Goal: Information Seeking & Learning: Learn about a topic

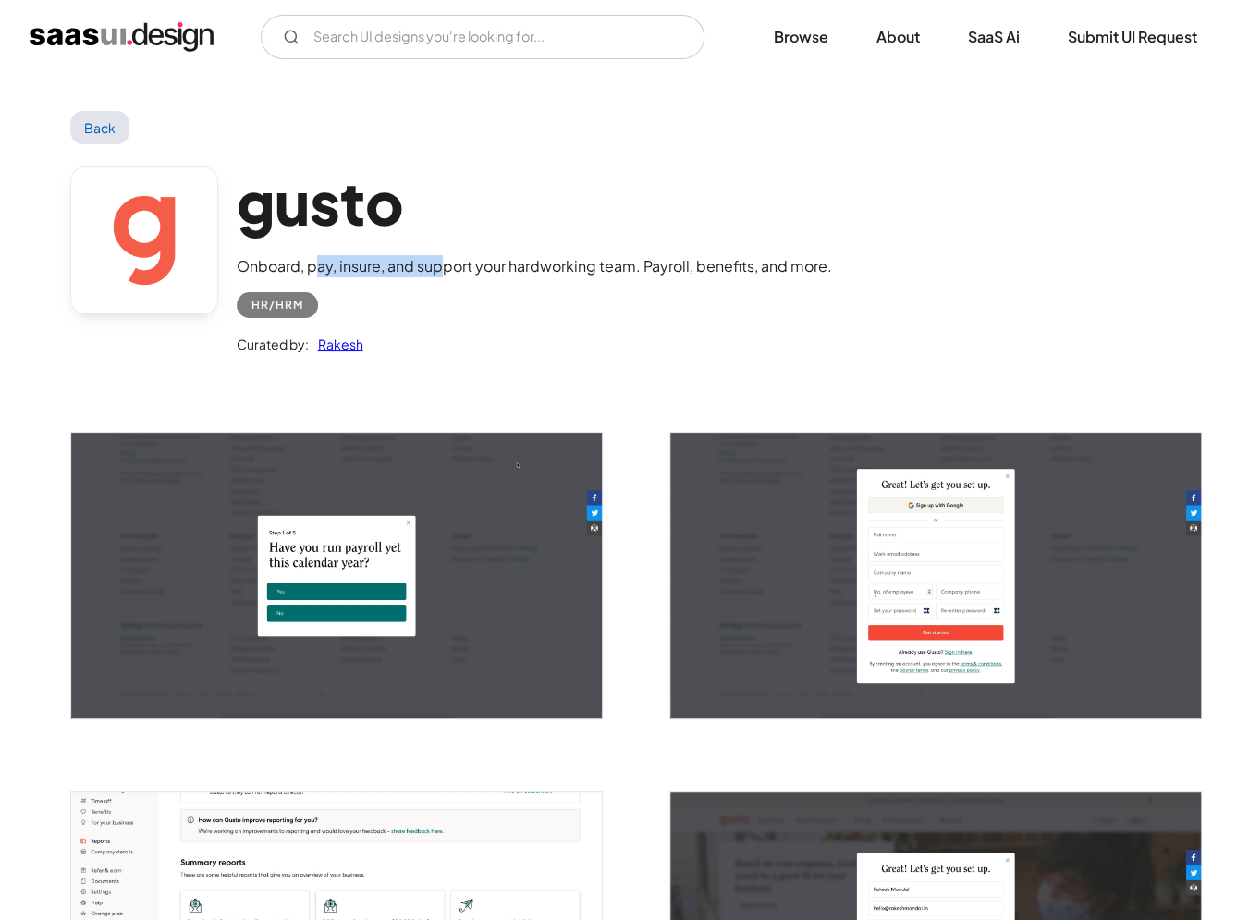
drag, startPoint x: 314, startPoint y: 267, endPoint x: 438, endPoint y: 275, distance: 124.1
click at [438, 275] on div "Onboard, pay, insure, and support your hardworking team. Payroll, benefits, and…" at bounding box center [534, 266] width 595 height 22
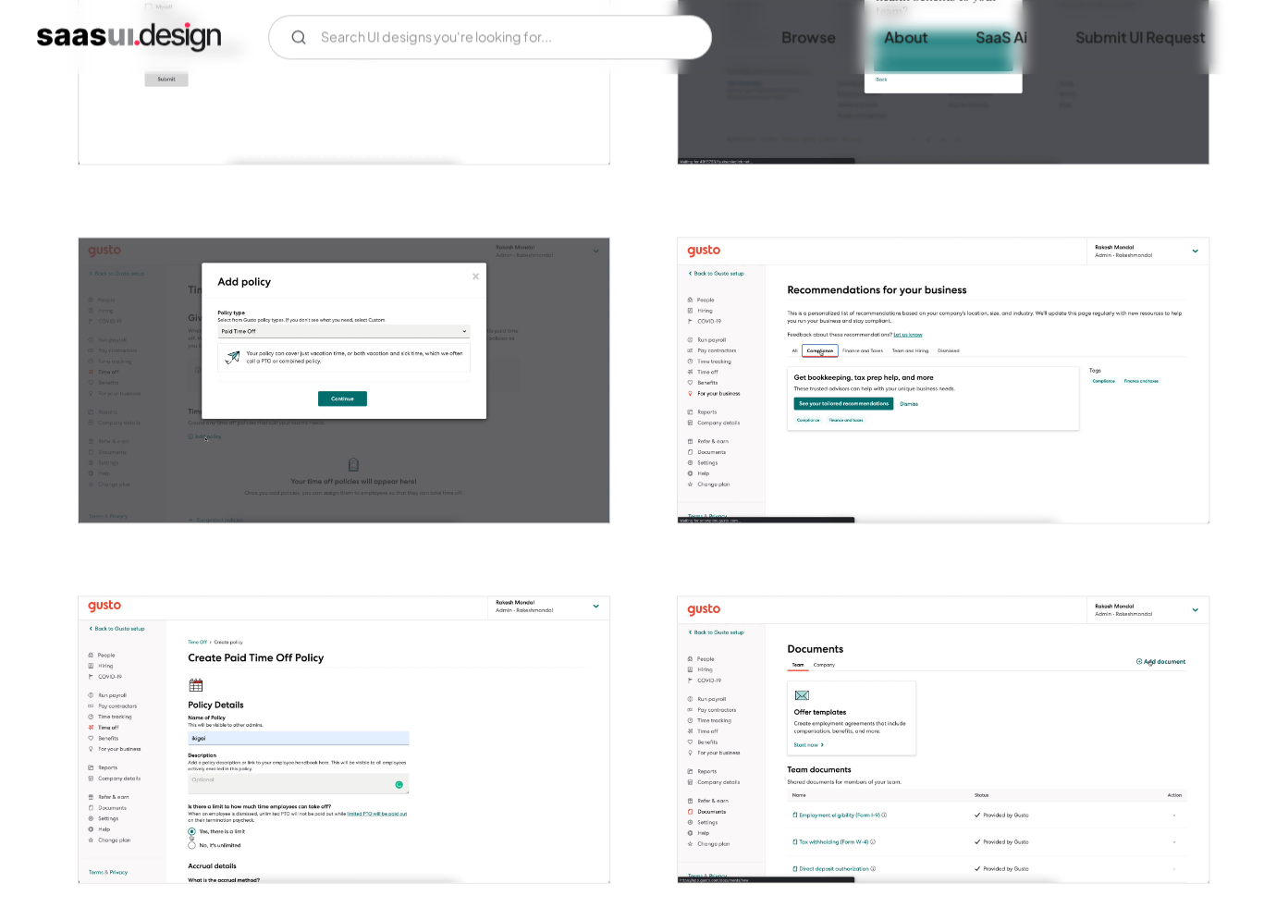
scroll to position [1294, 0]
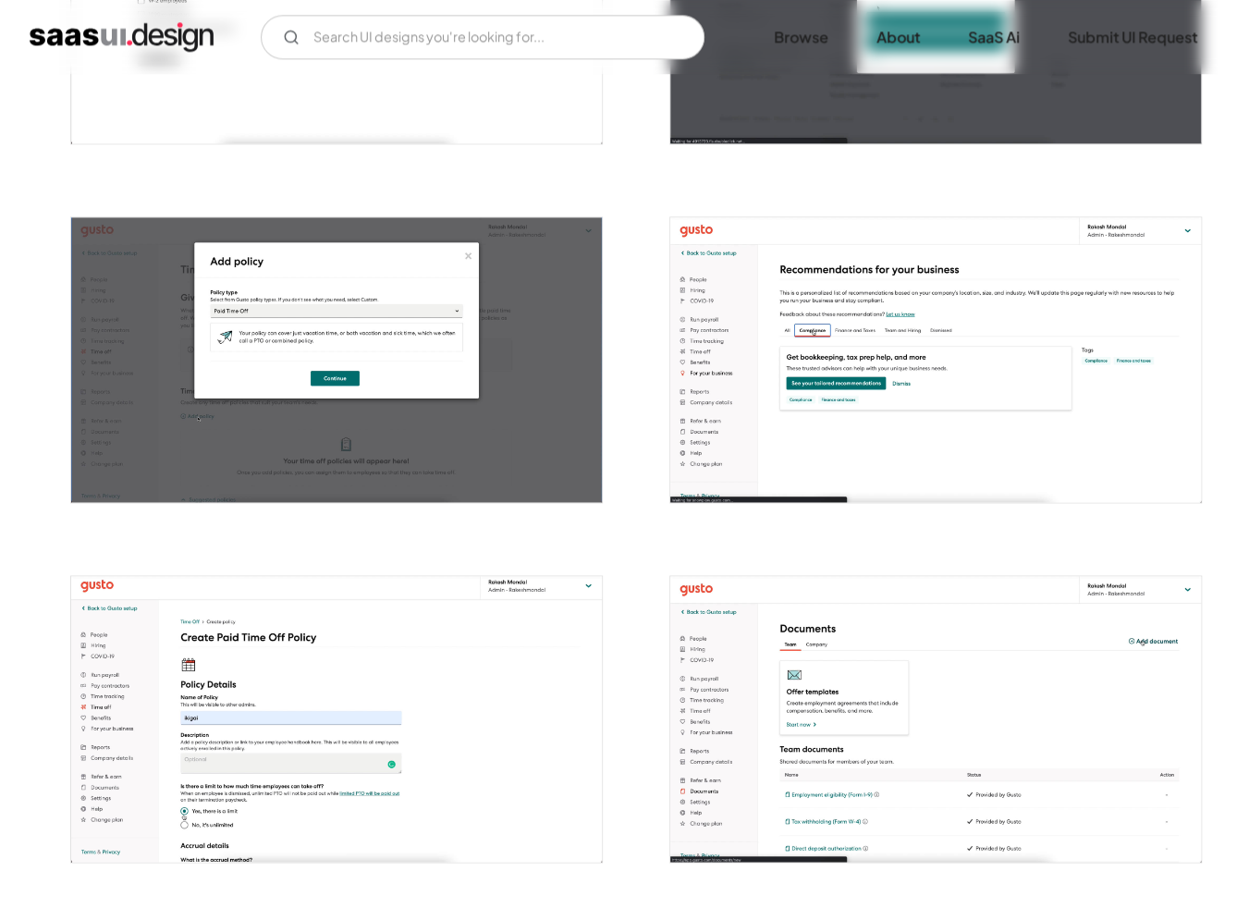
click at [767, 399] on img "open lightbox" at bounding box center [935, 360] width 531 height 286
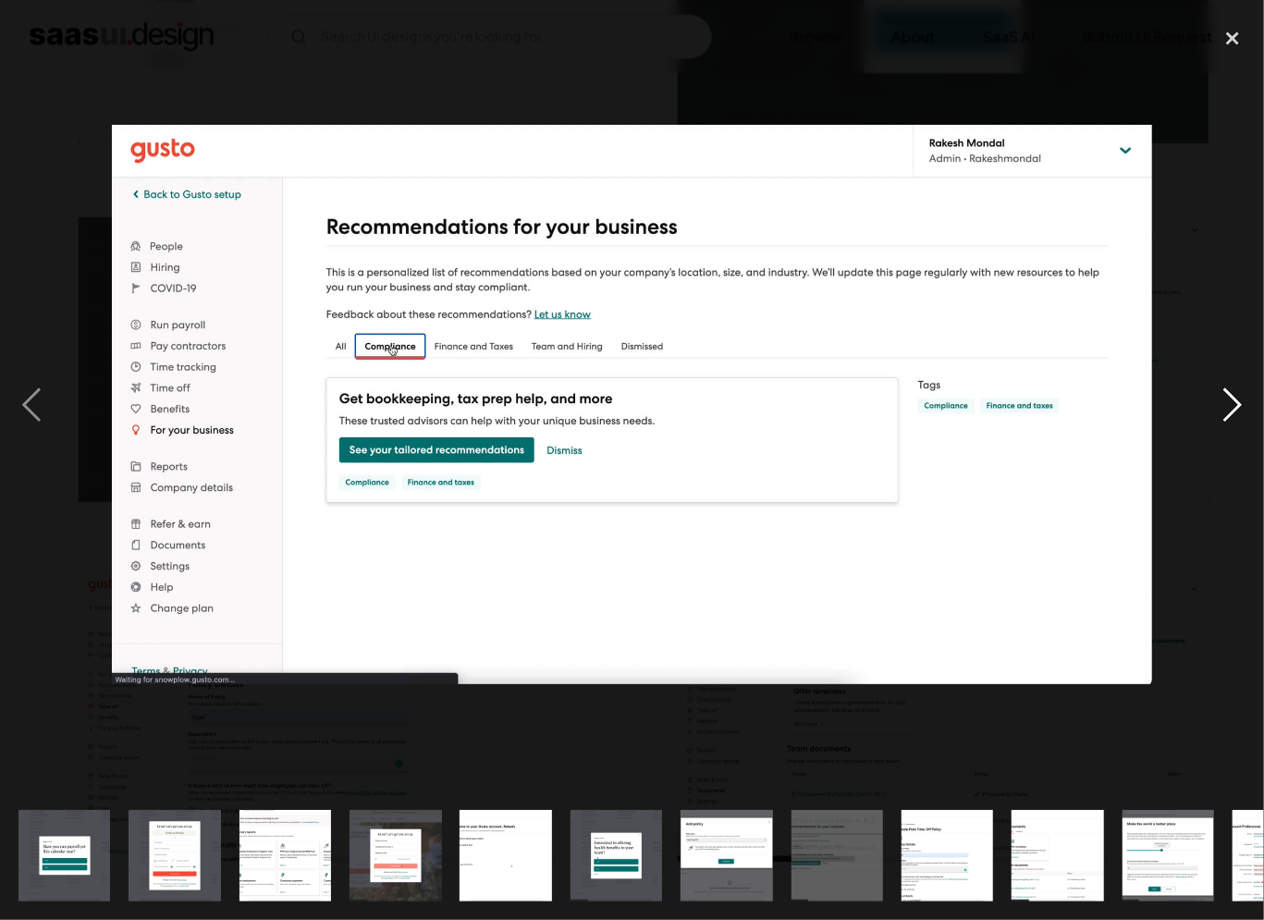
click at [1237, 403] on div "next image" at bounding box center [1232, 404] width 63 height 773
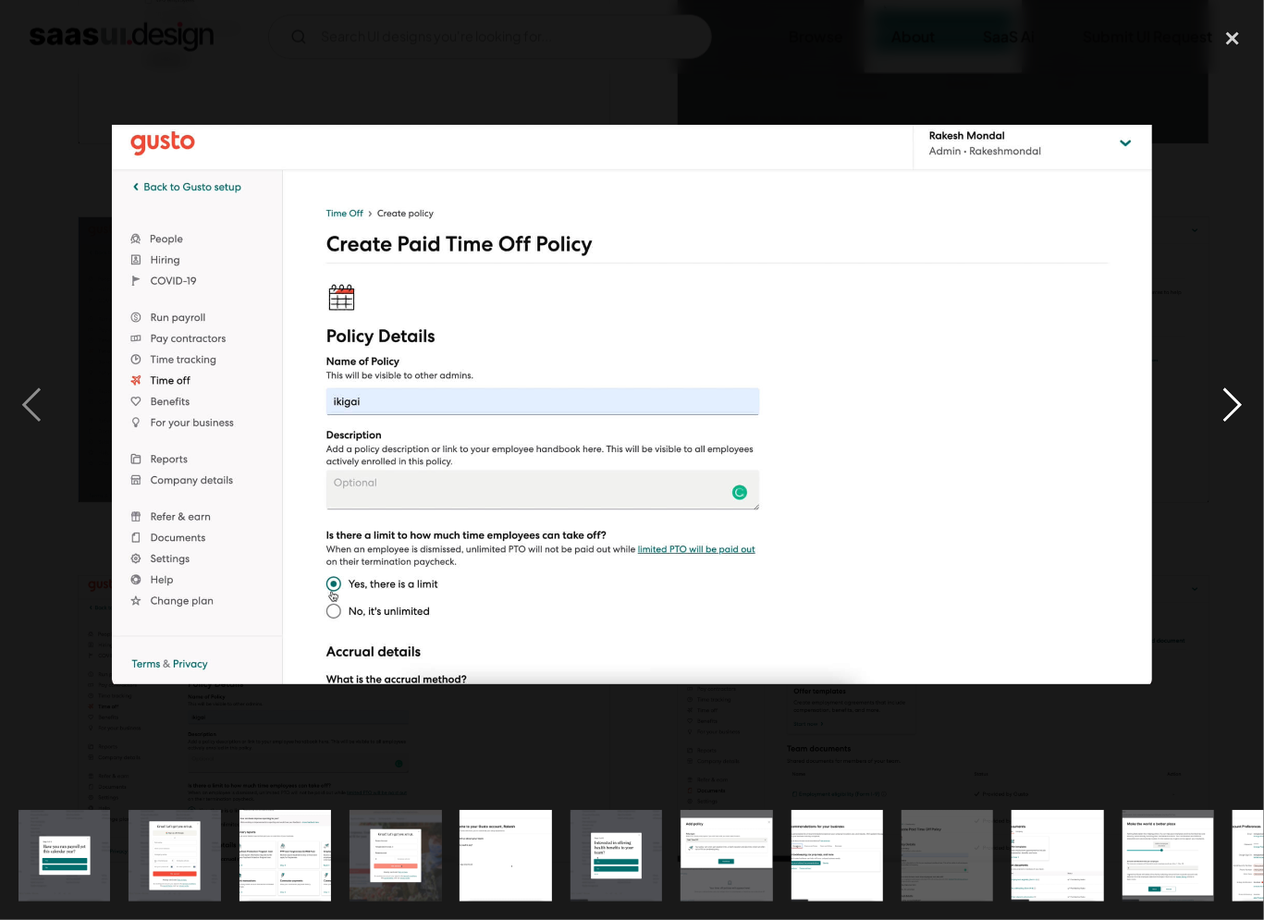
click at [1237, 403] on div "next image" at bounding box center [1232, 404] width 63 height 773
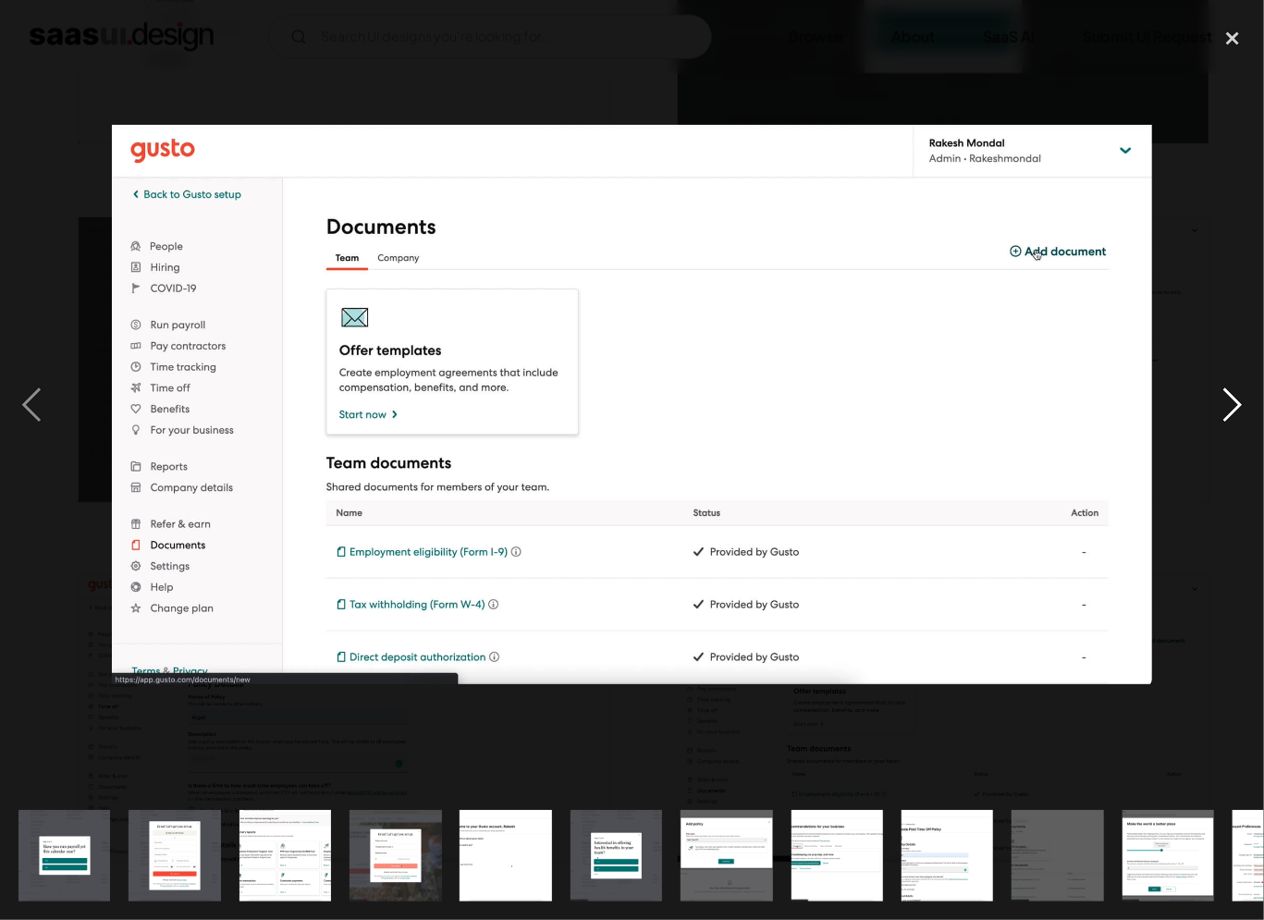
click at [1237, 403] on div "next image" at bounding box center [1232, 404] width 63 height 773
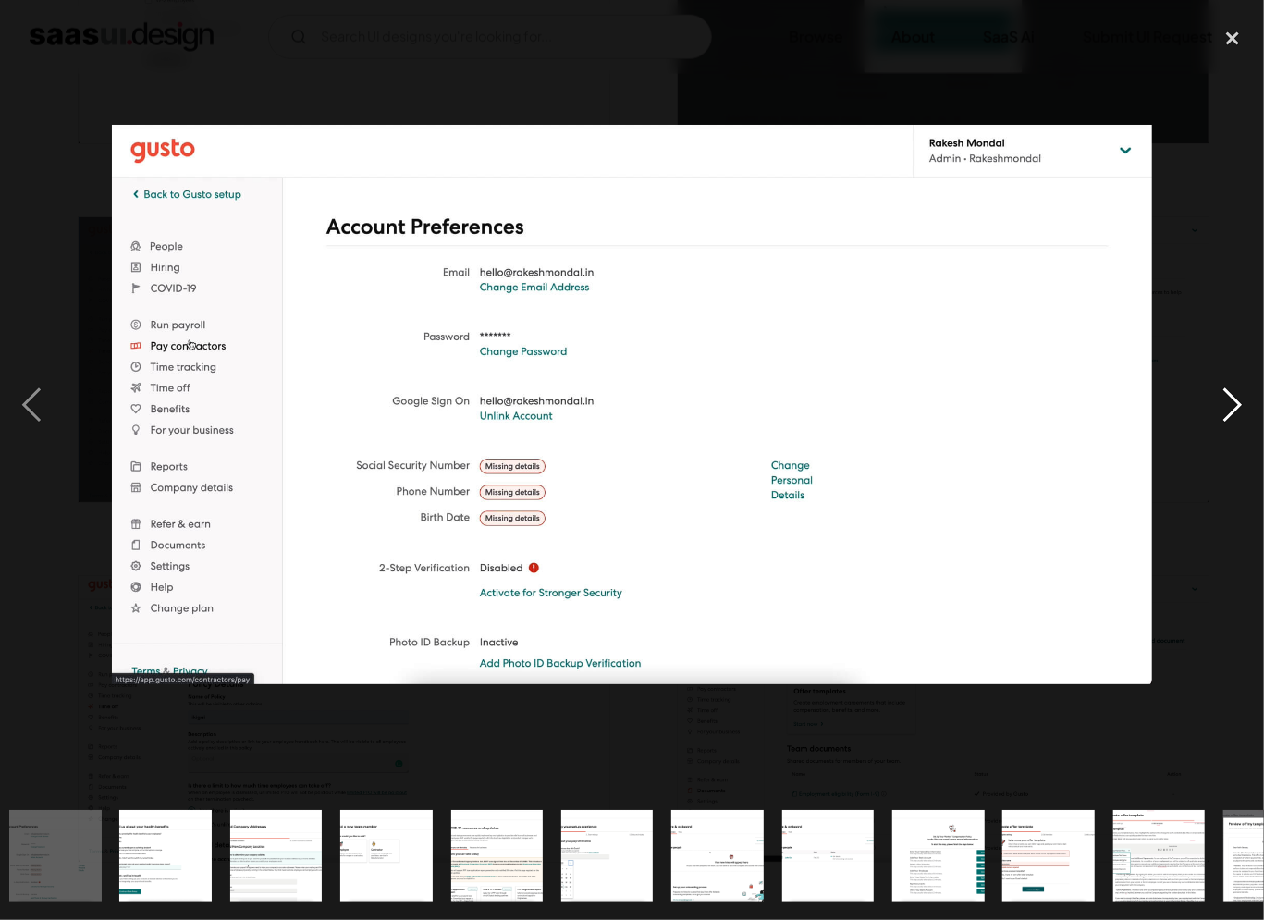
scroll to position [0, 1224]
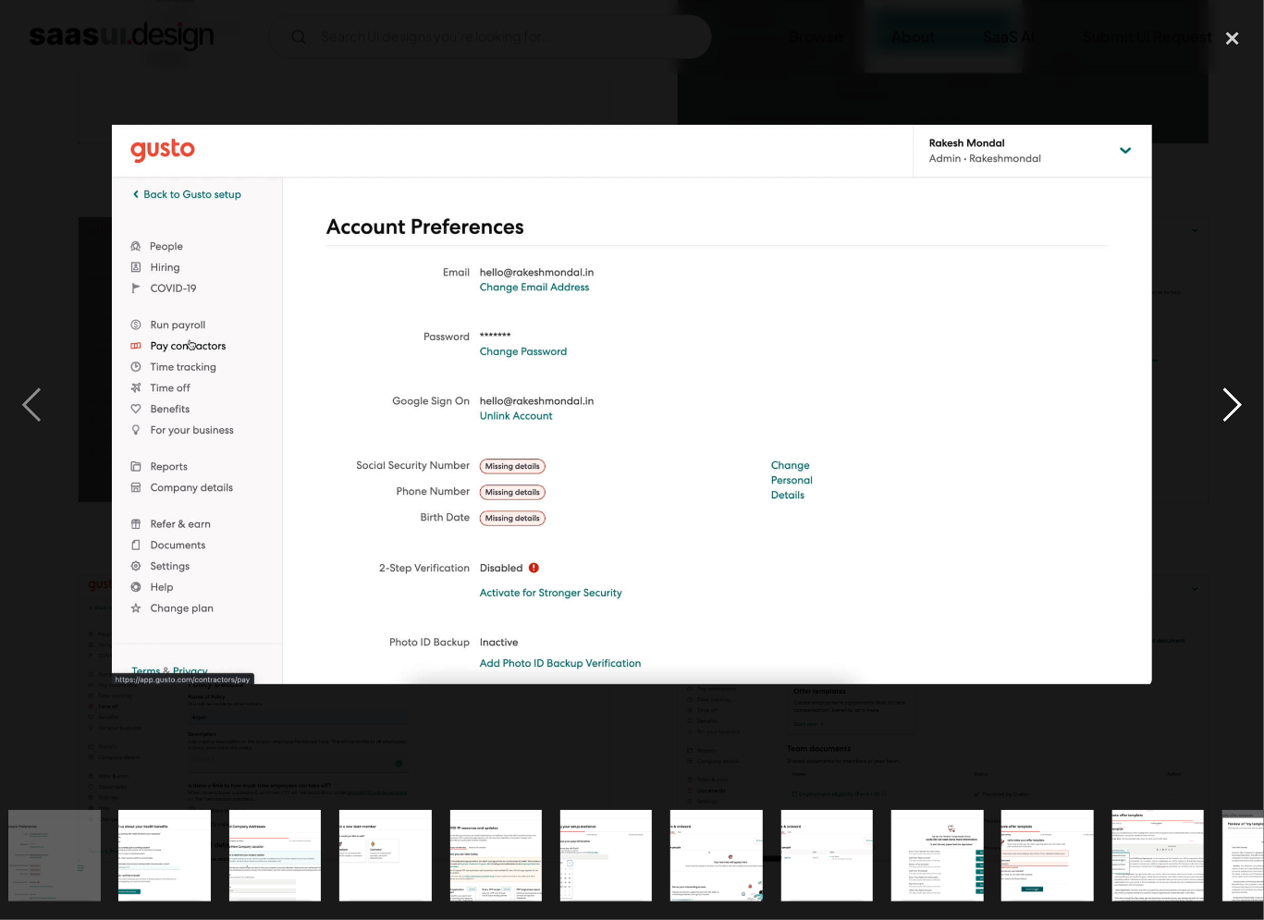
click at [1237, 403] on div "next image" at bounding box center [1232, 404] width 63 height 773
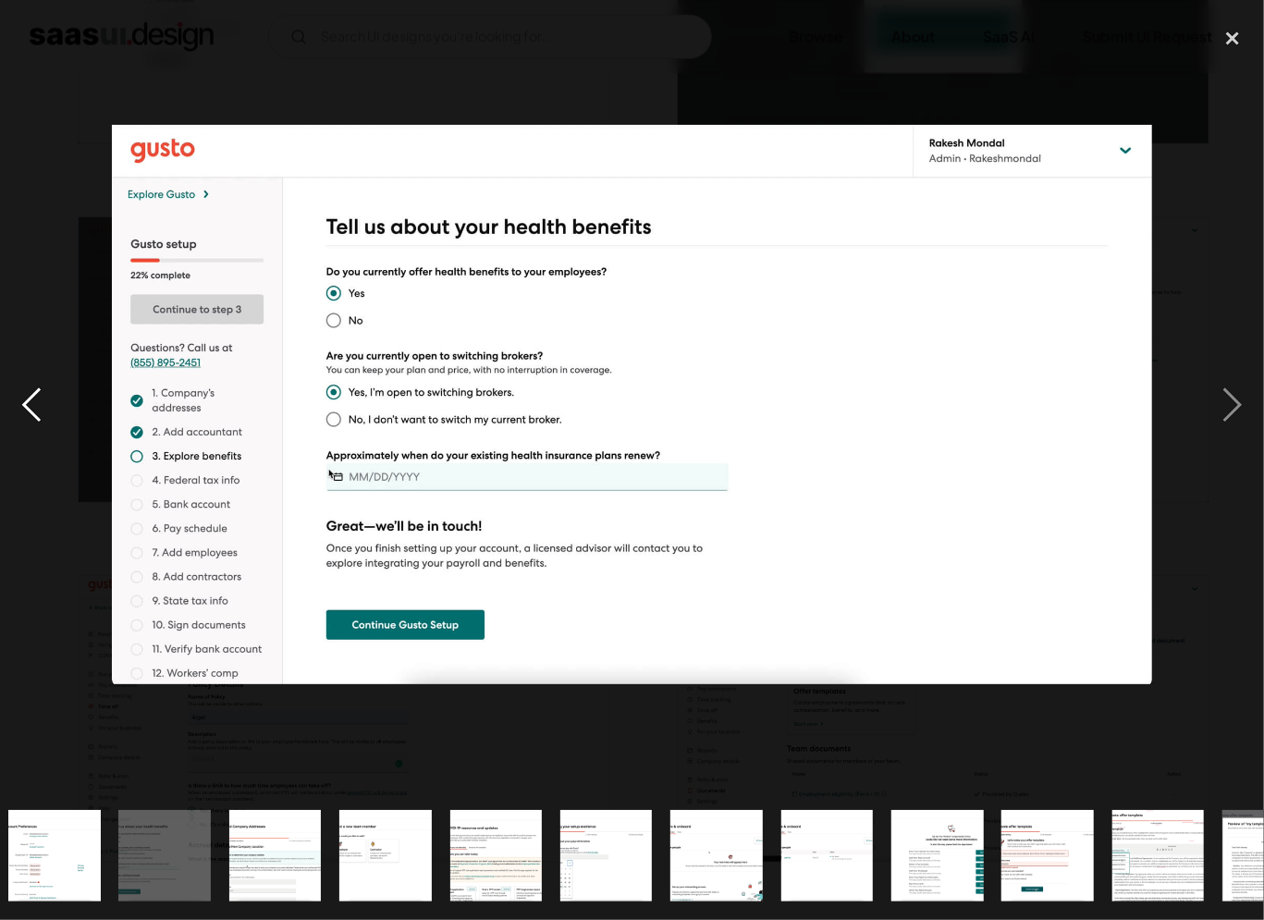
click at [50, 410] on div "previous image" at bounding box center [31, 404] width 63 height 773
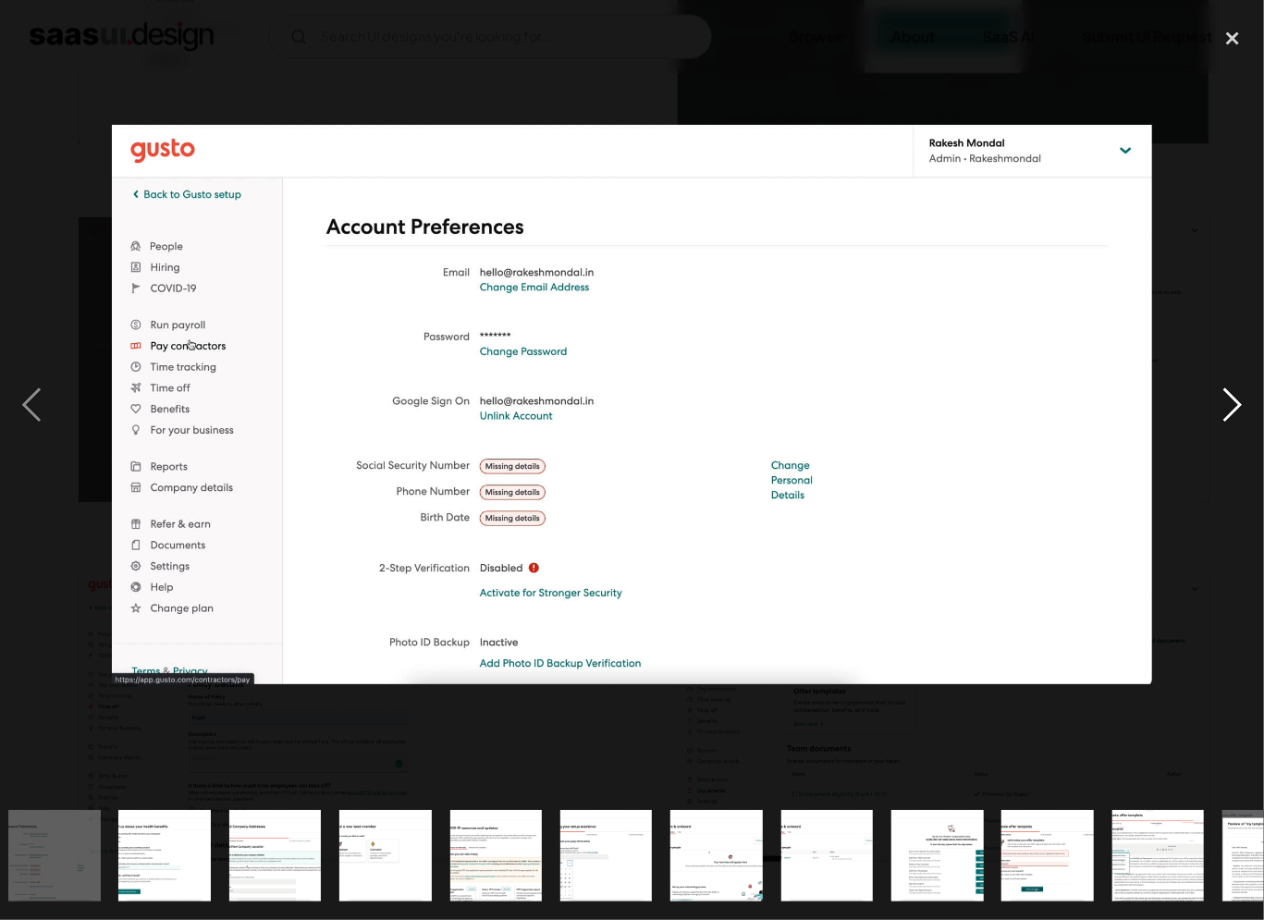
click at [1228, 414] on div "next image" at bounding box center [1232, 404] width 63 height 773
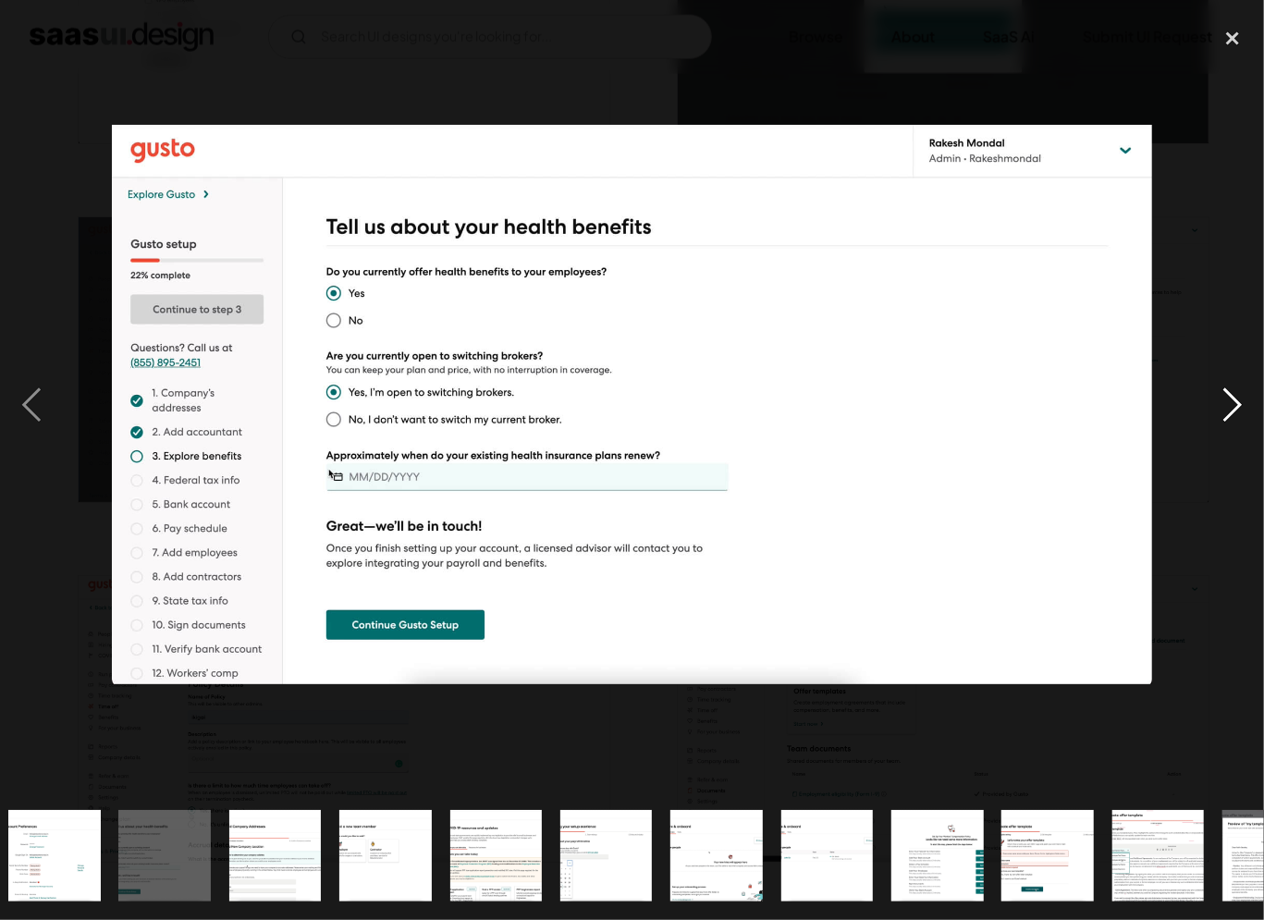
click at [1228, 414] on div "next image" at bounding box center [1232, 404] width 63 height 773
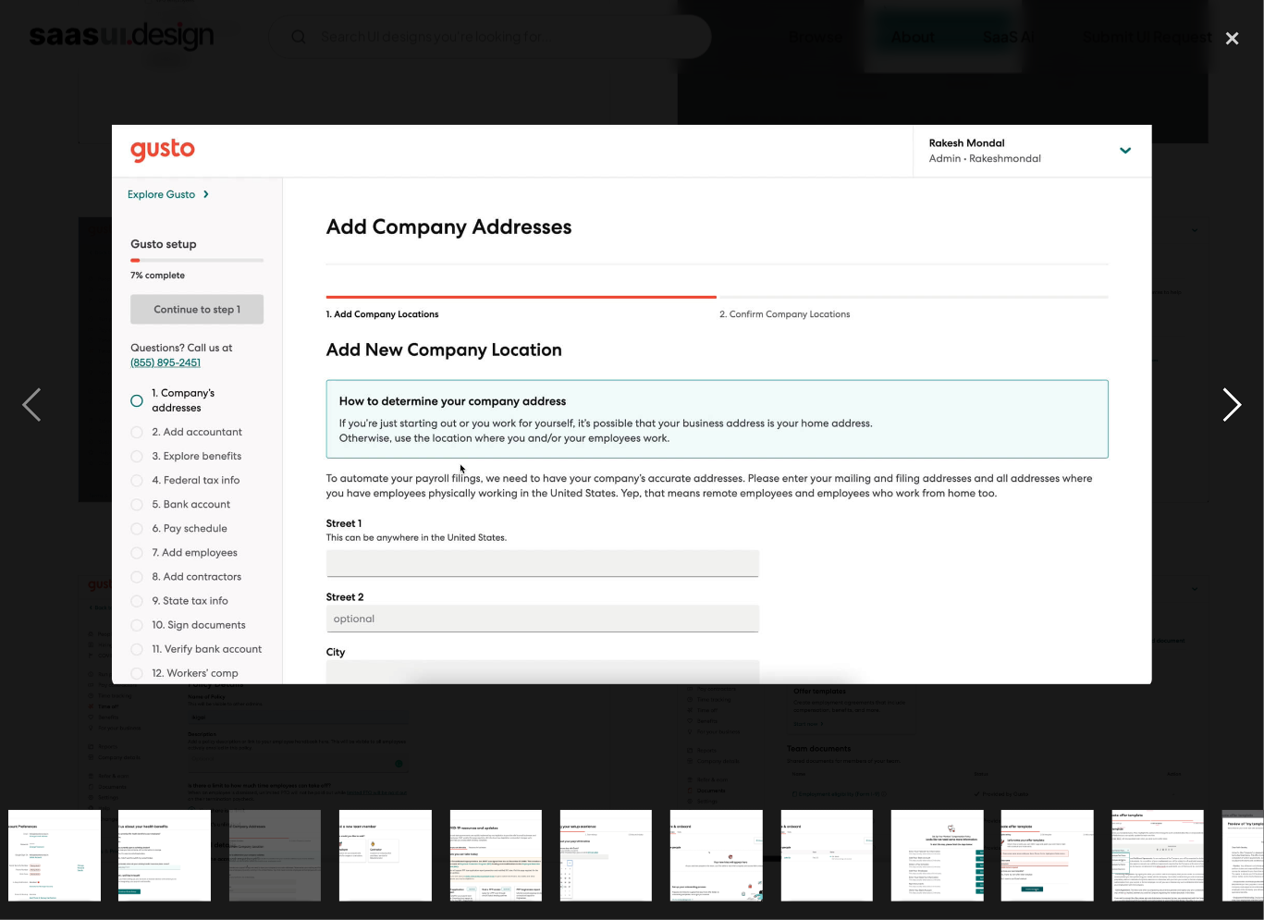
click at [1228, 414] on div "next image" at bounding box center [1232, 404] width 63 height 773
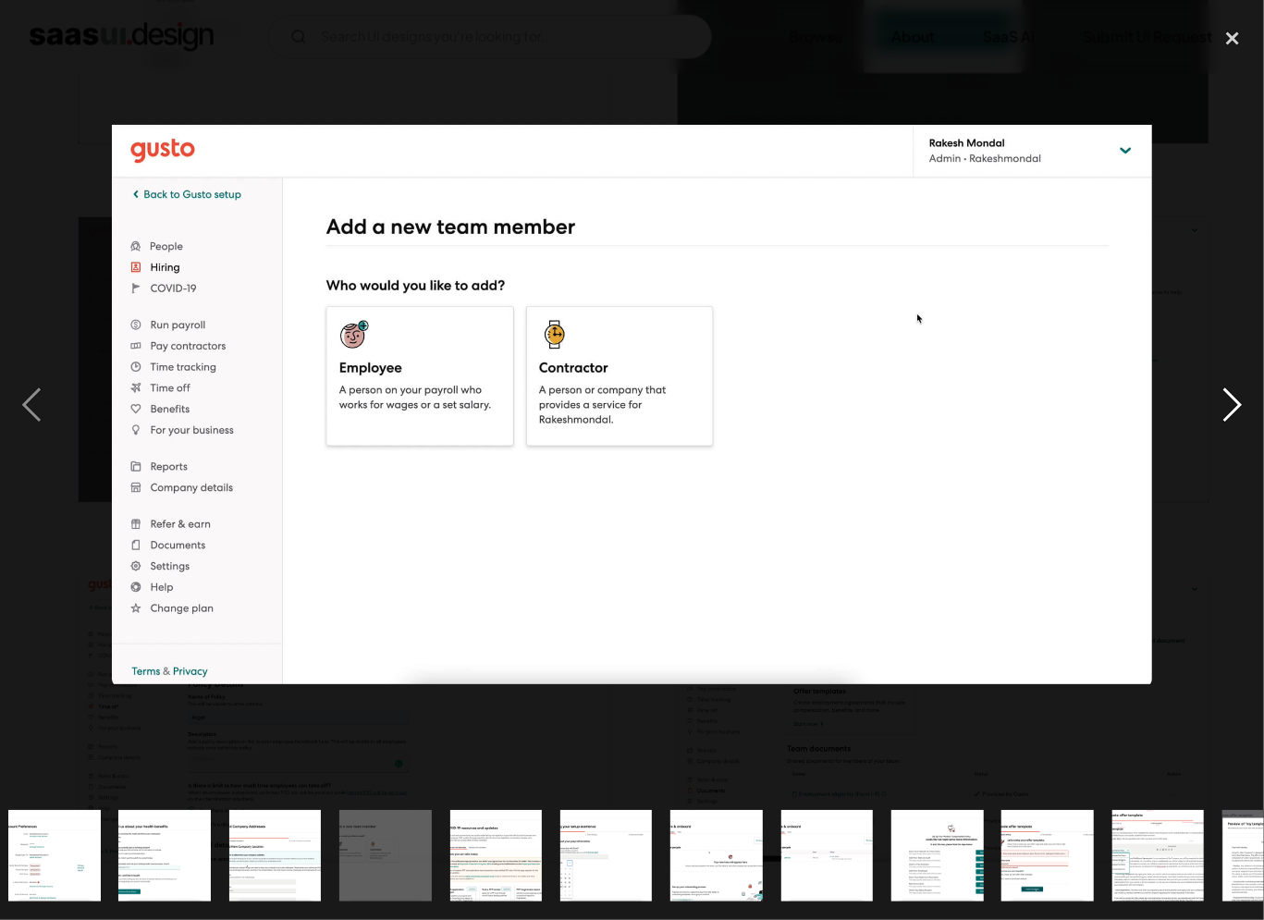
click at [1228, 414] on div "next image" at bounding box center [1232, 404] width 63 height 773
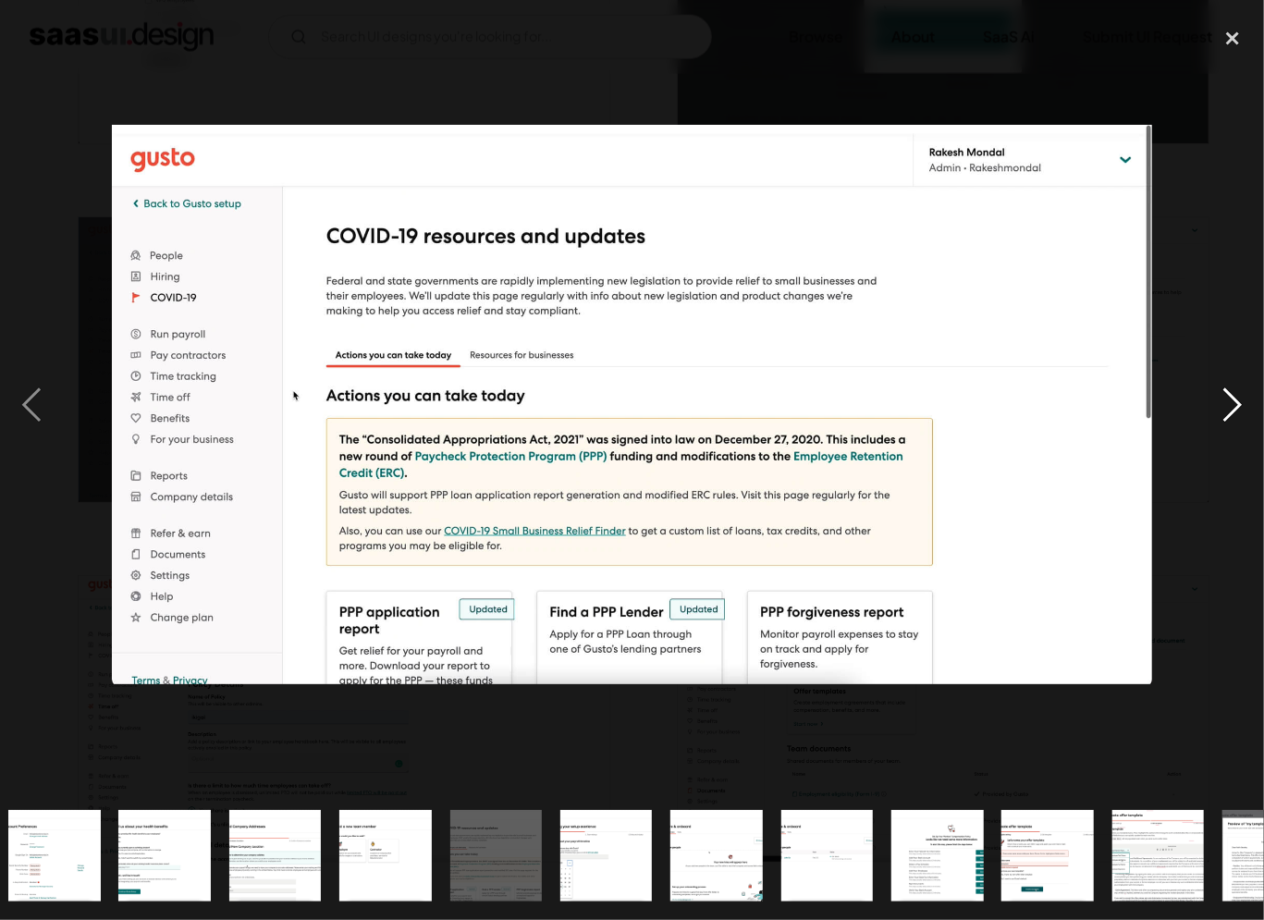
click at [1228, 414] on div "next image" at bounding box center [1232, 404] width 63 height 773
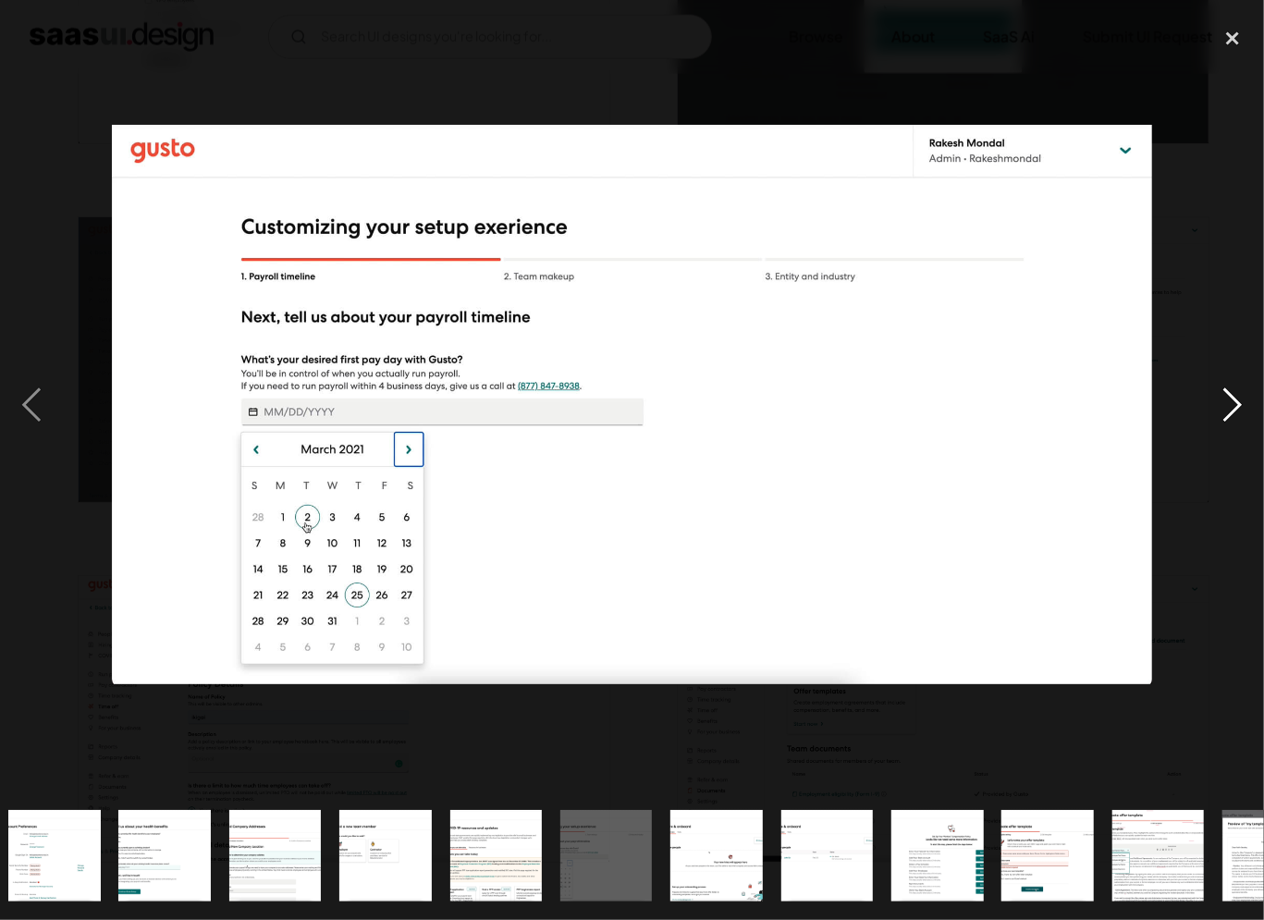
click at [1228, 414] on div "next image" at bounding box center [1232, 404] width 63 height 773
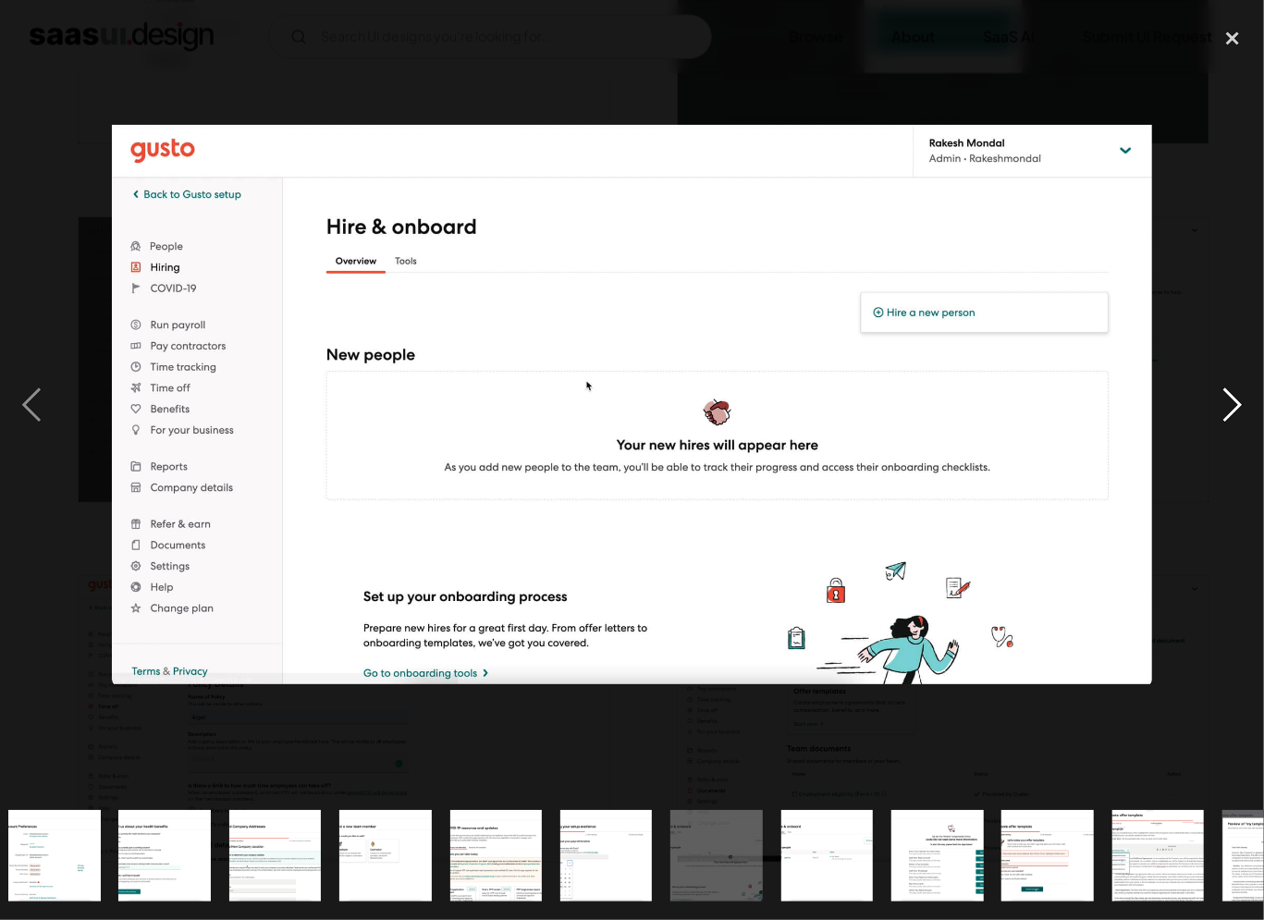
click at [1228, 414] on div "next image" at bounding box center [1232, 404] width 63 height 773
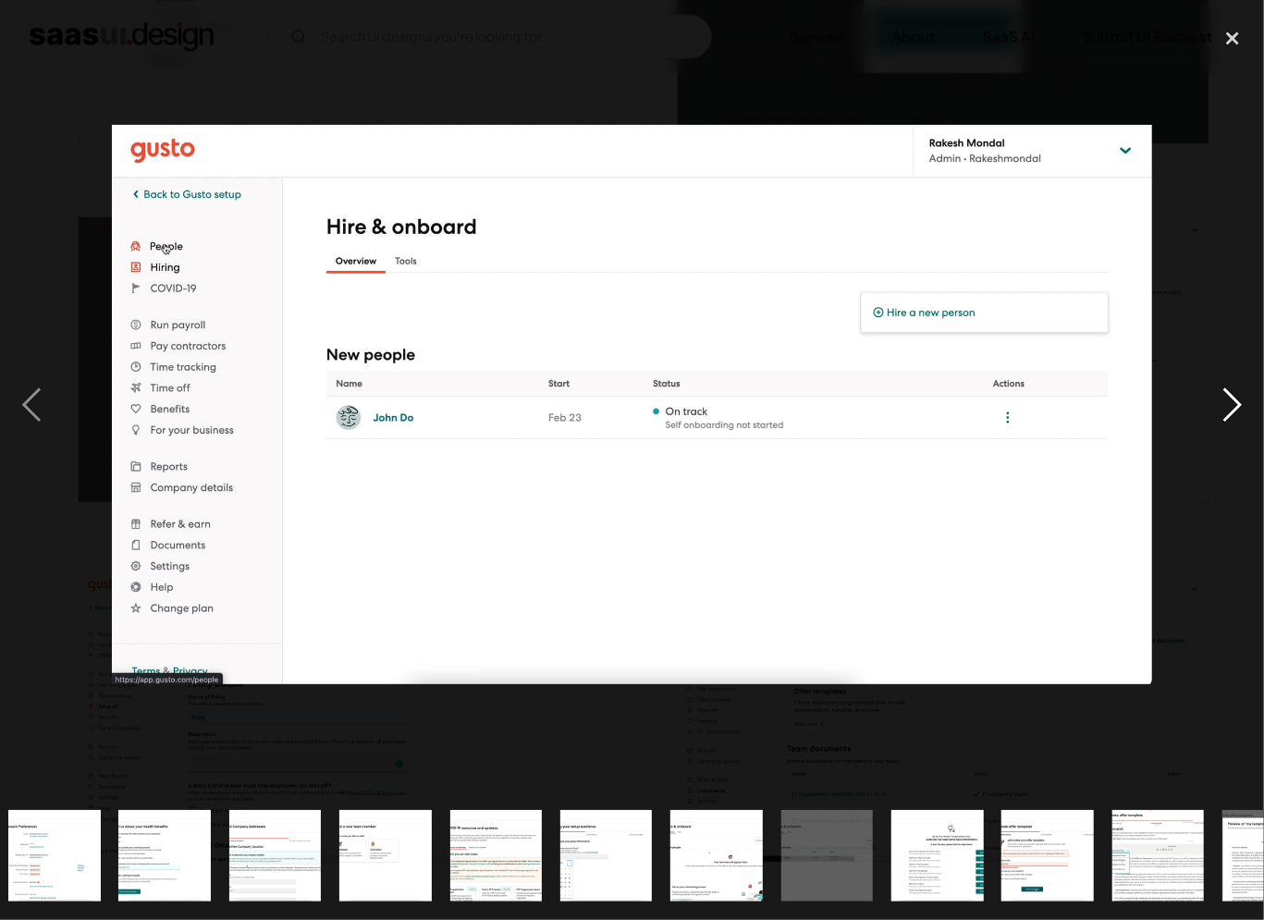
click at [1228, 414] on div "next image" at bounding box center [1232, 404] width 63 height 773
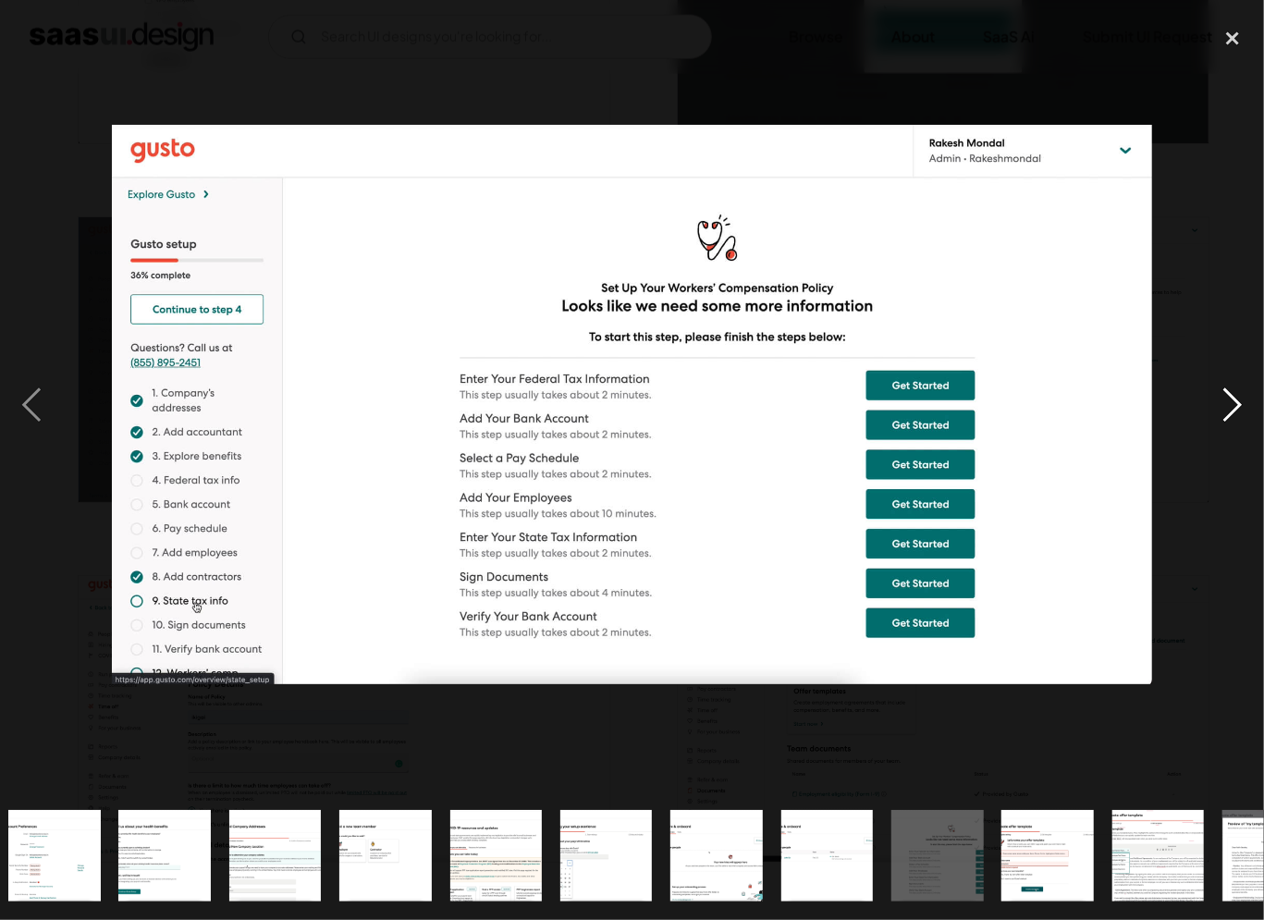
click at [1228, 414] on div "next image" at bounding box center [1232, 404] width 63 height 773
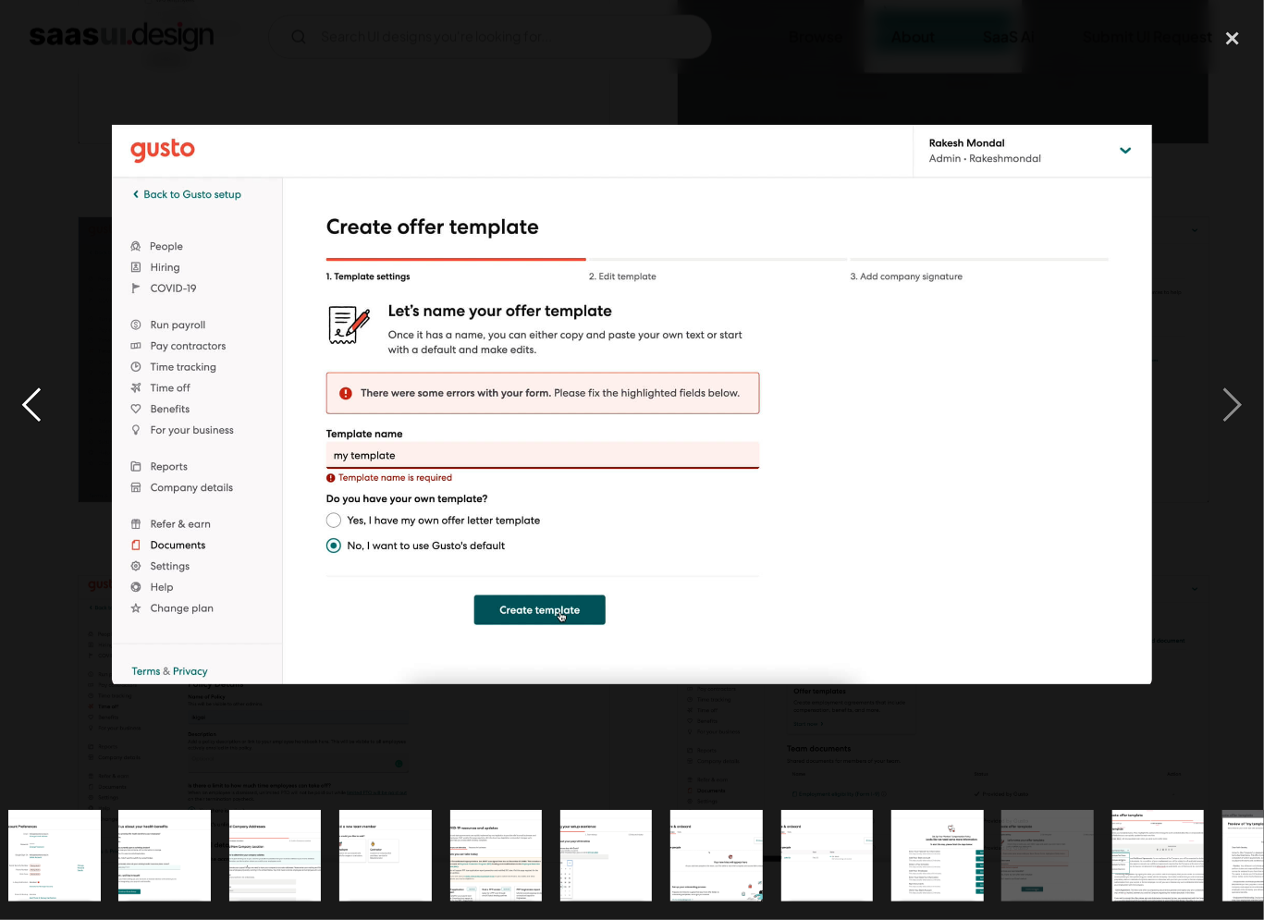
click at [36, 401] on div "previous image" at bounding box center [31, 404] width 63 height 773
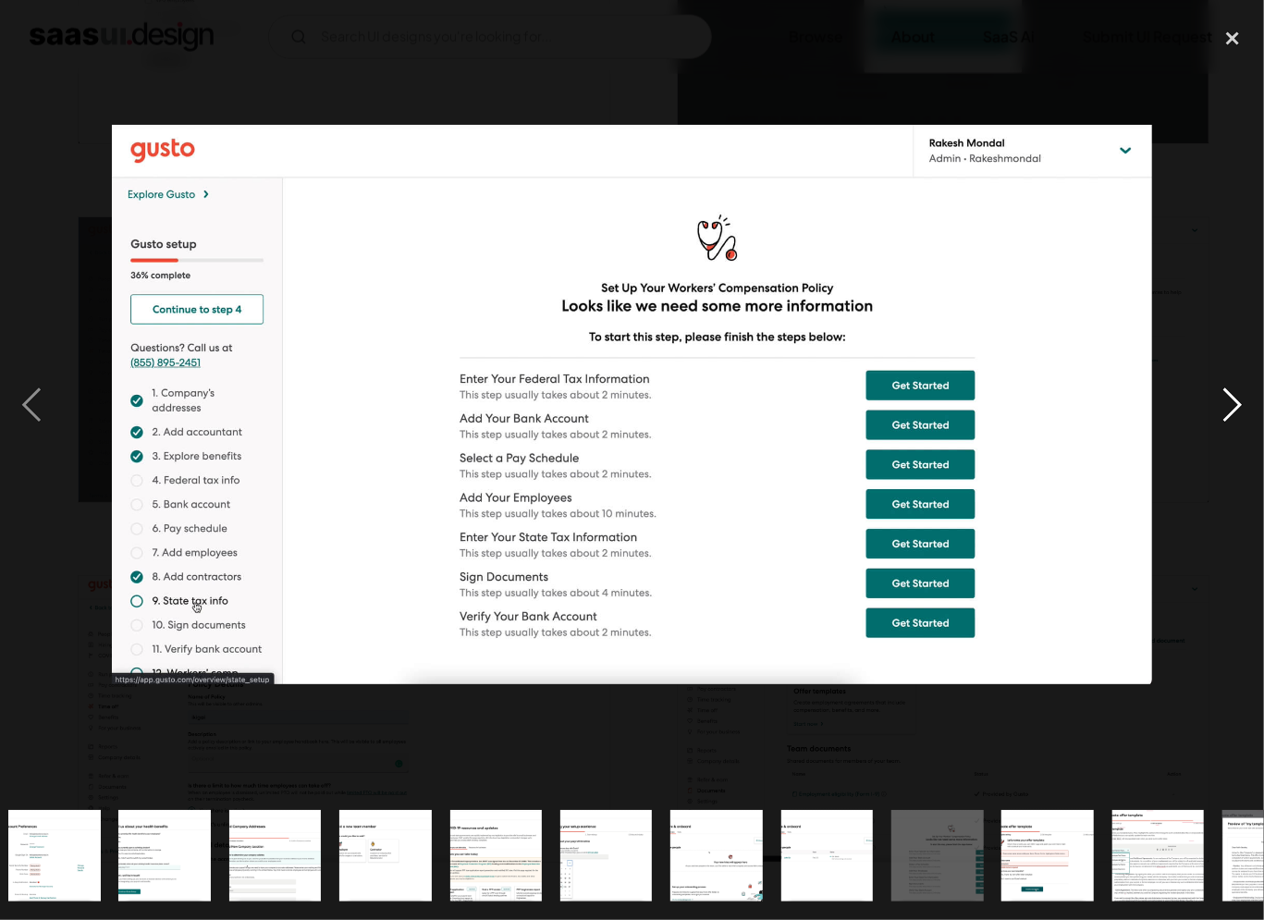
click at [1238, 406] on div "next image" at bounding box center [1232, 404] width 63 height 773
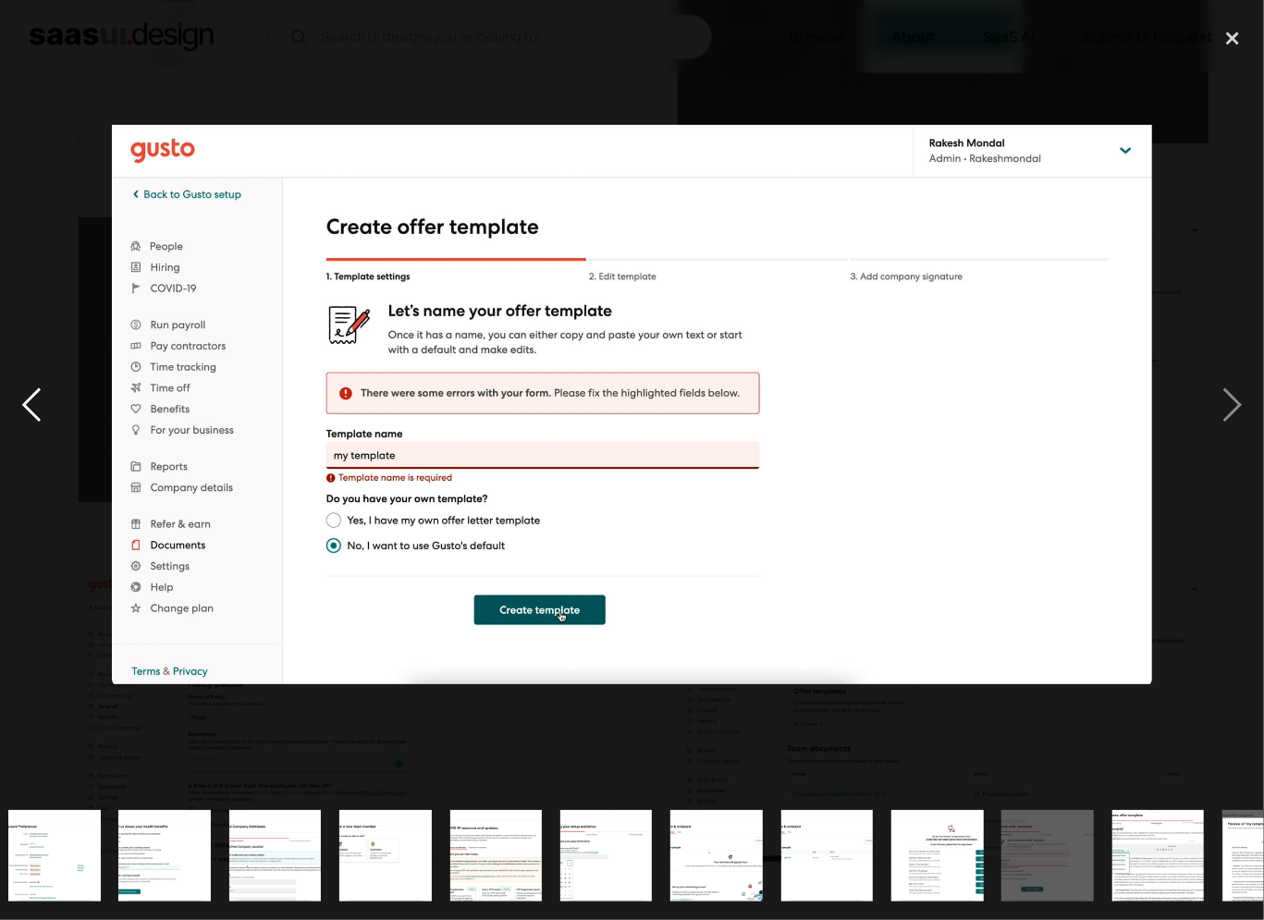
click at [35, 410] on div "previous image" at bounding box center [31, 404] width 63 height 773
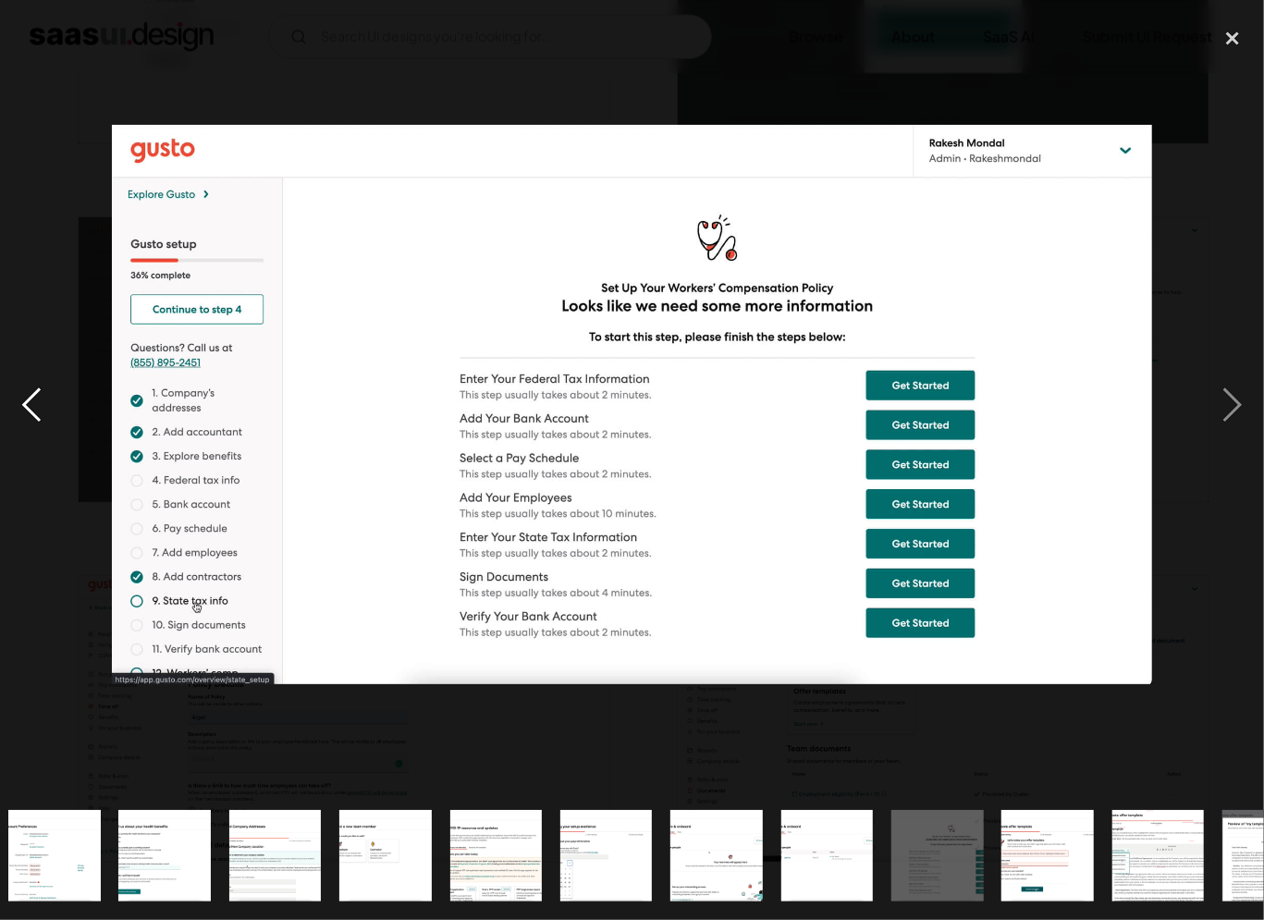
click at [43, 410] on div "previous image" at bounding box center [31, 404] width 63 height 773
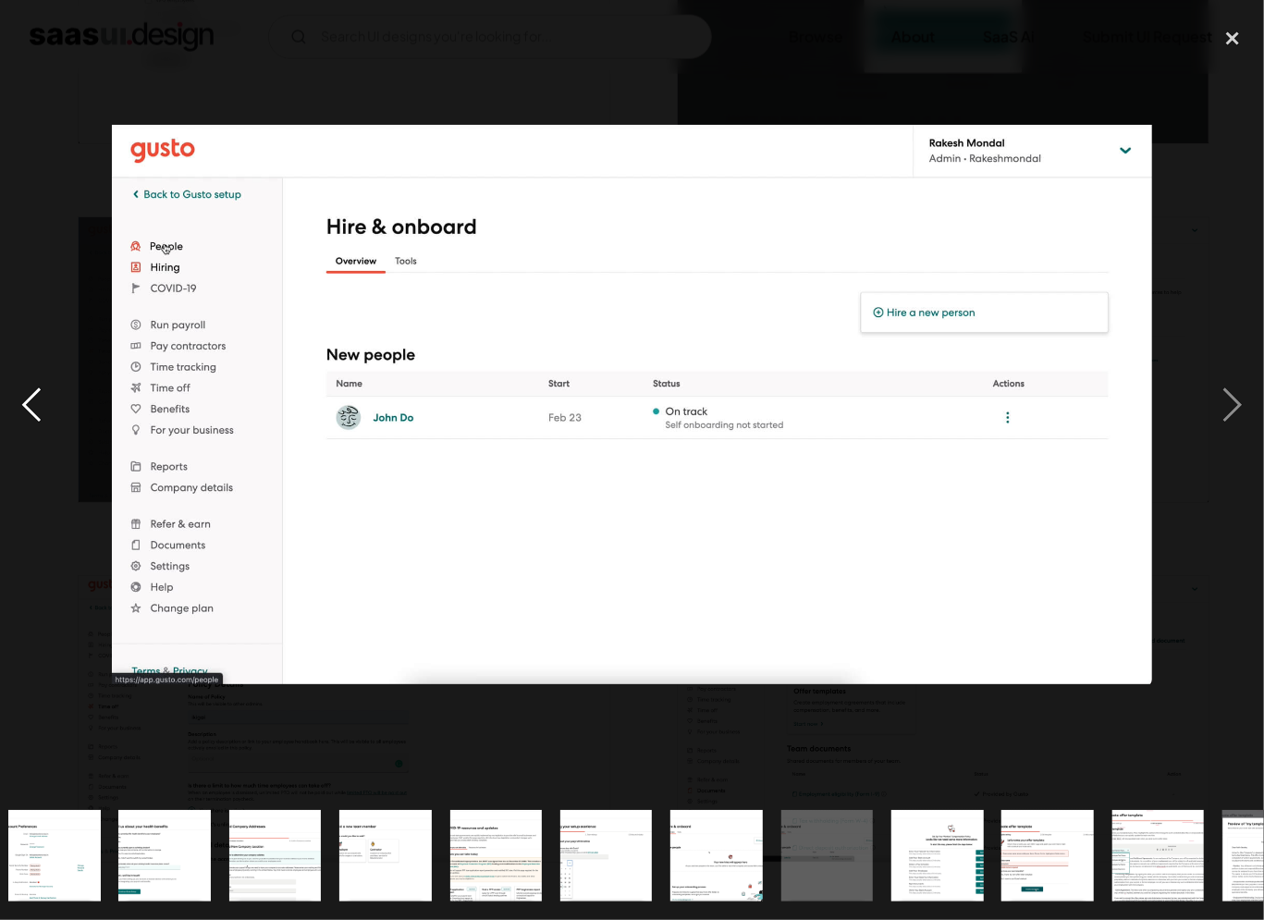
click at [46, 418] on div "previous image" at bounding box center [31, 404] width 63 height 773
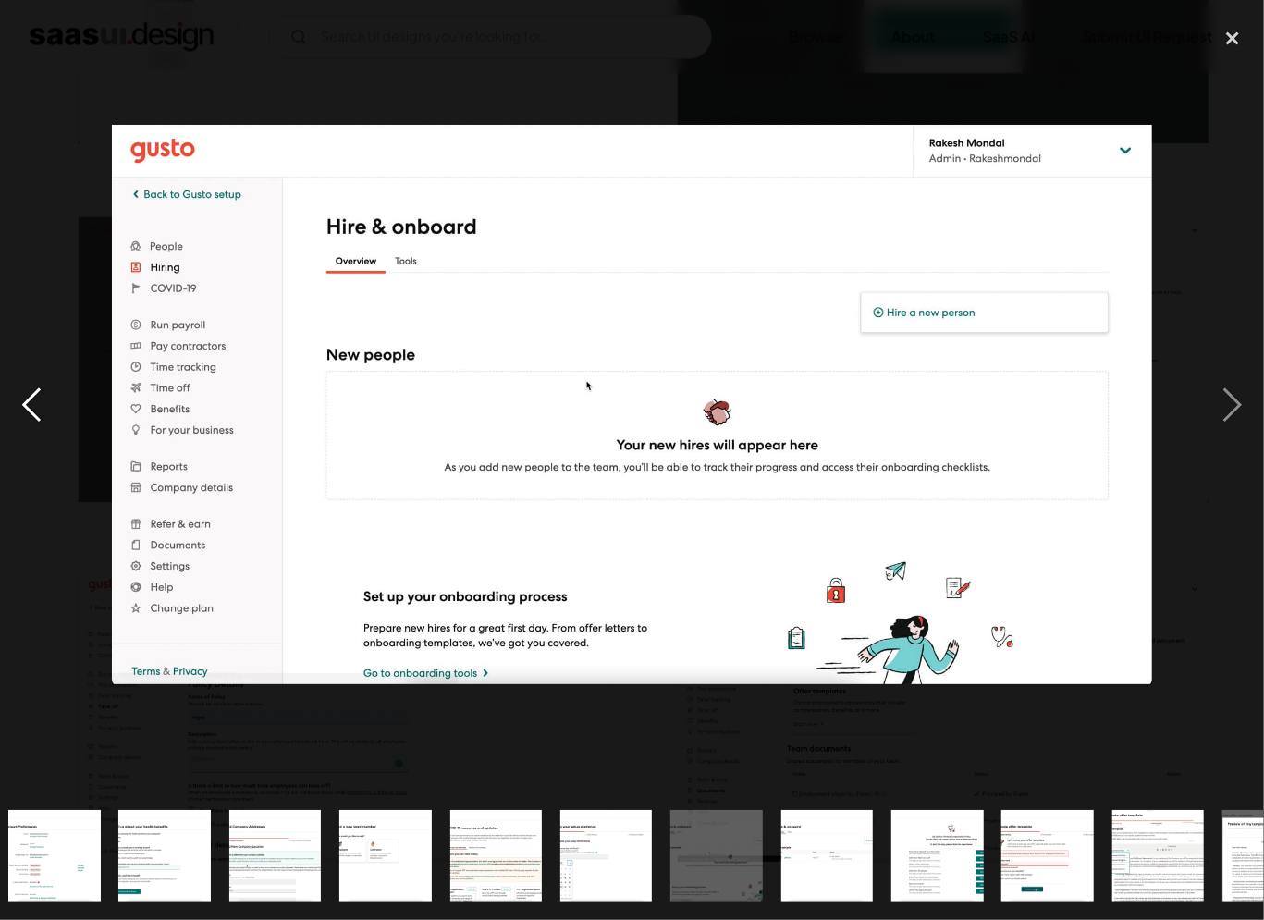
click at [46, 418] on div "previous image" at bounding box center [31, 404] width 63 height 773
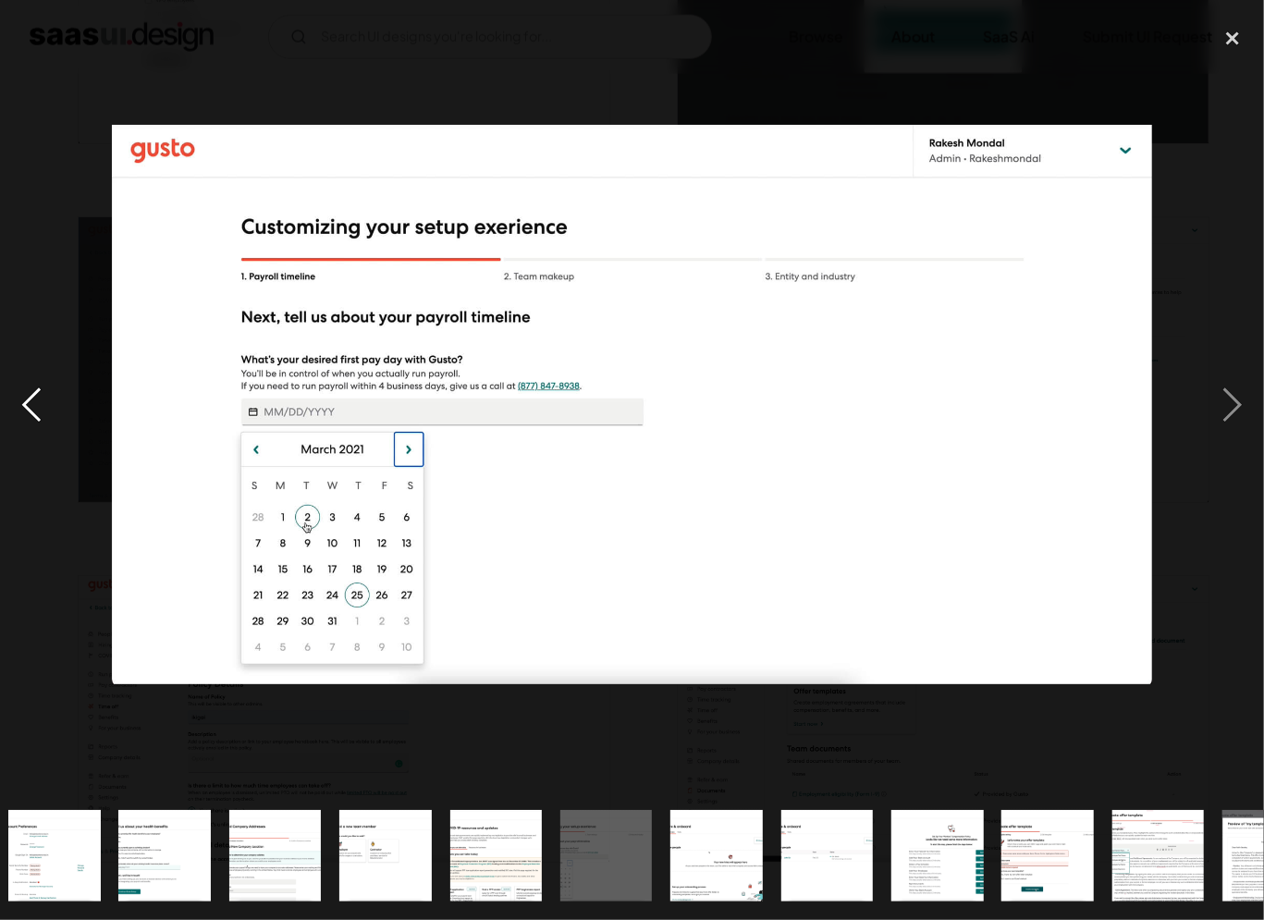
click at [46, 418] on div "previous image" at bounding box center [31, 404] width 63 height 773
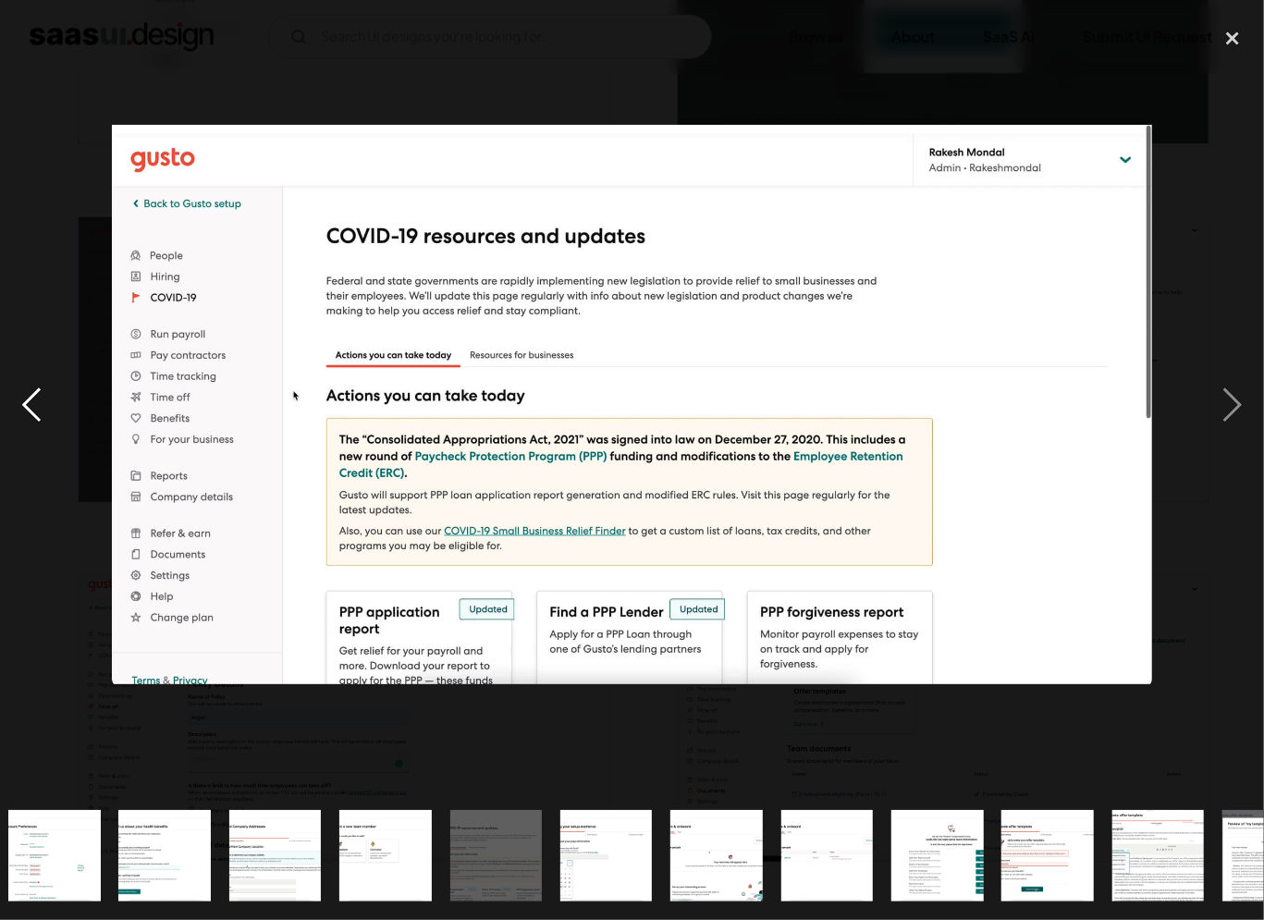
click at [46, 418] on div "previous image" at bounding box center [31, 404] width 63 height 773
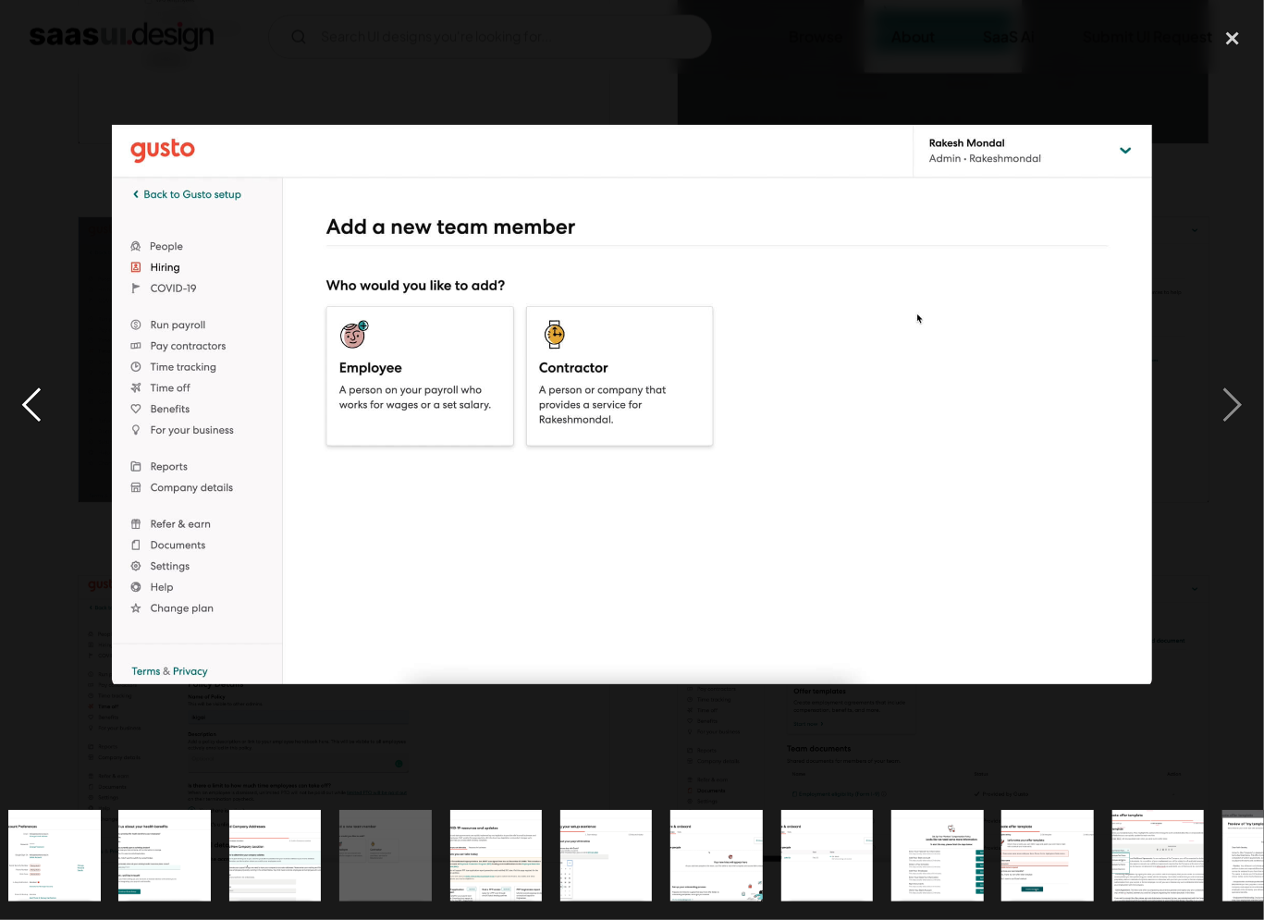
click at [46, 418] on div "previous image" at bounding box center [31, 404] width 63 height 773
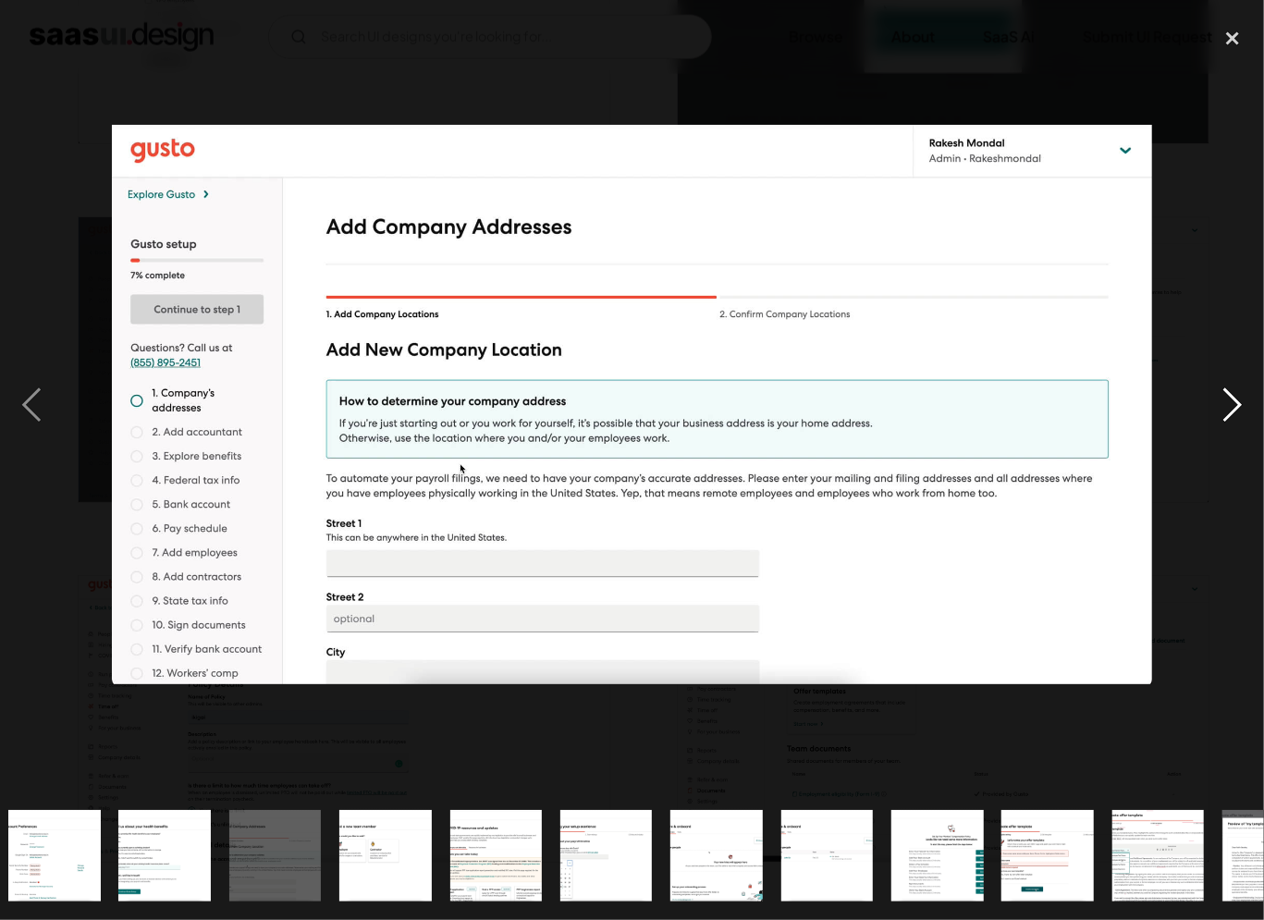
click at [1235, 398] on div "next image" at bounding box center [1232, 404] width 63 height 773
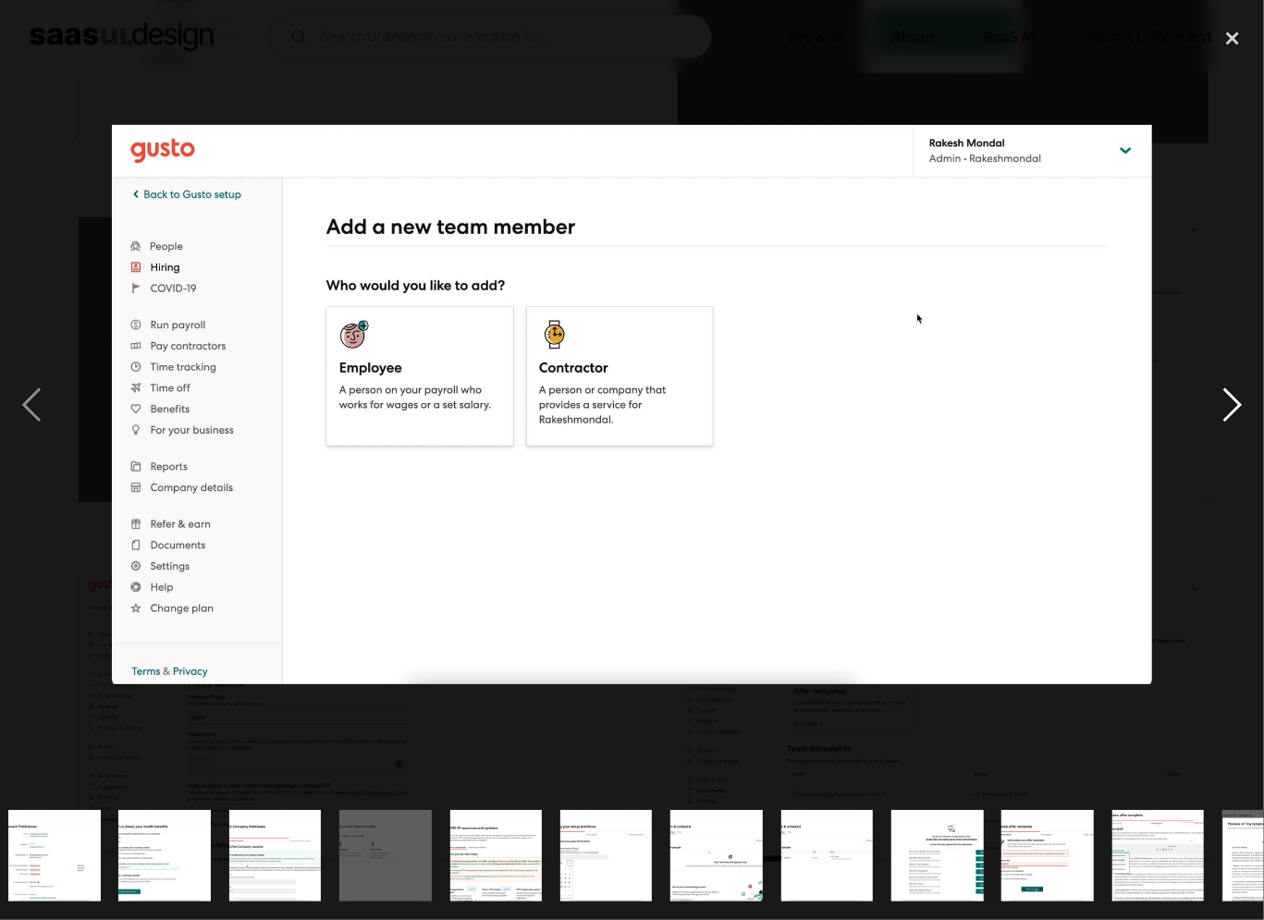
click at [1235, 398] on div "next image" at bounding box center [1232, 404] width 63 height 773
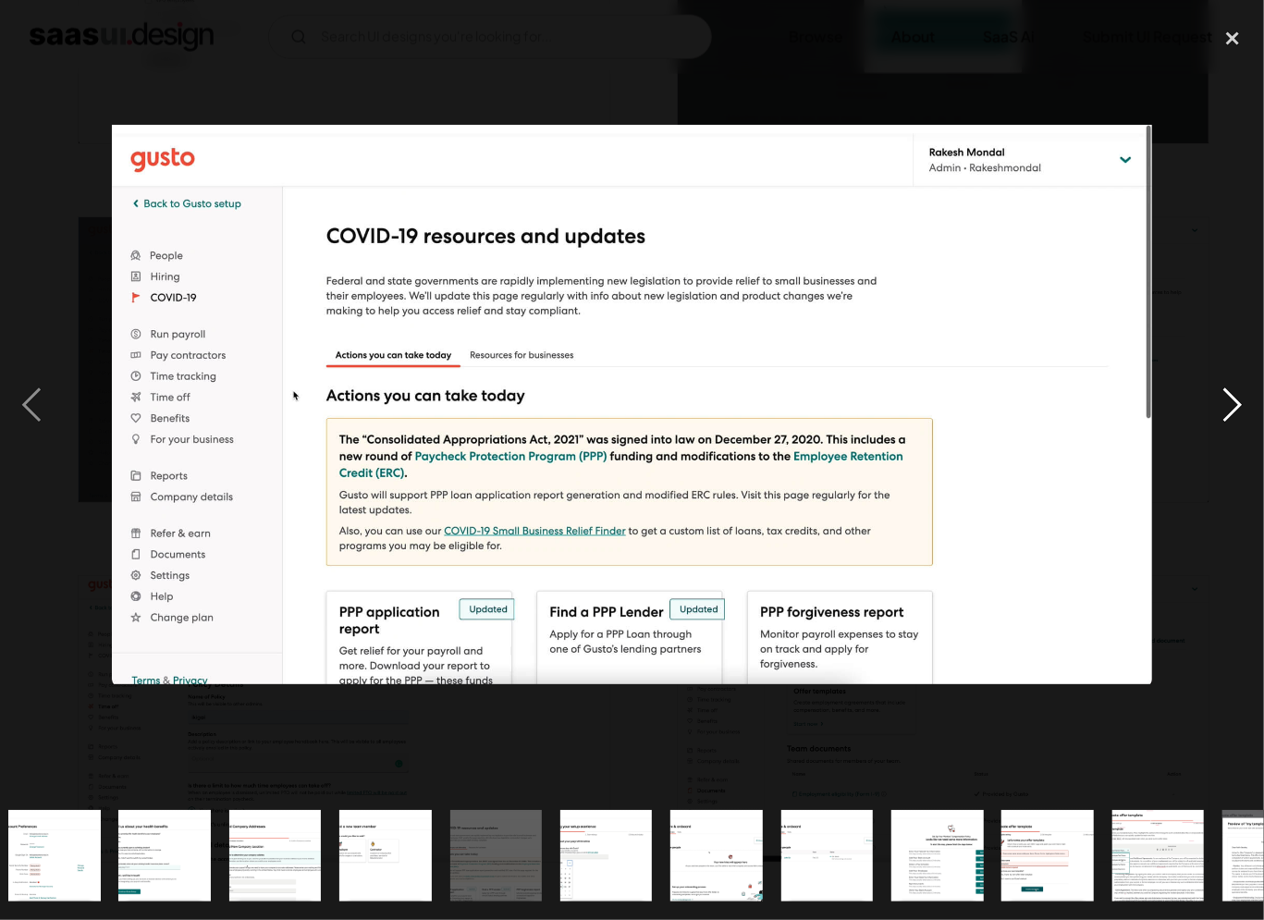
click at [1235, 398] on div "next image" at bounding box center [1232, 404] width 63 height 773
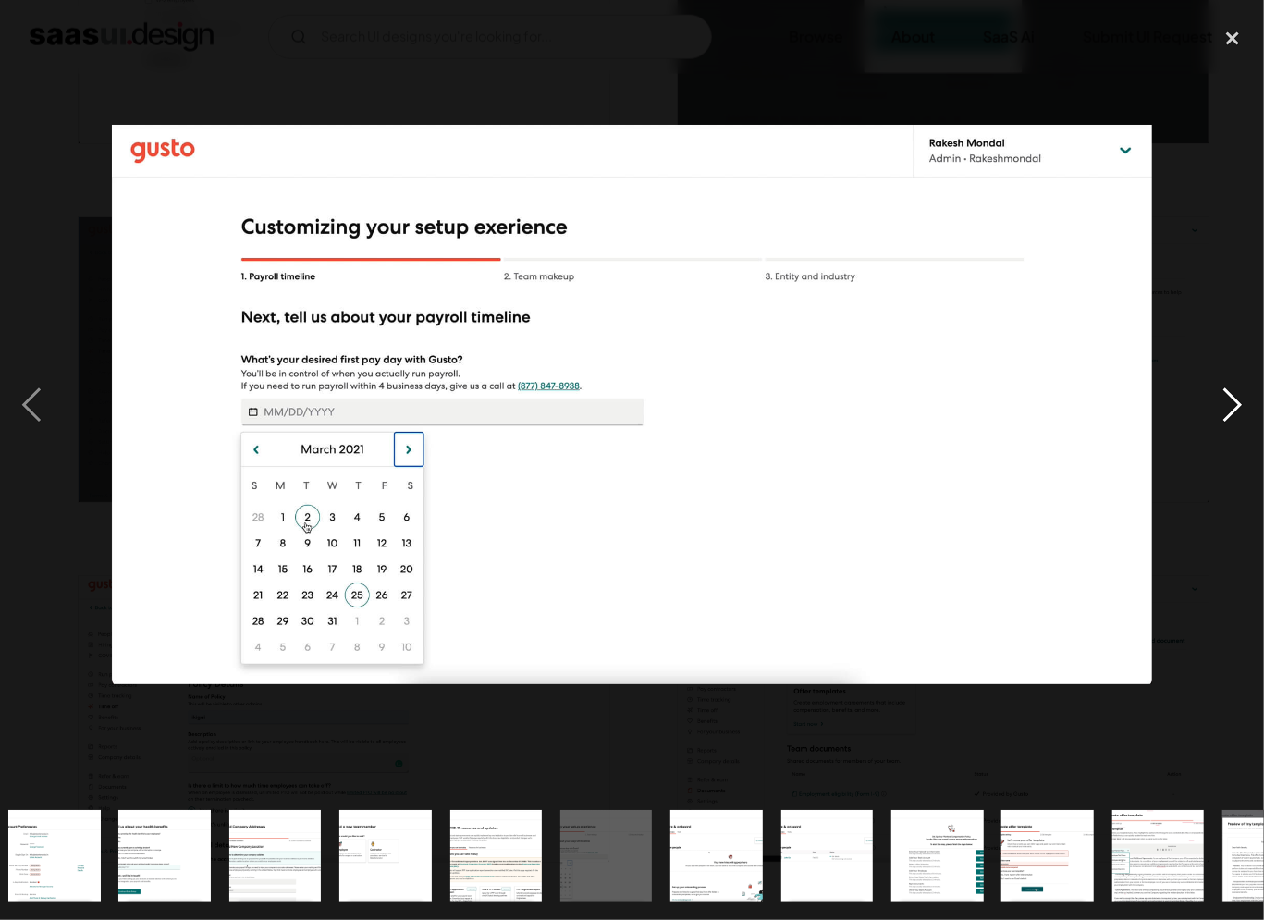
click at [1235, 398] on div "next image" at bounding box center [1232, 404] width 63 height 773
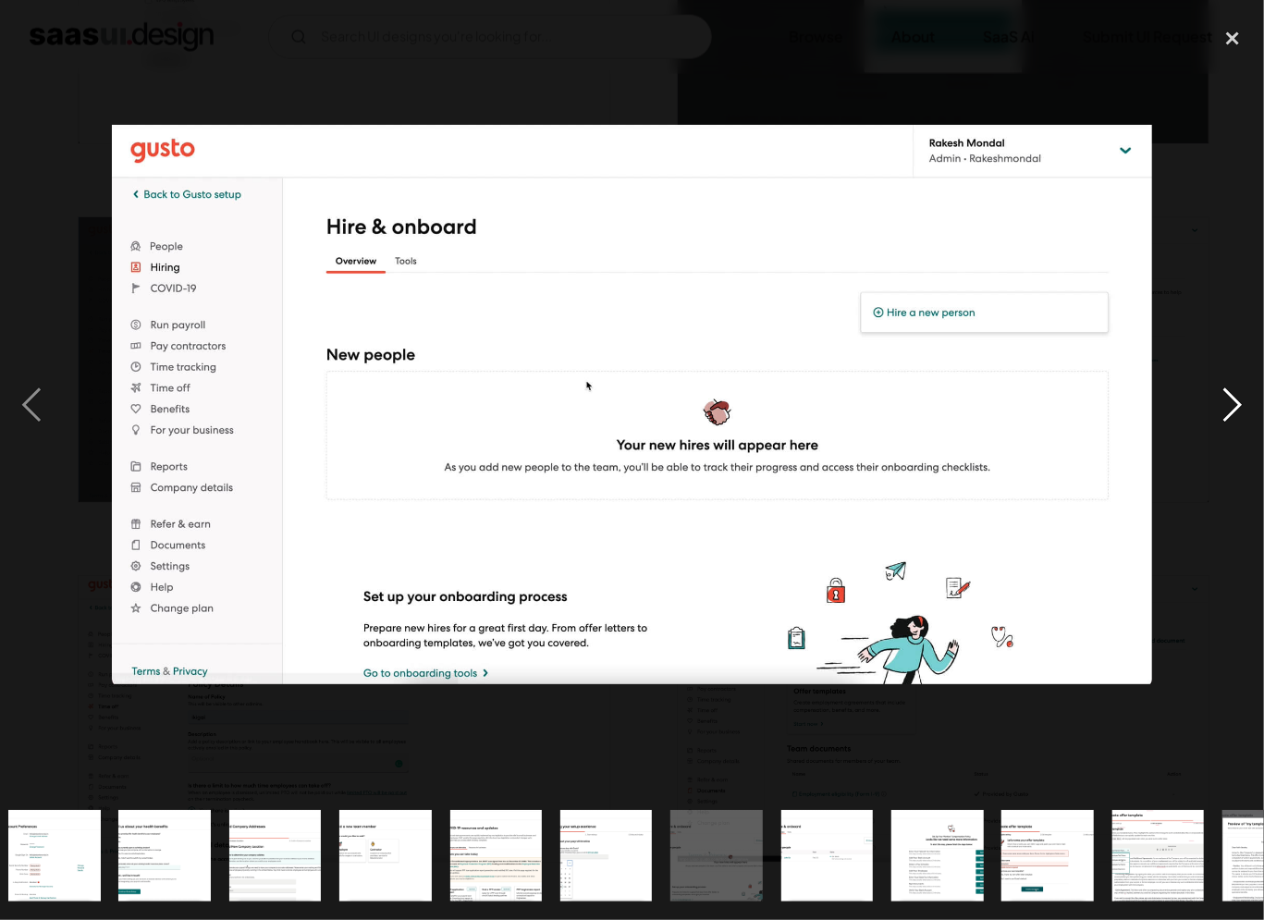
click at [1235, 398] on div "next image" at bounding box center [1232, 404] width 63 height 773
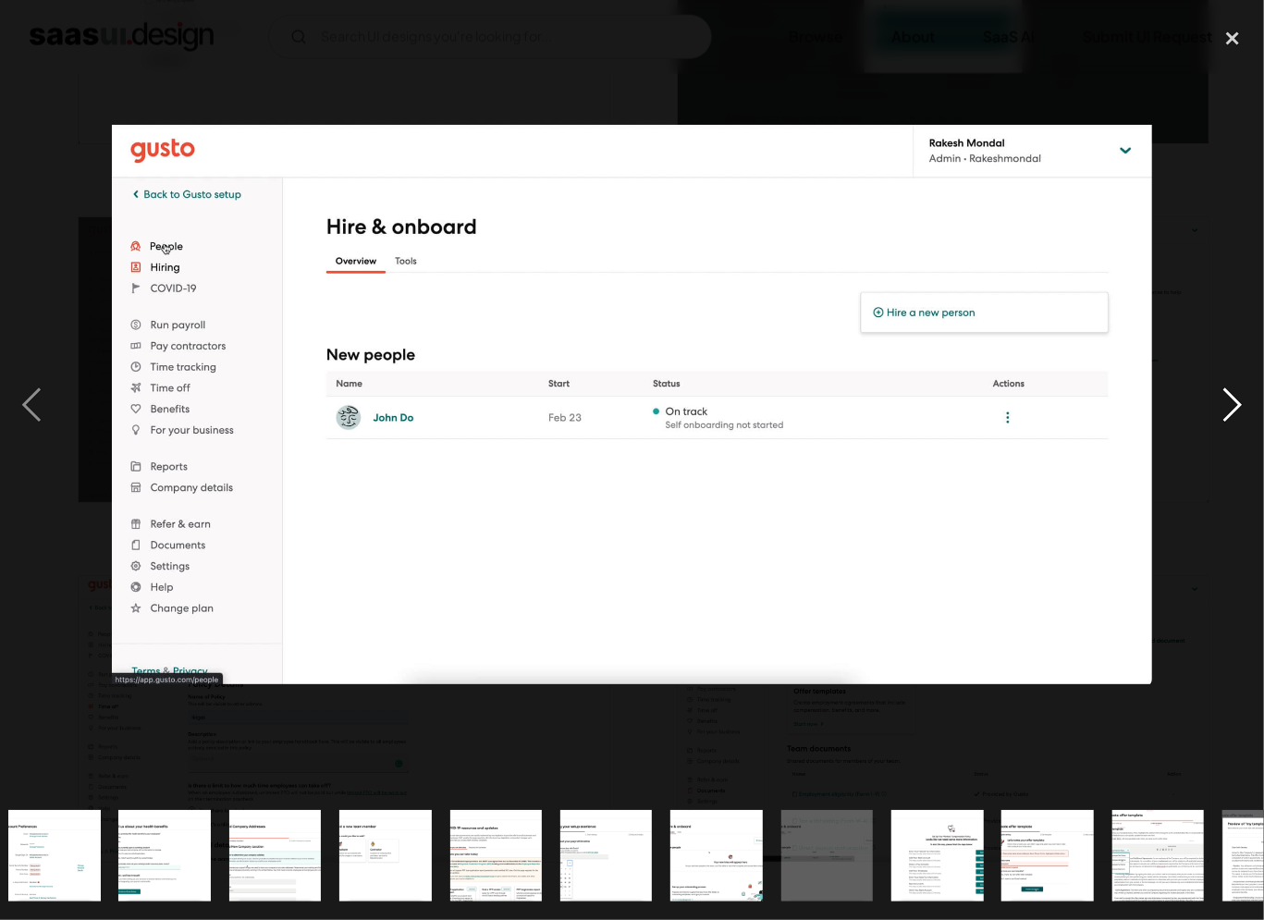
click at [1235, 398] on div "next image" at bounding box center [1232, 404] width 63 height 773
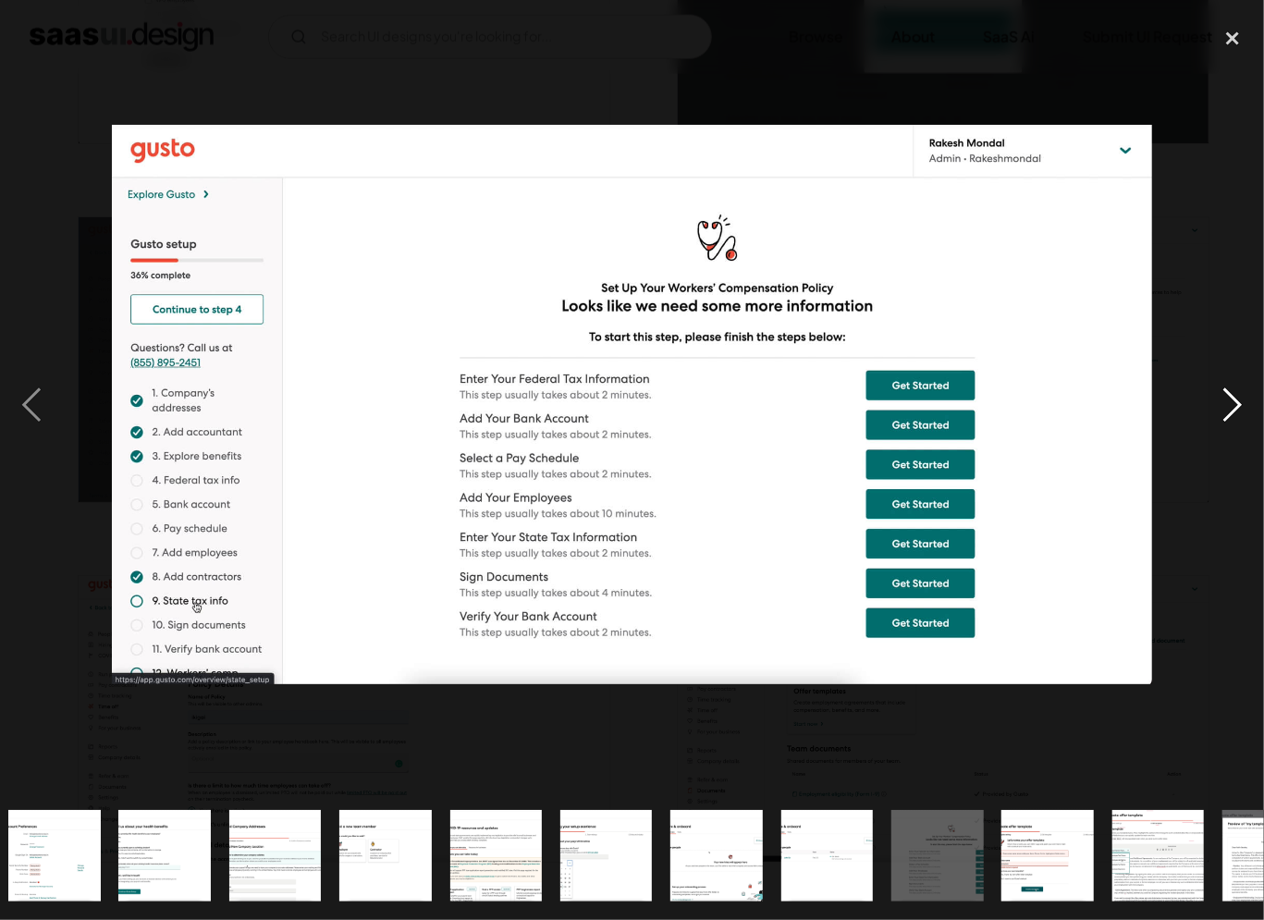
click at [1235, 398] on div "next image" at bounding box center [1232, 404] width 63 height 773
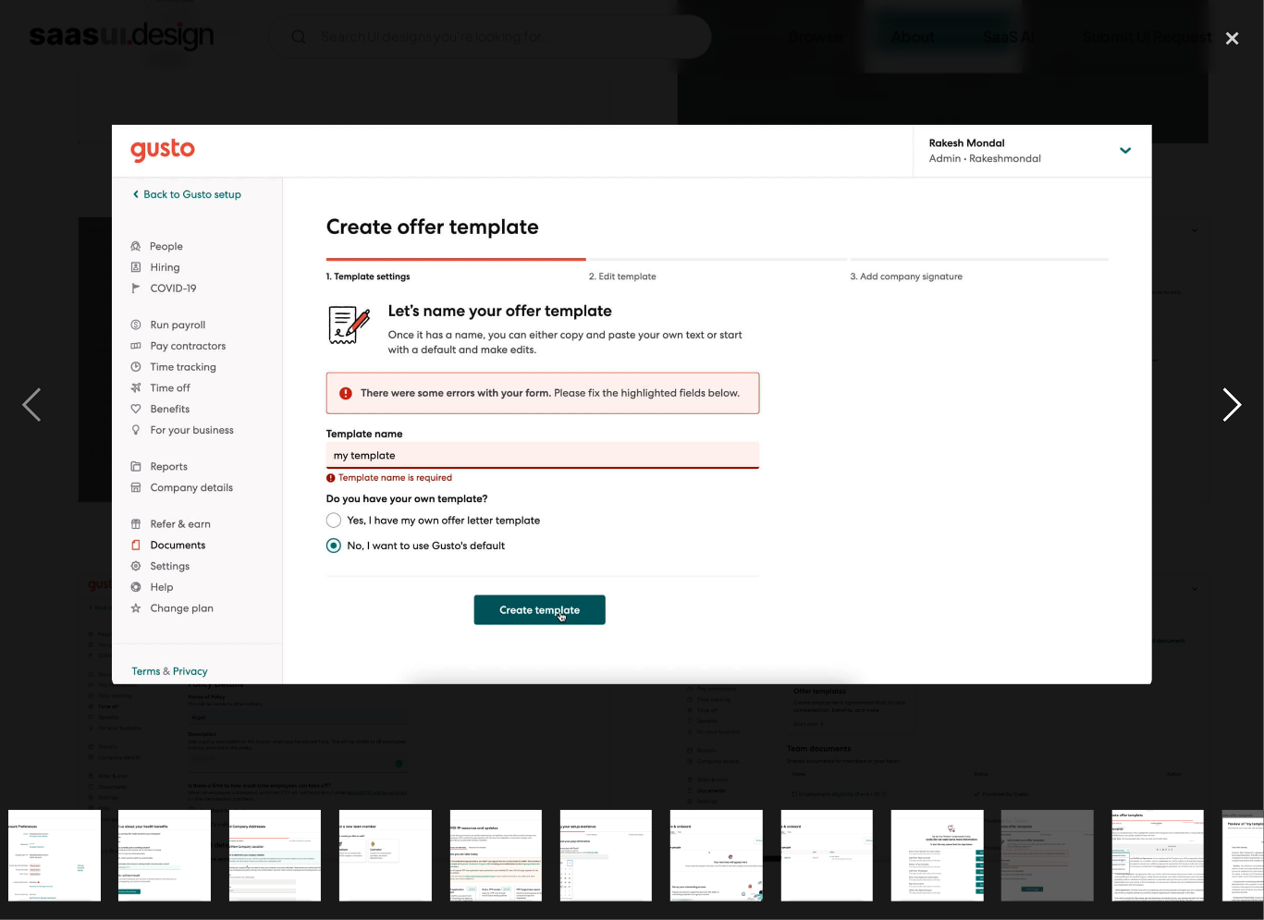
click at [1235, 398] on div "next image" at bounding box center [1232, 404] width 63 height 773
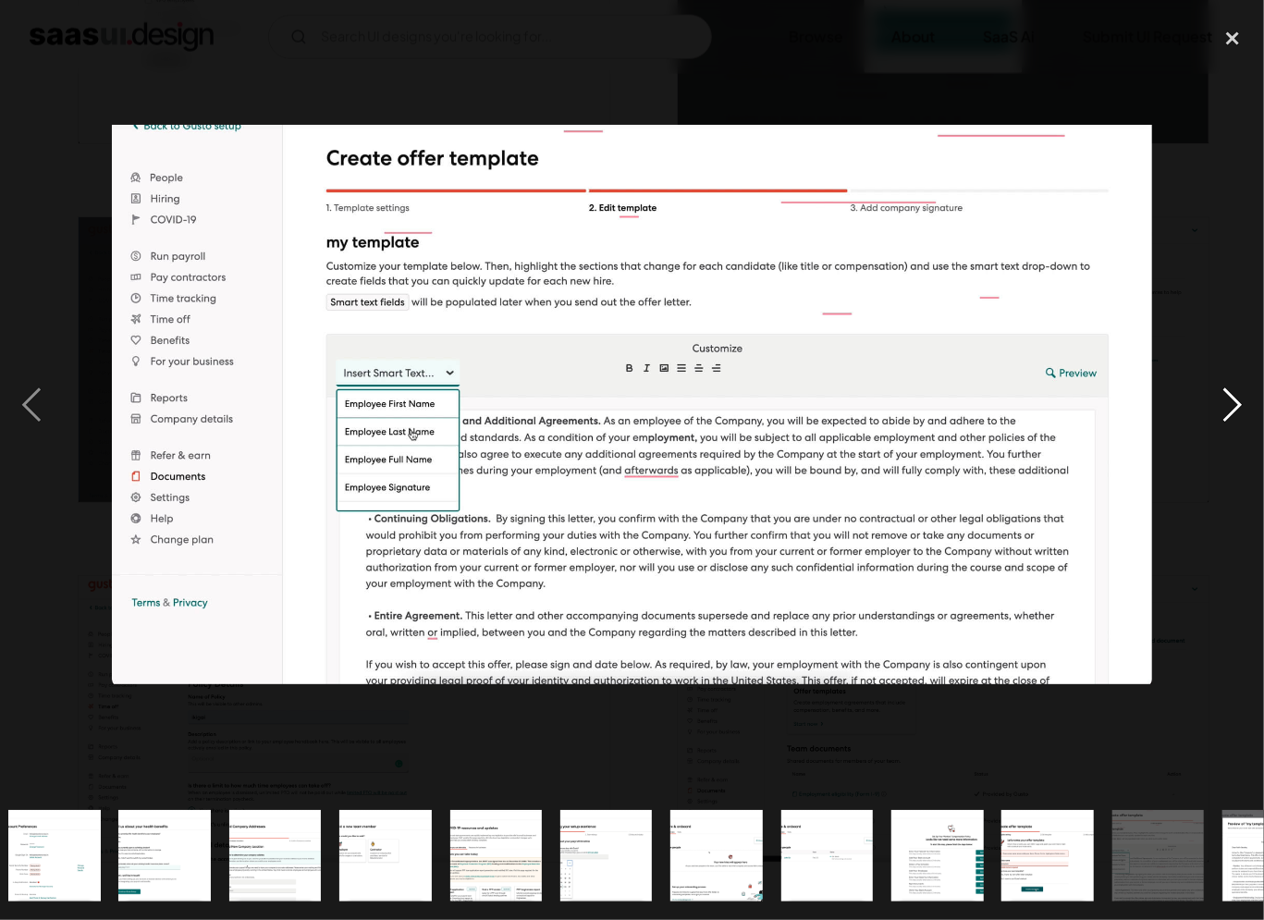
click at [1235, 398] on div "next image" at bounding box center [1232, 404] width 63 height 773
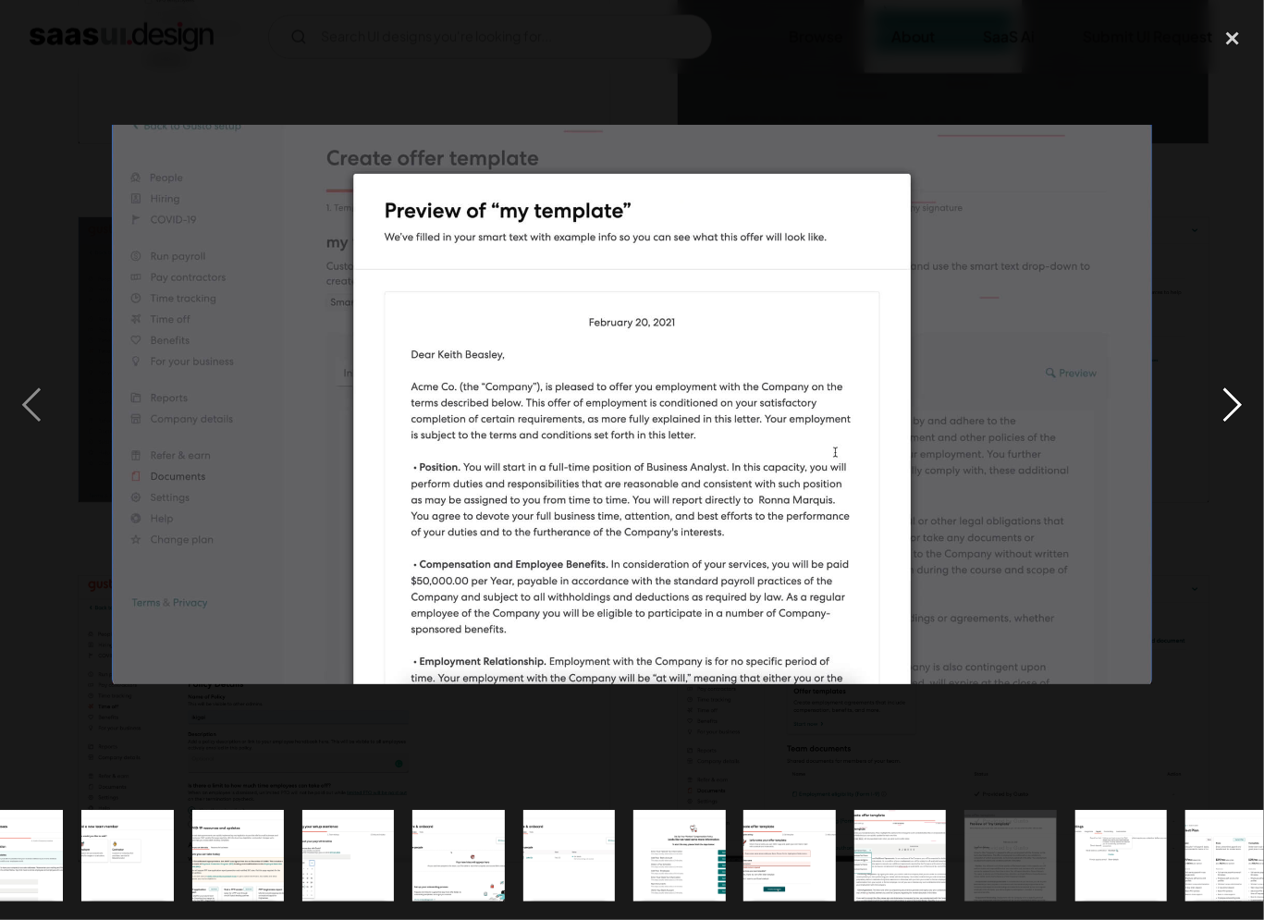
scroll to position [0, 1514]
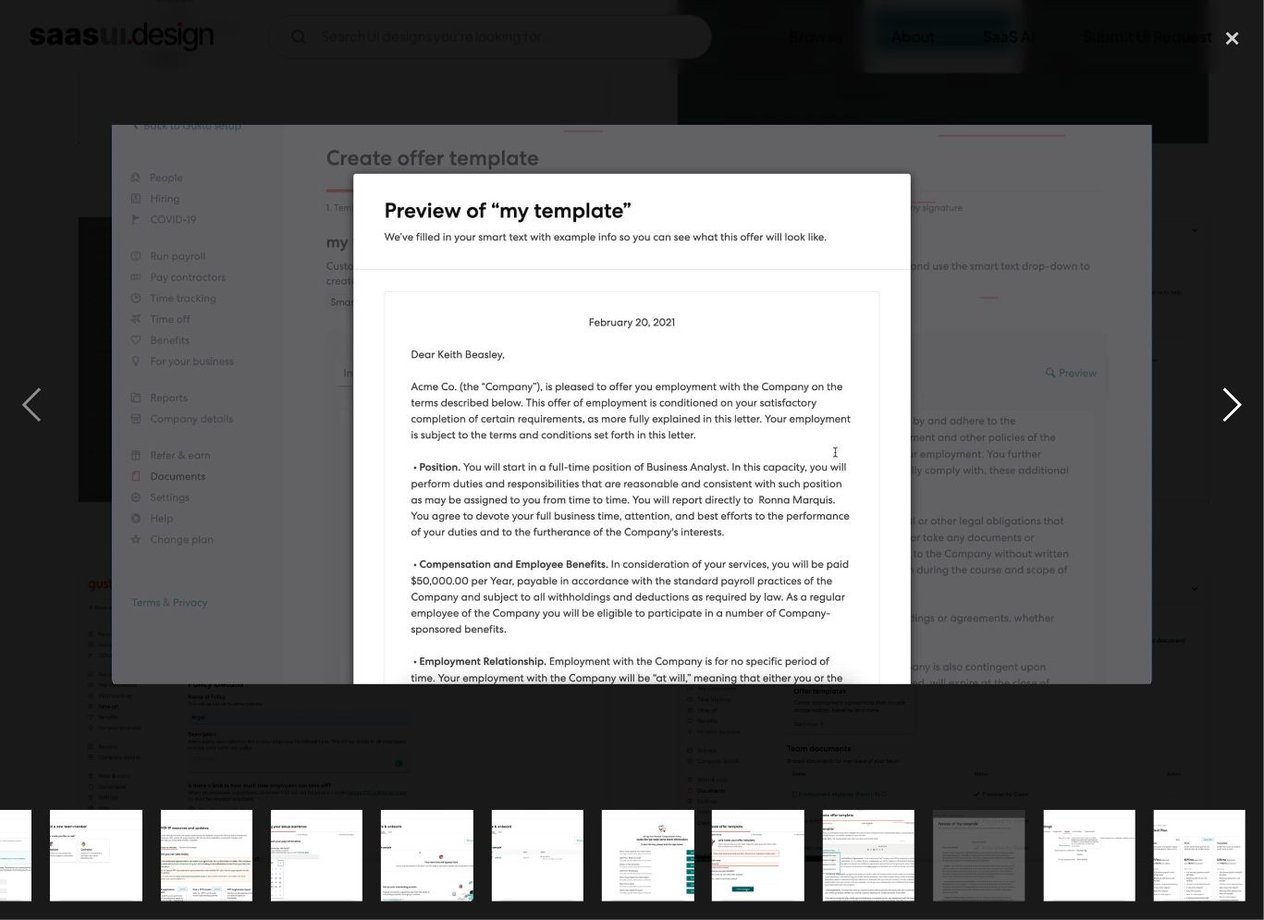
click at [1235, 398] on div "next image" at bounding box center [1232, 404] width 63 height 773
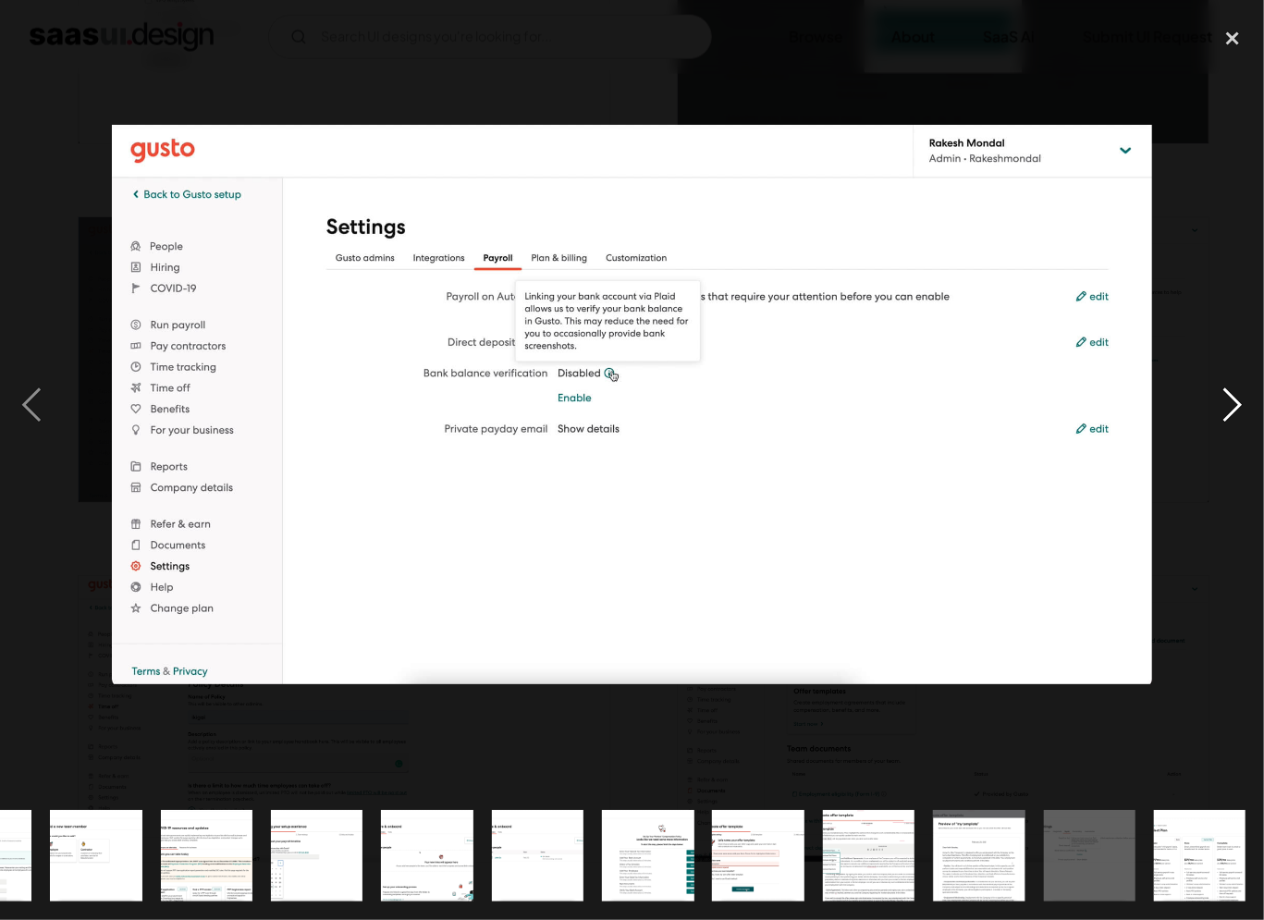
click at [1235, 398] on div "next image" at bounding box center [1232, 404] width 63 height 773
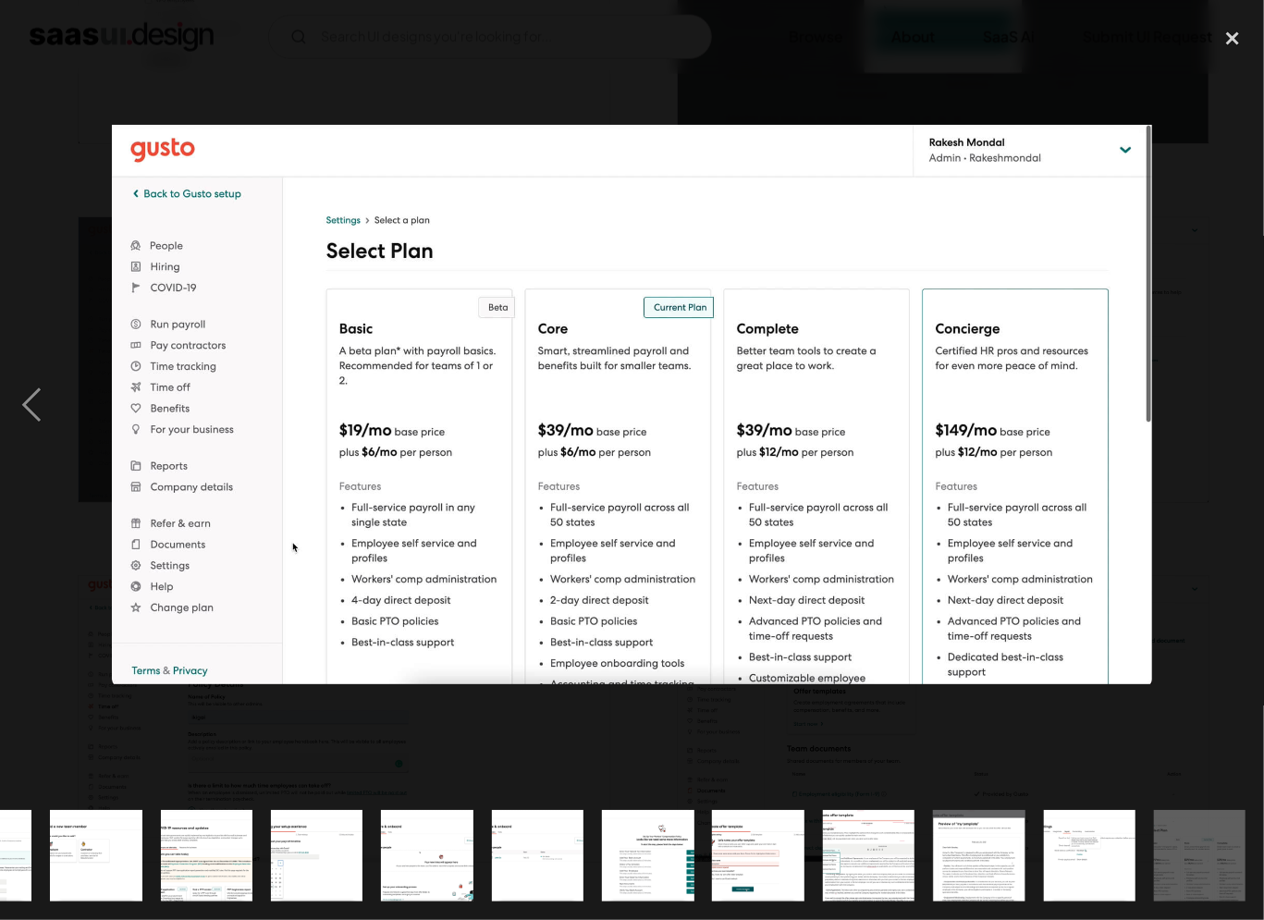
click at [1235, 398] on div "next image" at bounding box center [1232, 404] width 63 height 773
click at [202, 834] on img "show item 16 of 25" at bounding box center [206, 856] width 171 height 92
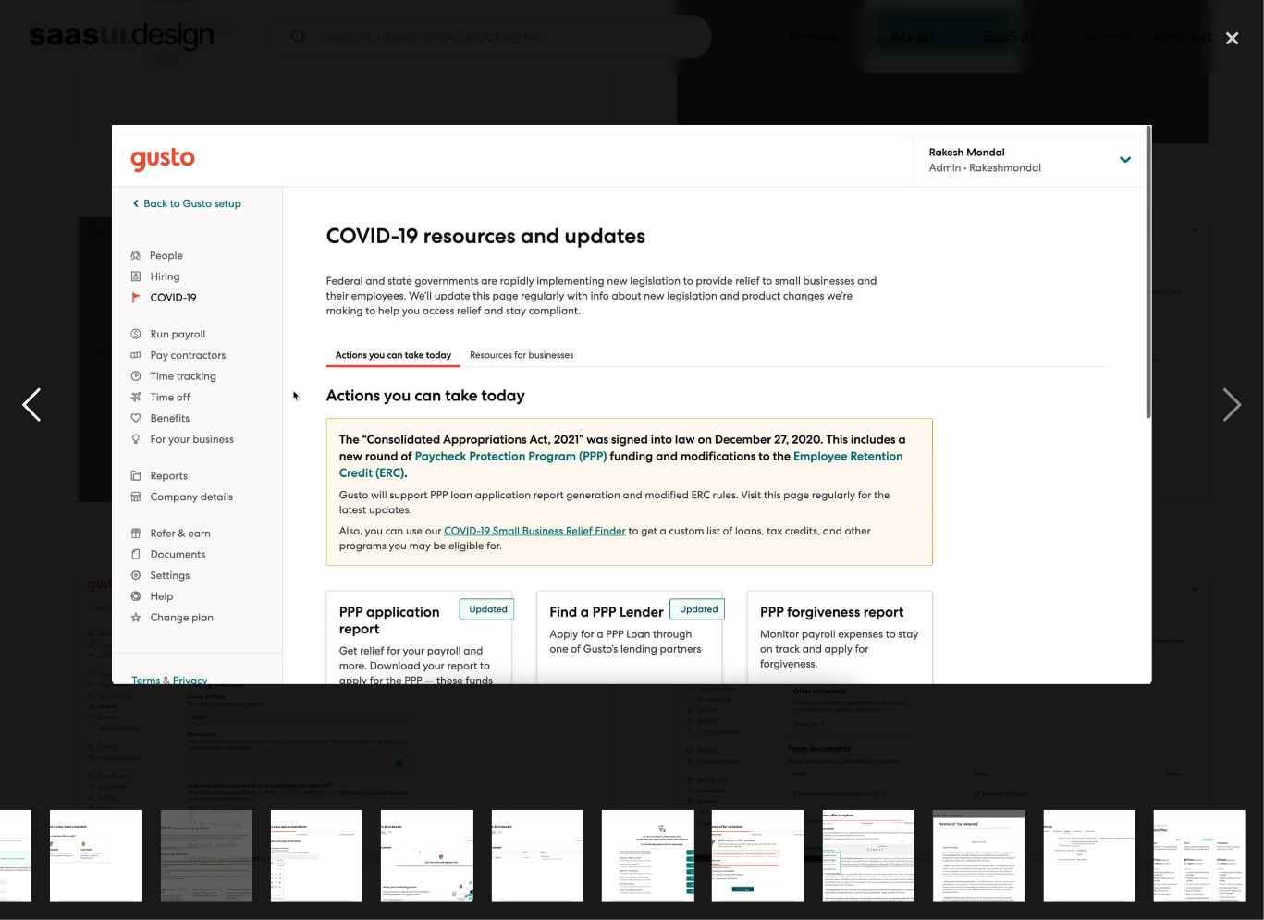
click at [46, 398] on div "previous image" at bounding box center [31, 404] width 63 height 773
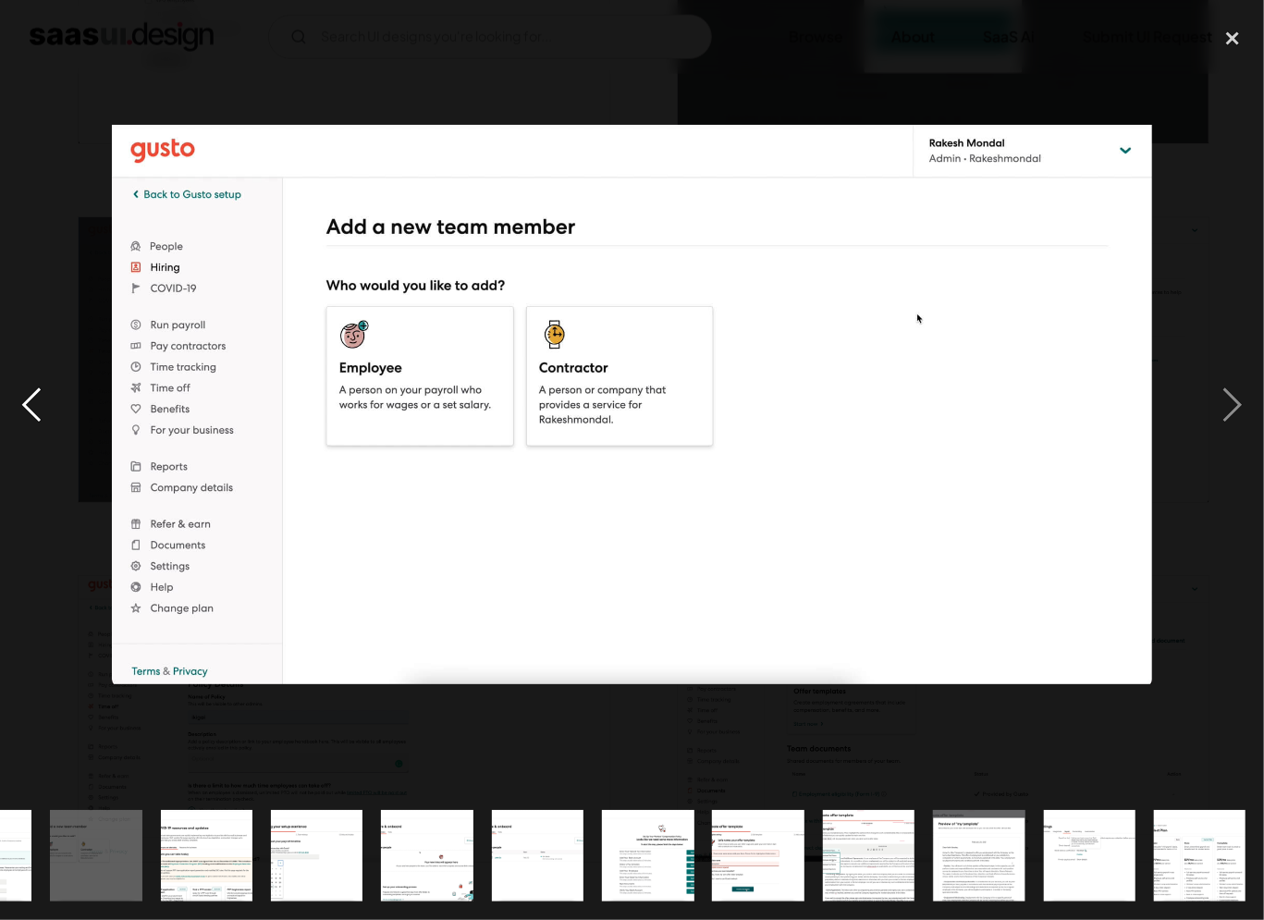
click at [46, 398] on div "previous image" at bounding box center [31, 404] width 63 height 773
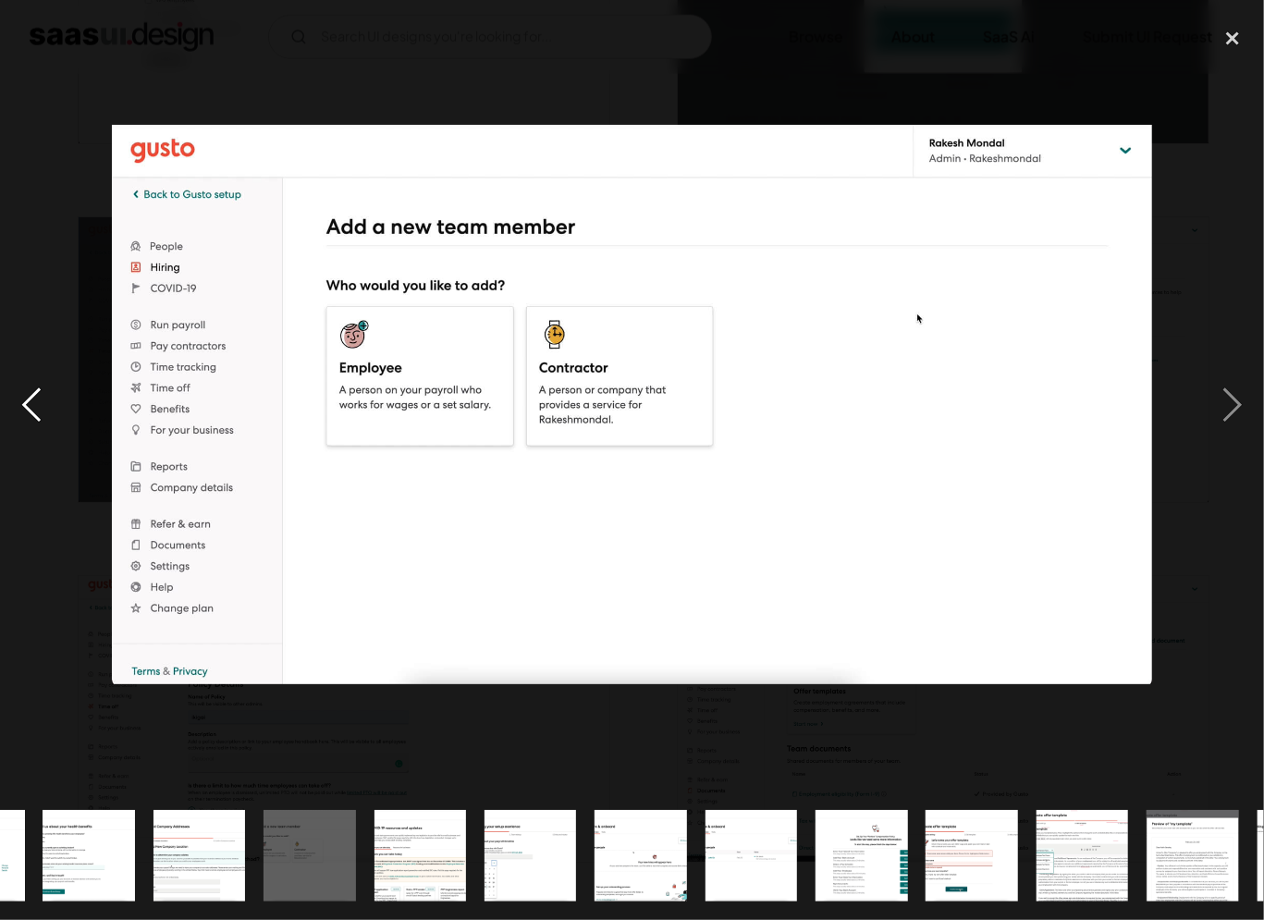
click at [46, 398] on div "previous image" at bounding box center [31, 404] width 63 height 773
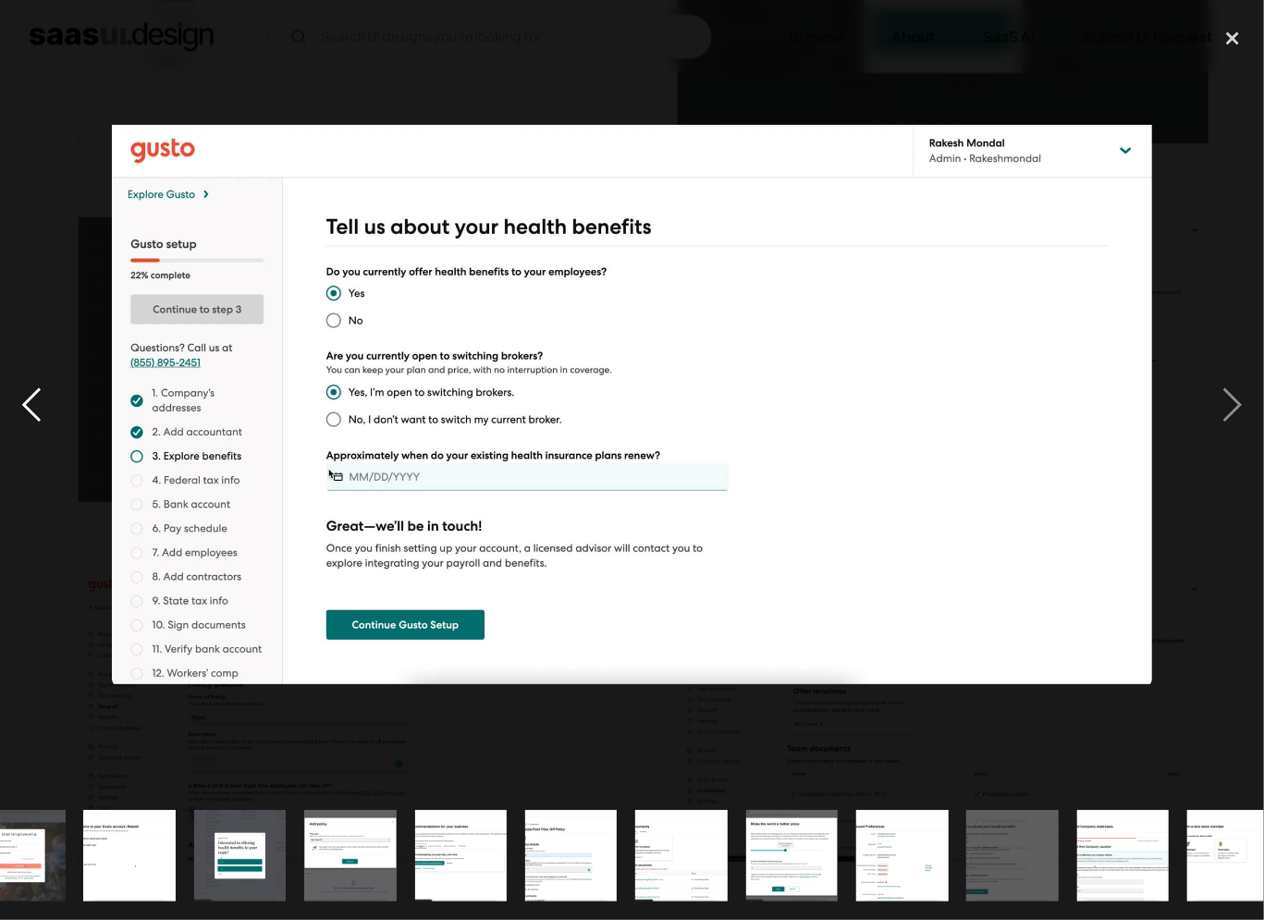
click at [46, 398] on div "previous image" at bounding box center [31, 404] width 63 height 773
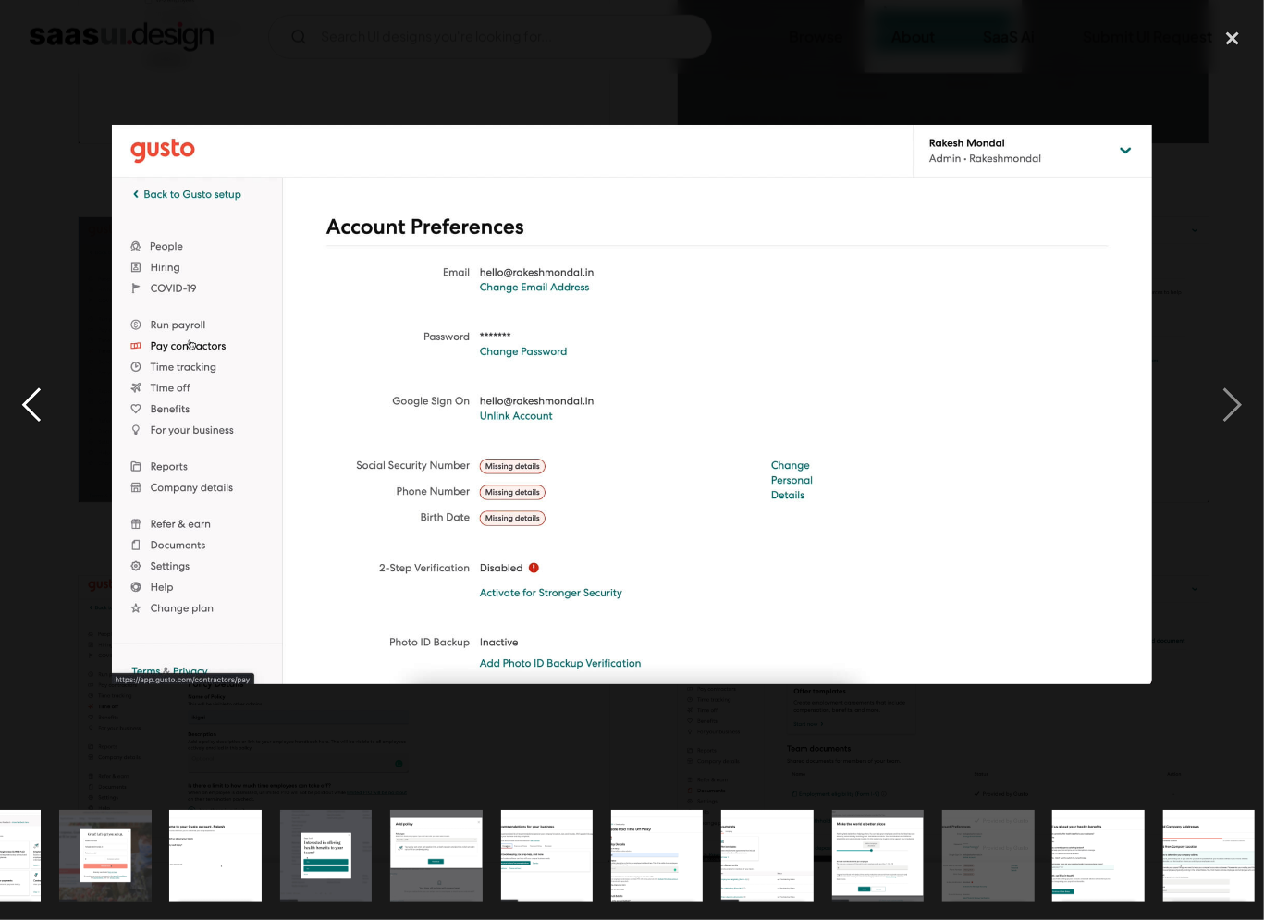
click at [46, 398] on div "previous image" at bounding box center [31, 404] width 63 height 773
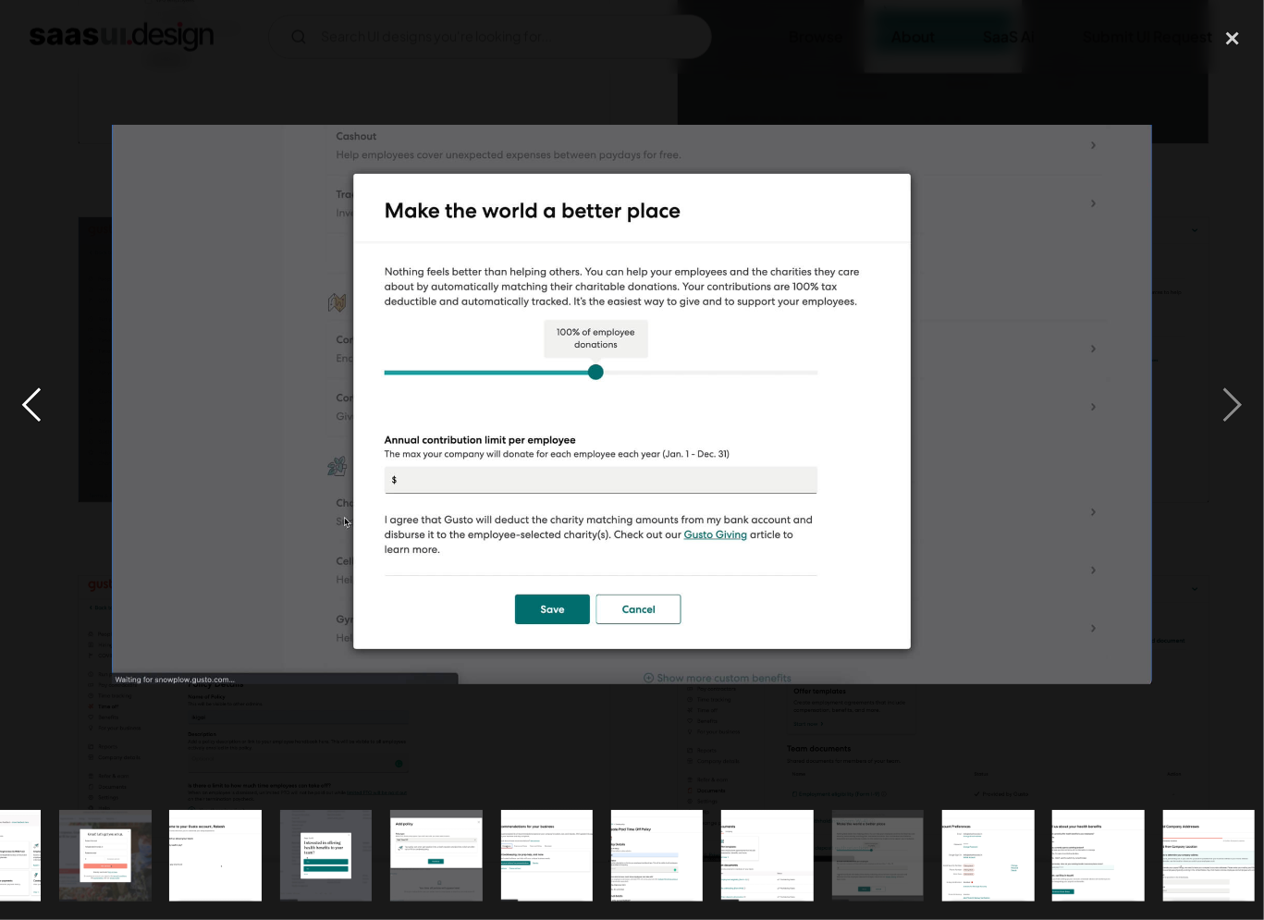
click at [46, 398] on div "previous image" at bounding box center [31, 404] width 63 height 773
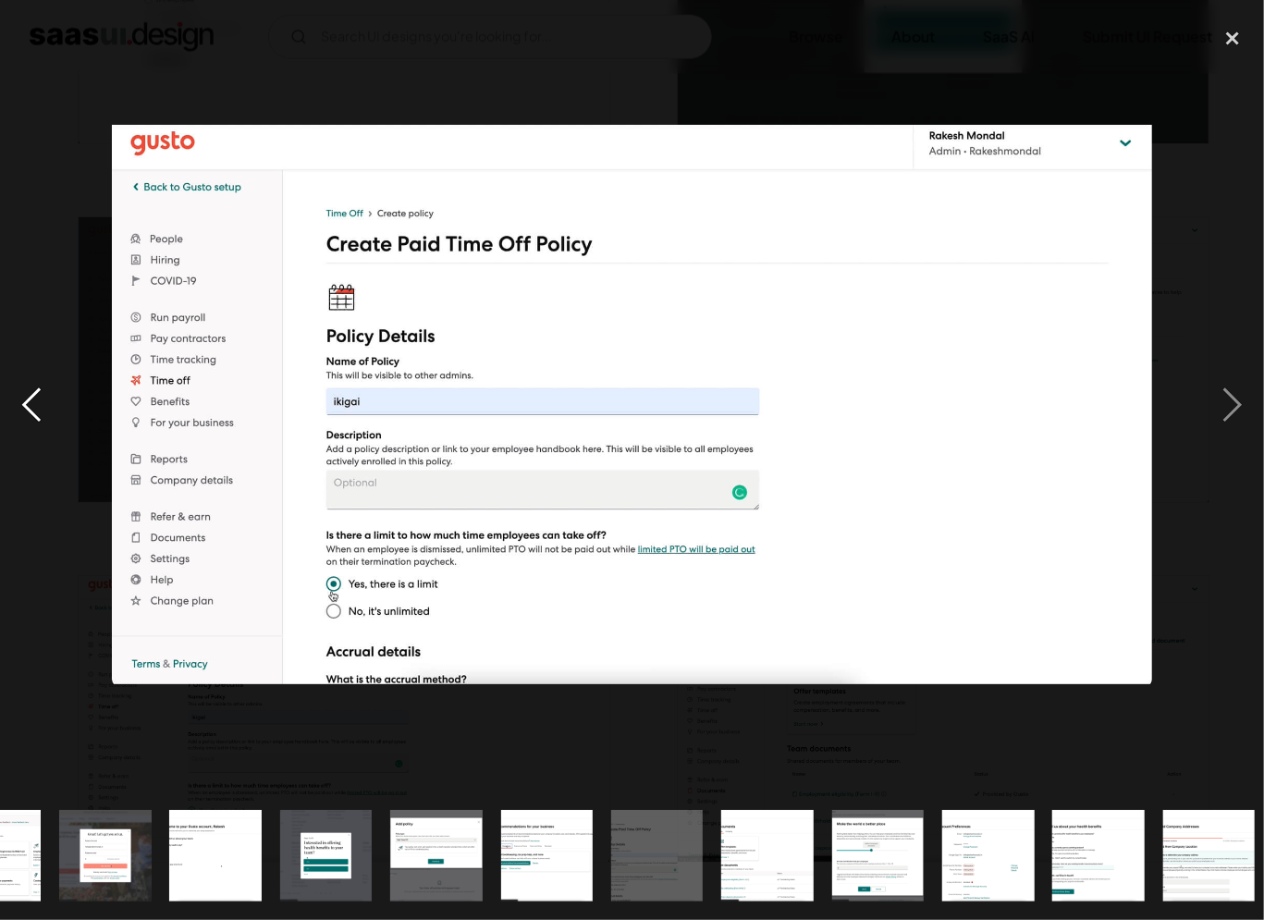
click at [46, 398] on div "previous image" at bounding box center [31, 404] width 63 height 773
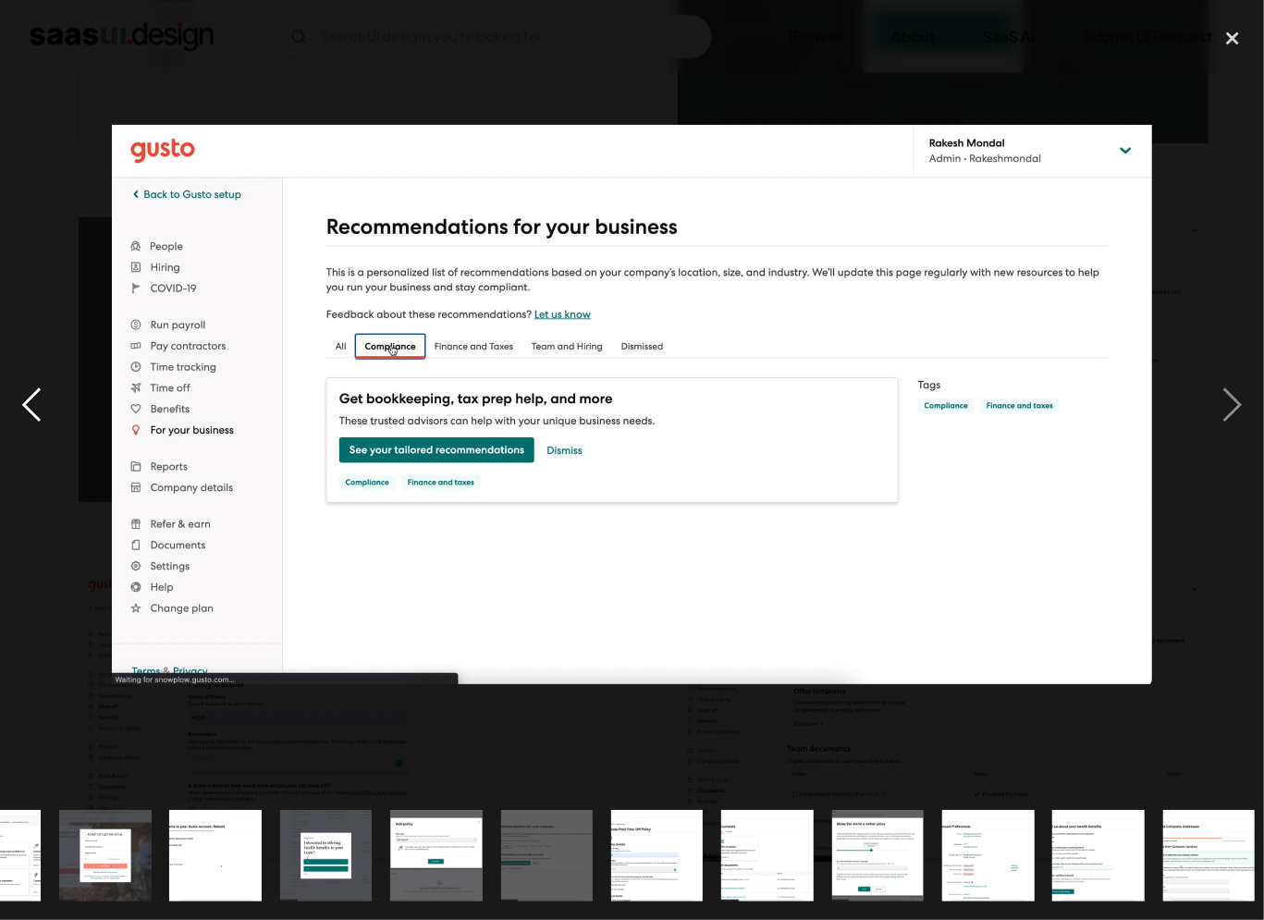
click at [46, 398] on div "previous image" at bounding box center [31, 404] width 63 height 773
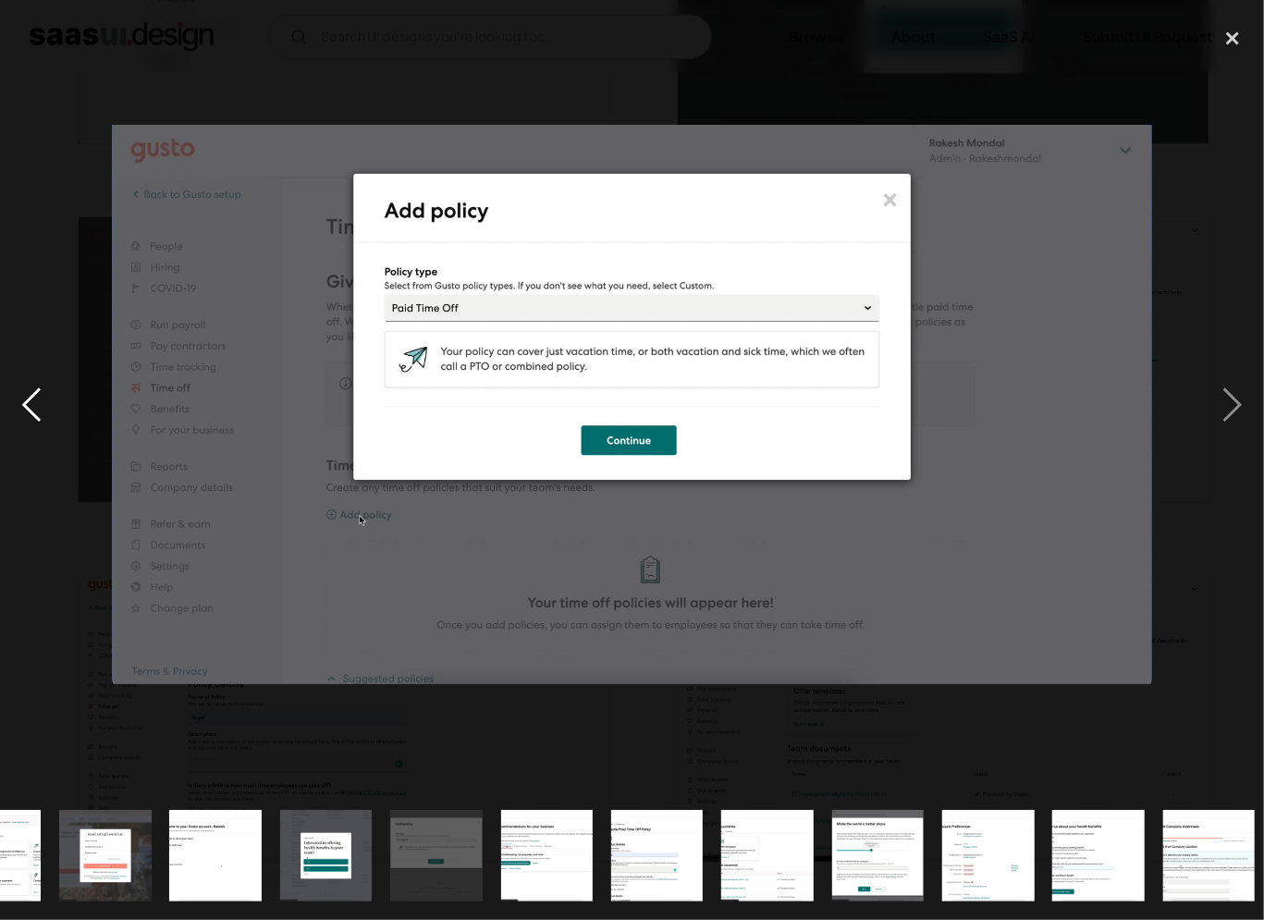
click at [46, 398] on div "previous image" at bounding box center [31, 404] width 63 height 773
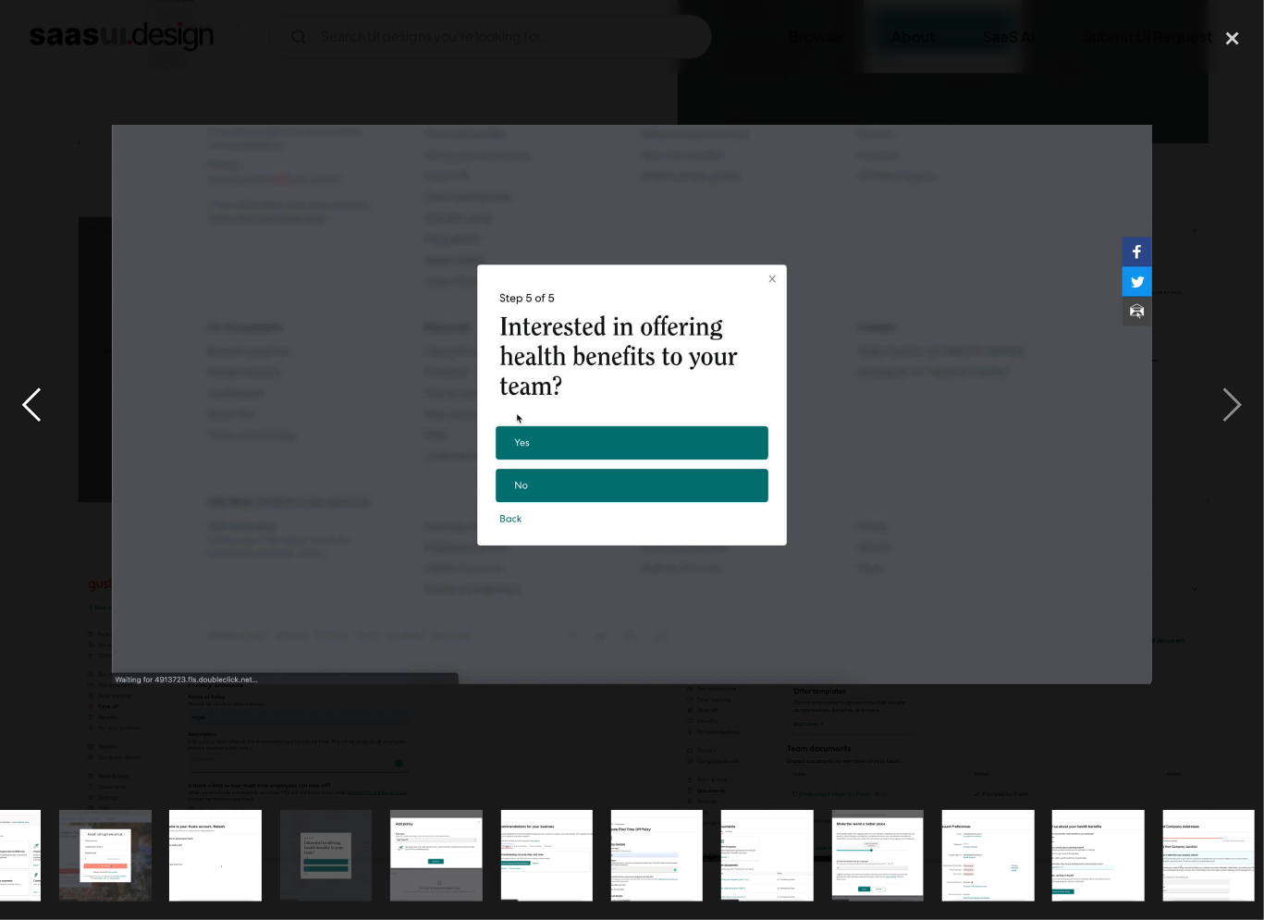
click at [46, 398] on div "previous image" at bounding box center [31, 404] width 63 height 773
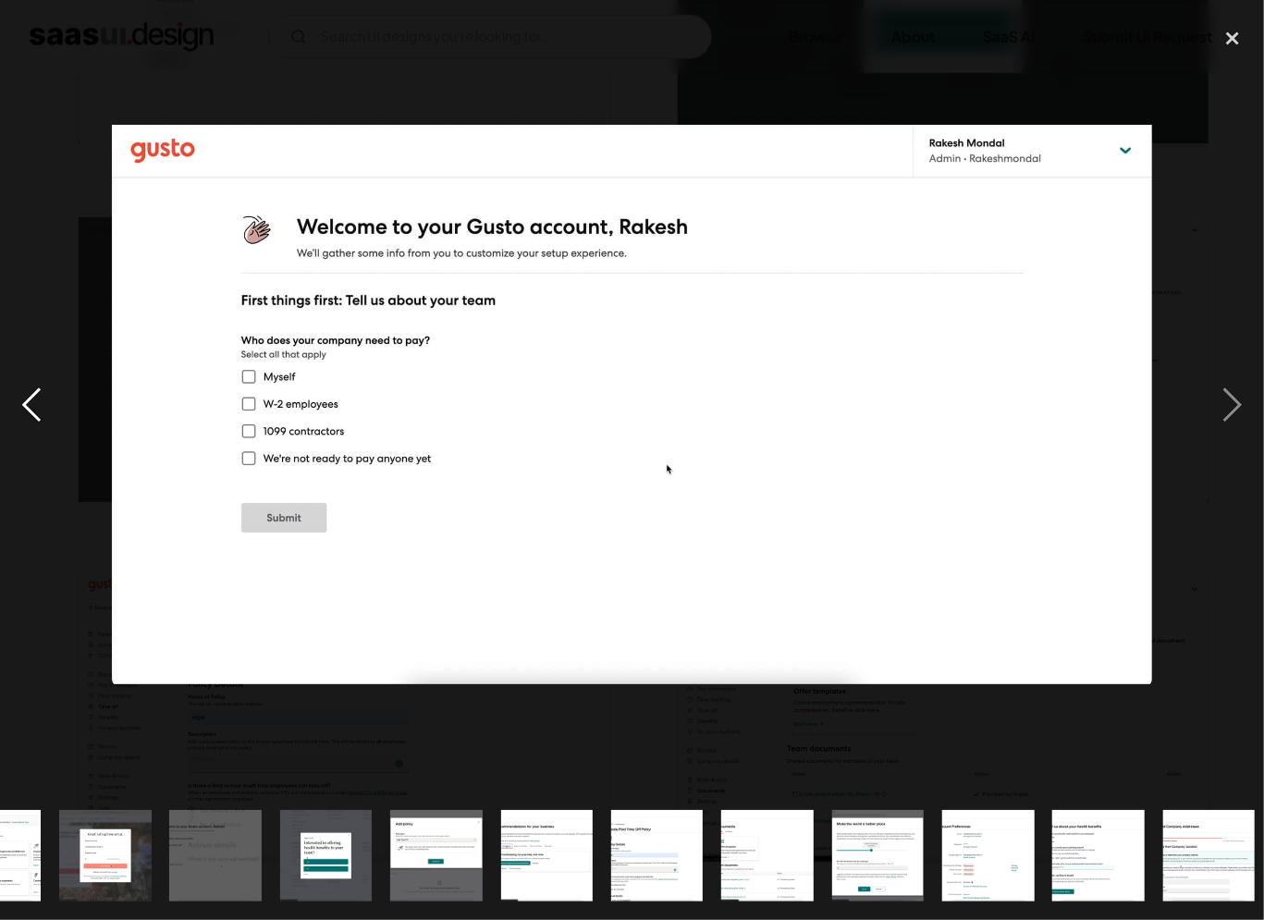
click at [46, 398] on div "previous image" at bounding box center [31, 404] width 63 height 773
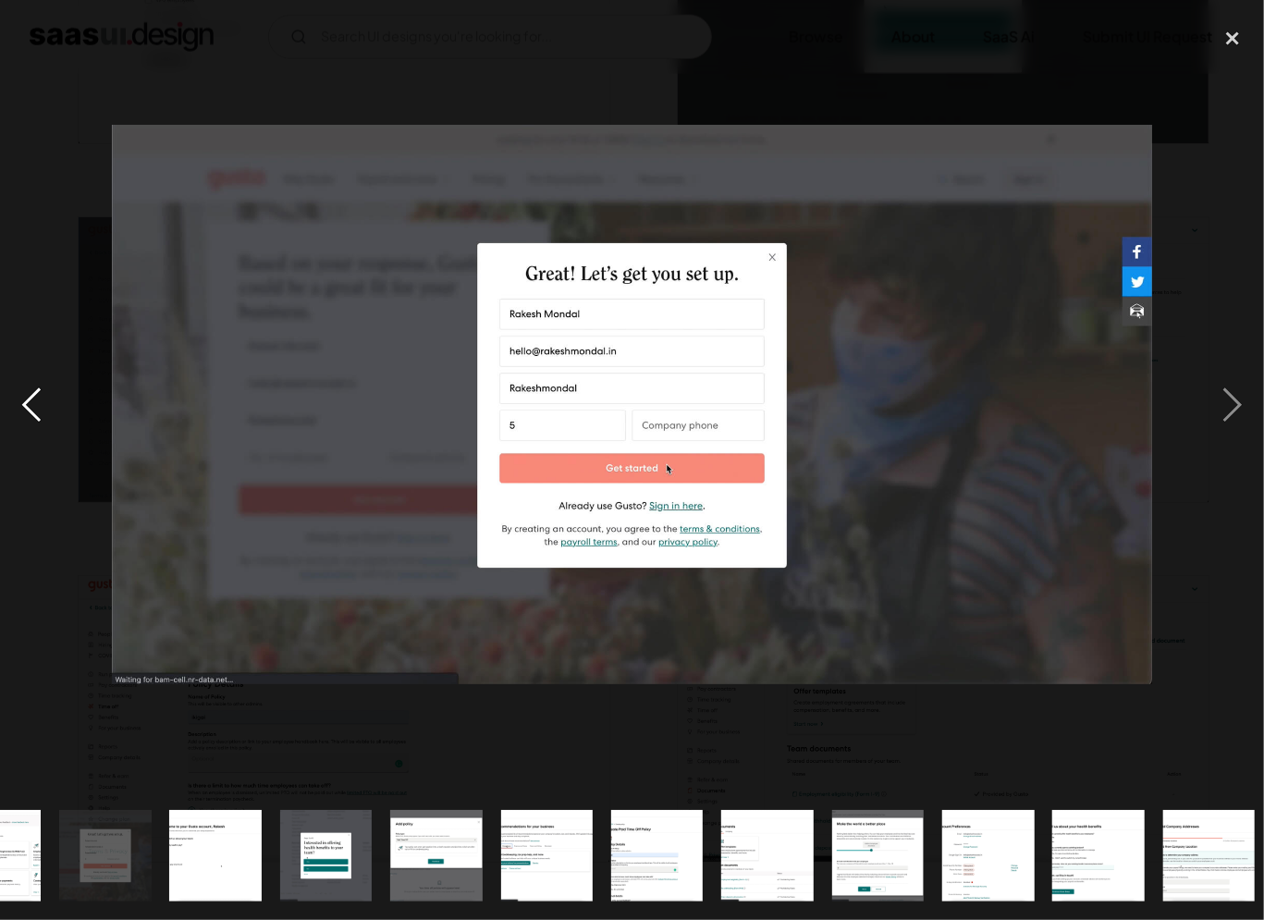
click at [46, 398] on div "previous image" at bounding box center [31, 404] width 63 height 773
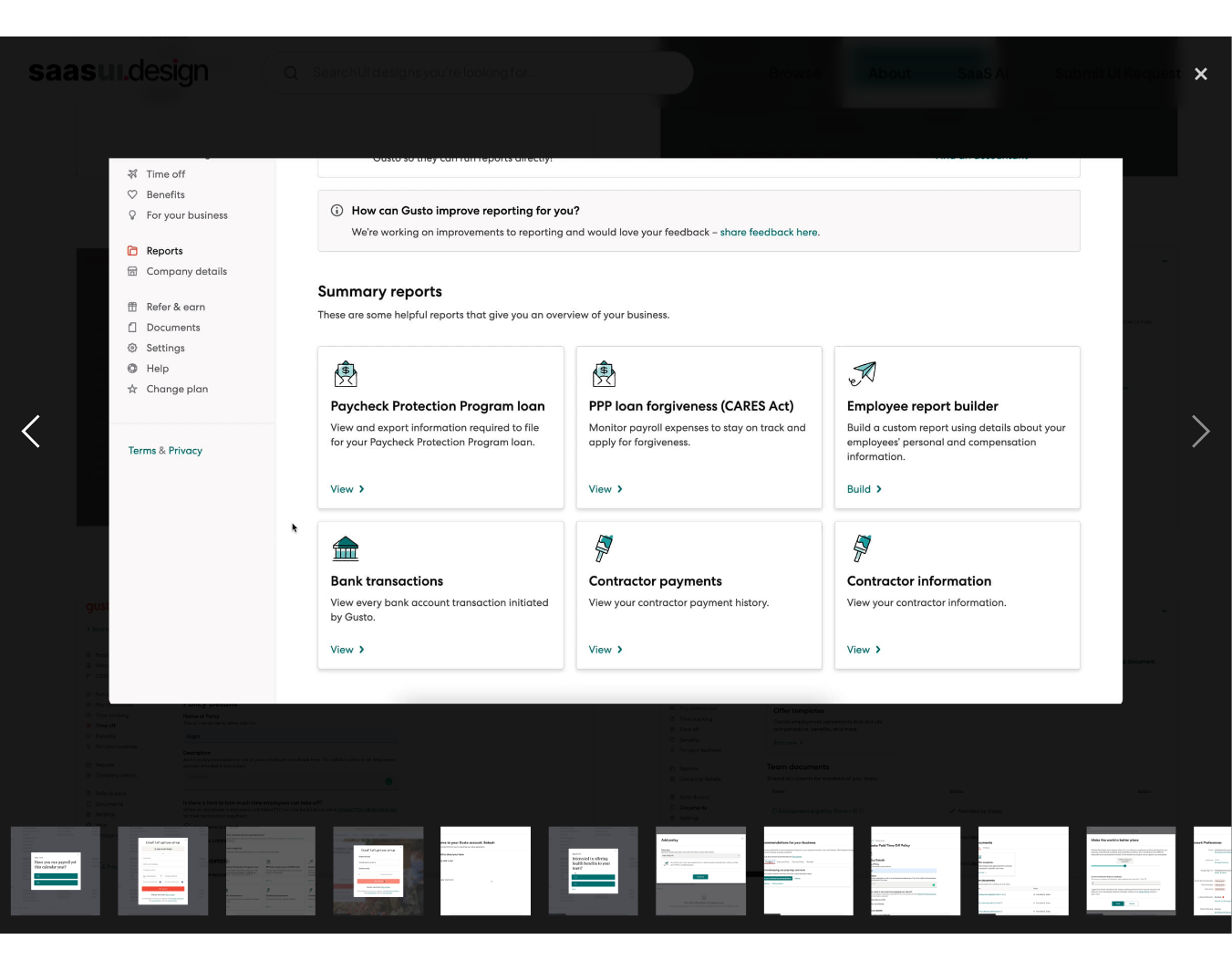
scroll to position [0, 0]
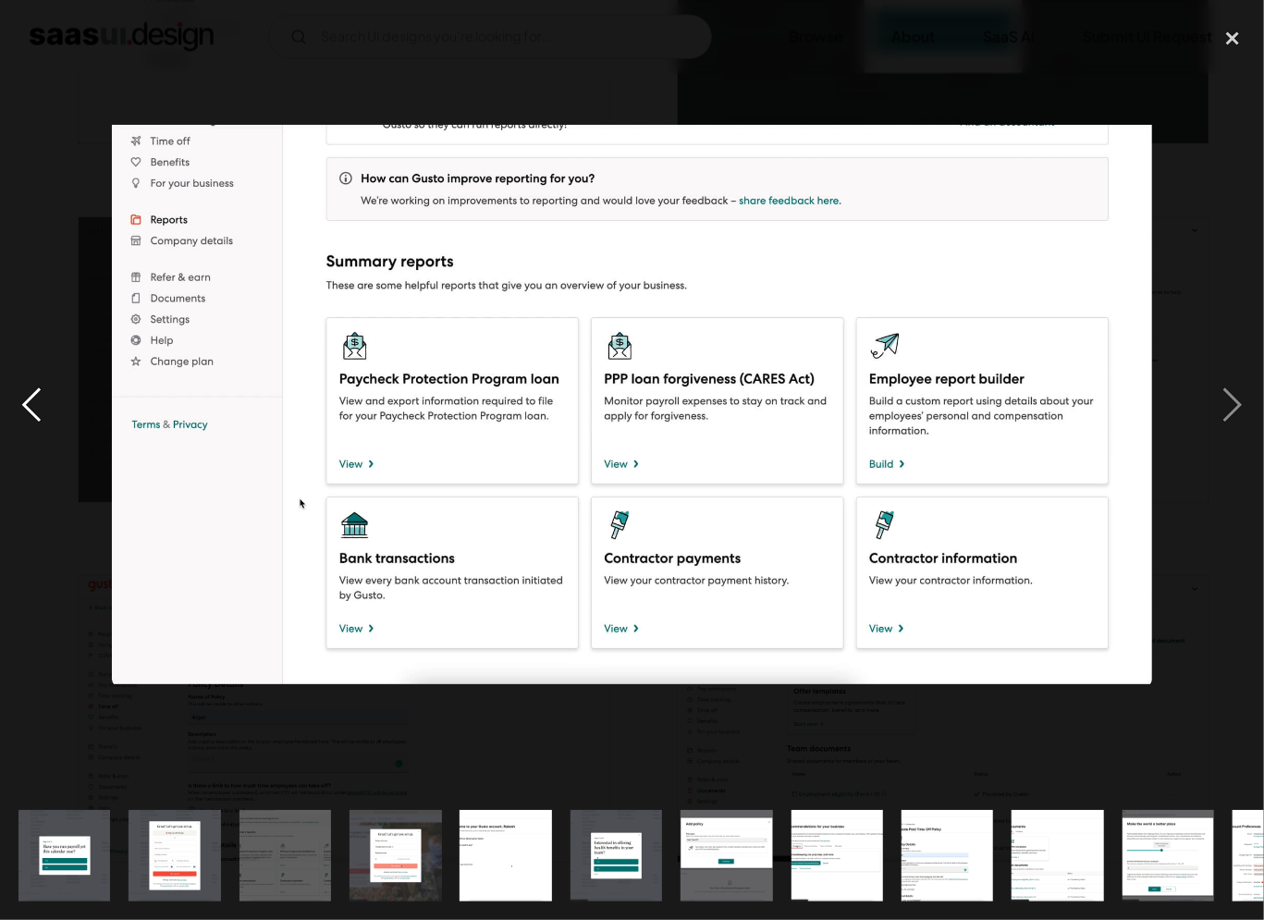
click at [46, 398] on div "previous image" at bounding box center [31, 404] width 63 height 773
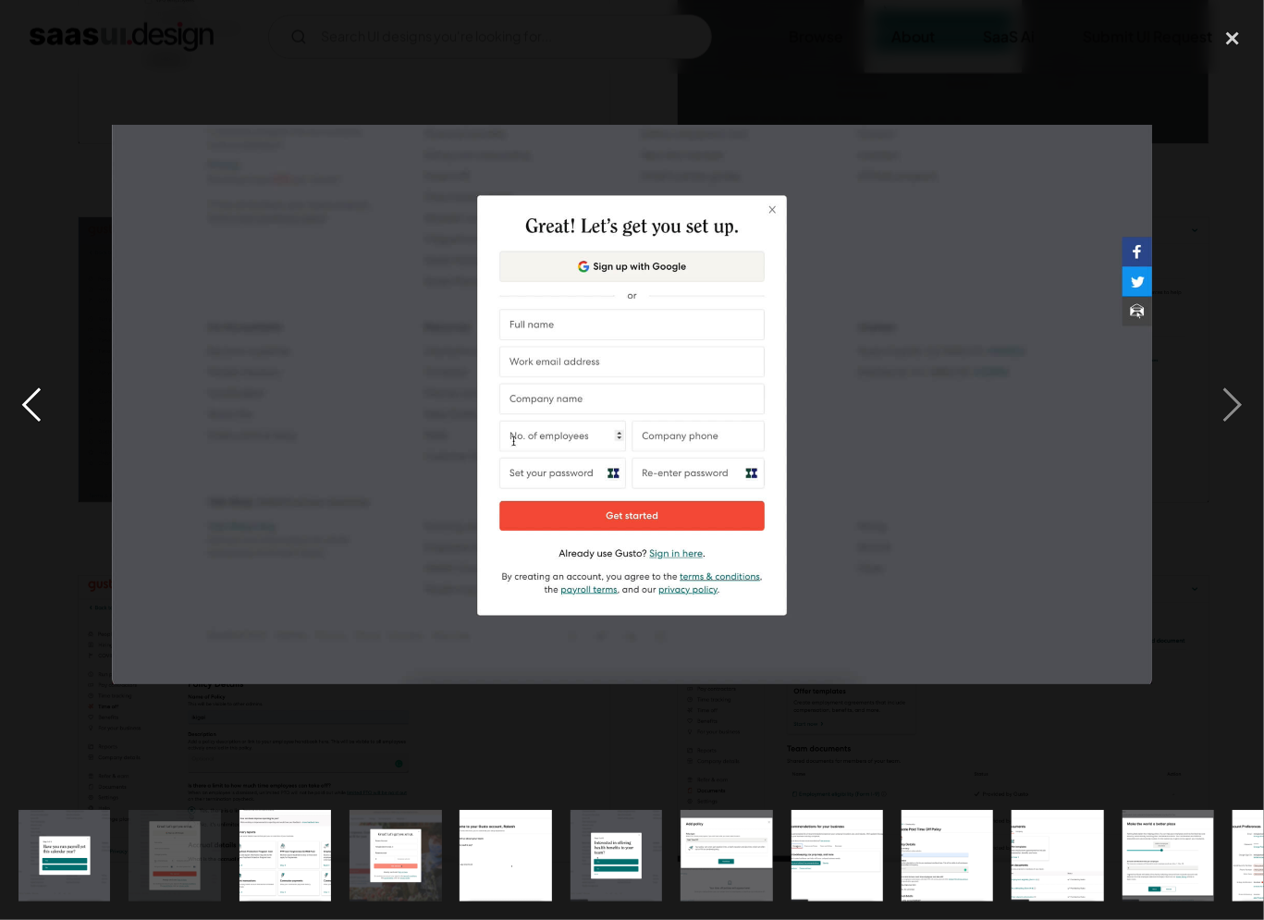
click at [46, 398] on div "previous image" at bounding box center [31, 404] width 63 height 773
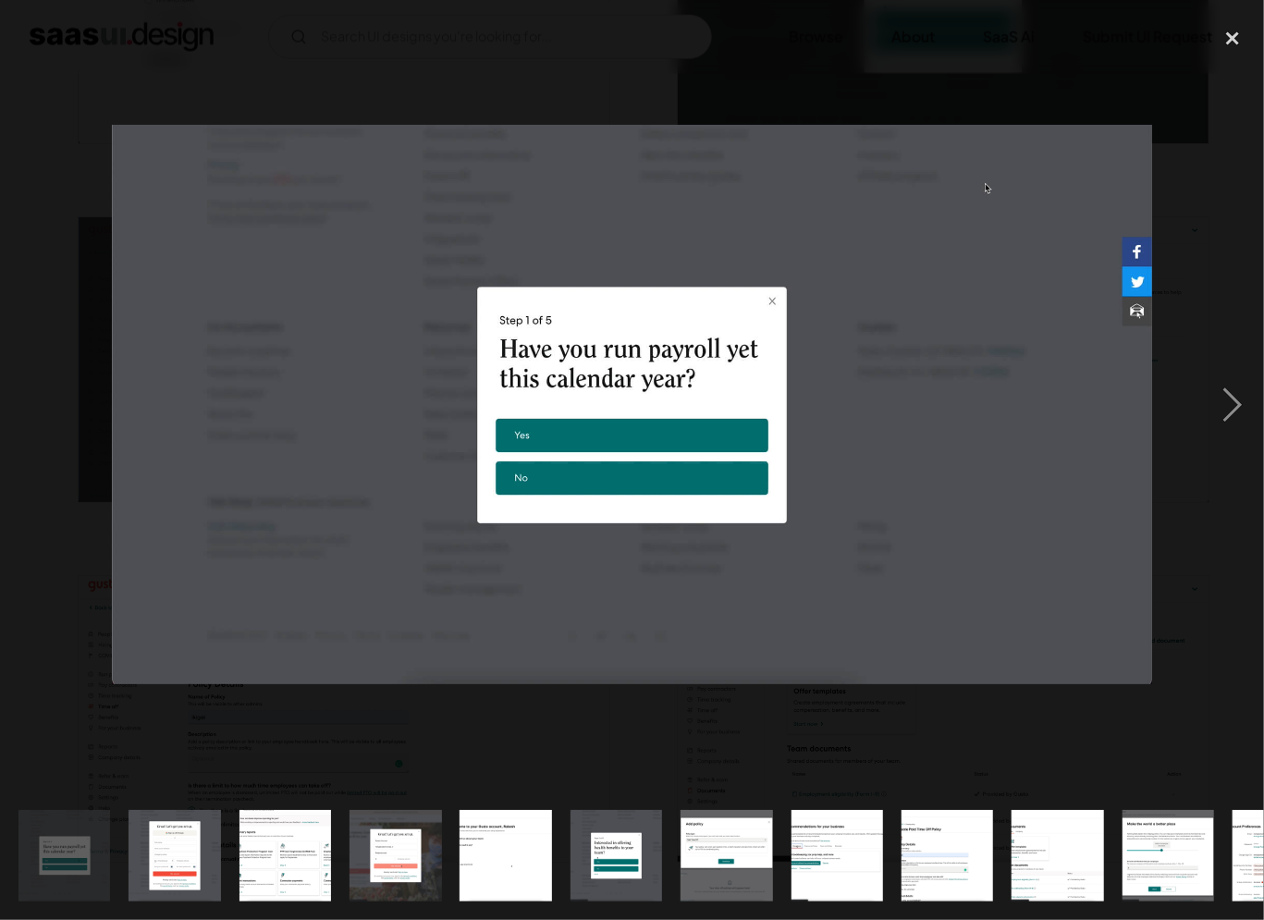
click at [46, 398] on div "previous image" at bounding box center [31, 404] width 63 height 773
click at [1237, 409] on div "next image" at bounding box center [1232, 404] width 63 height 773
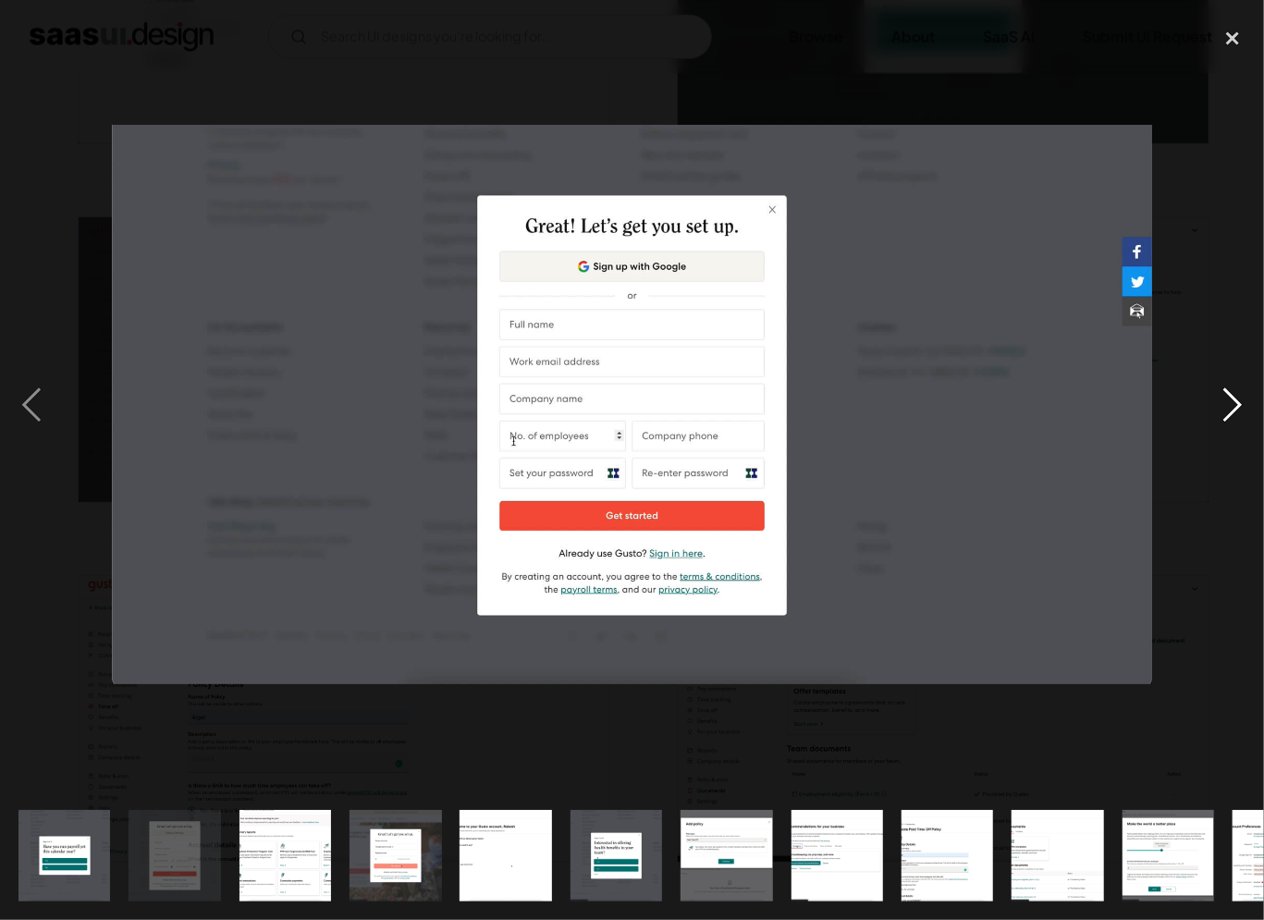
click at [1237, 409] on div "next image" at bounding box center [1232, 404] width 63 height 773
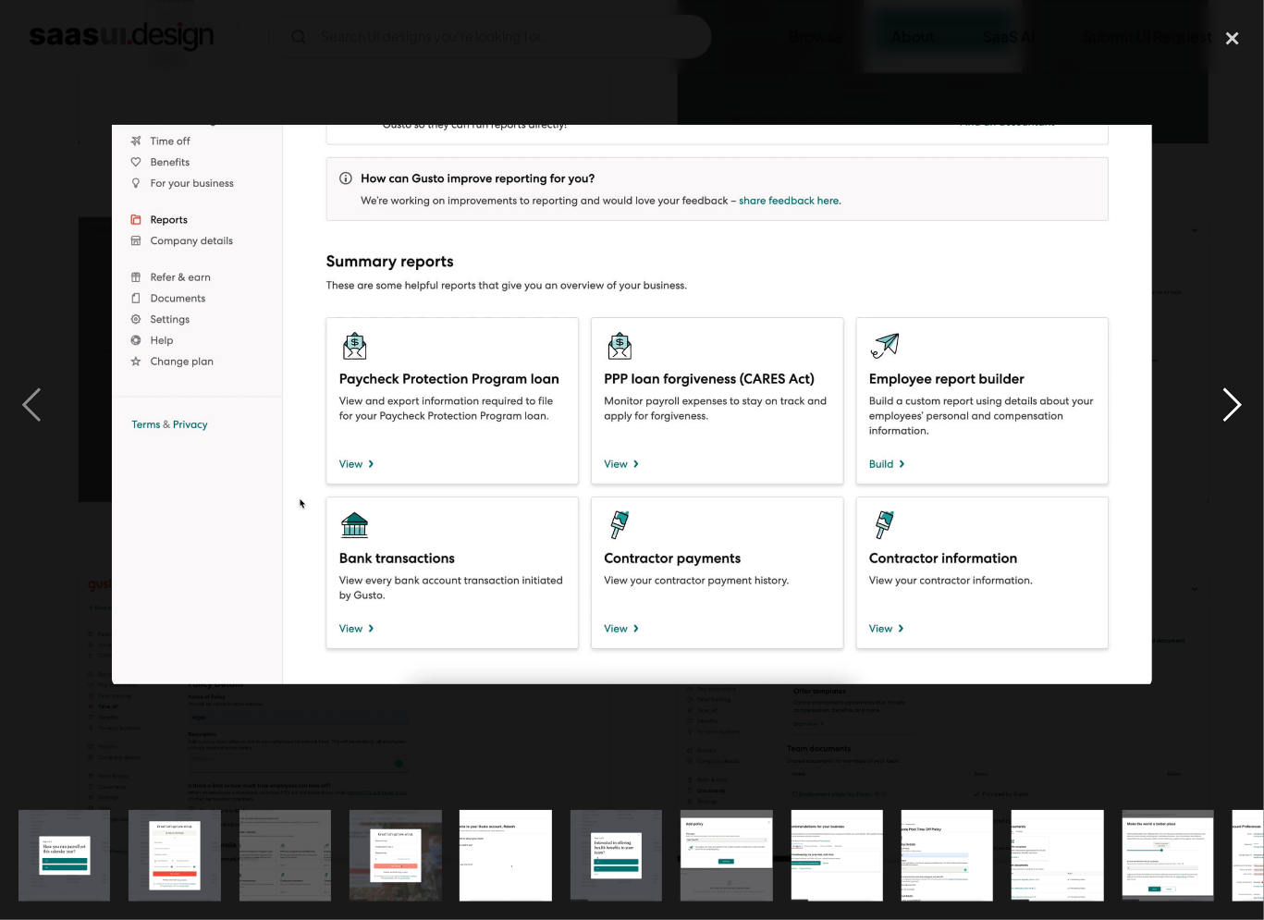
click at [1237, 409] on div "next image" at bounding box center [1232, 404] width 63 height 773
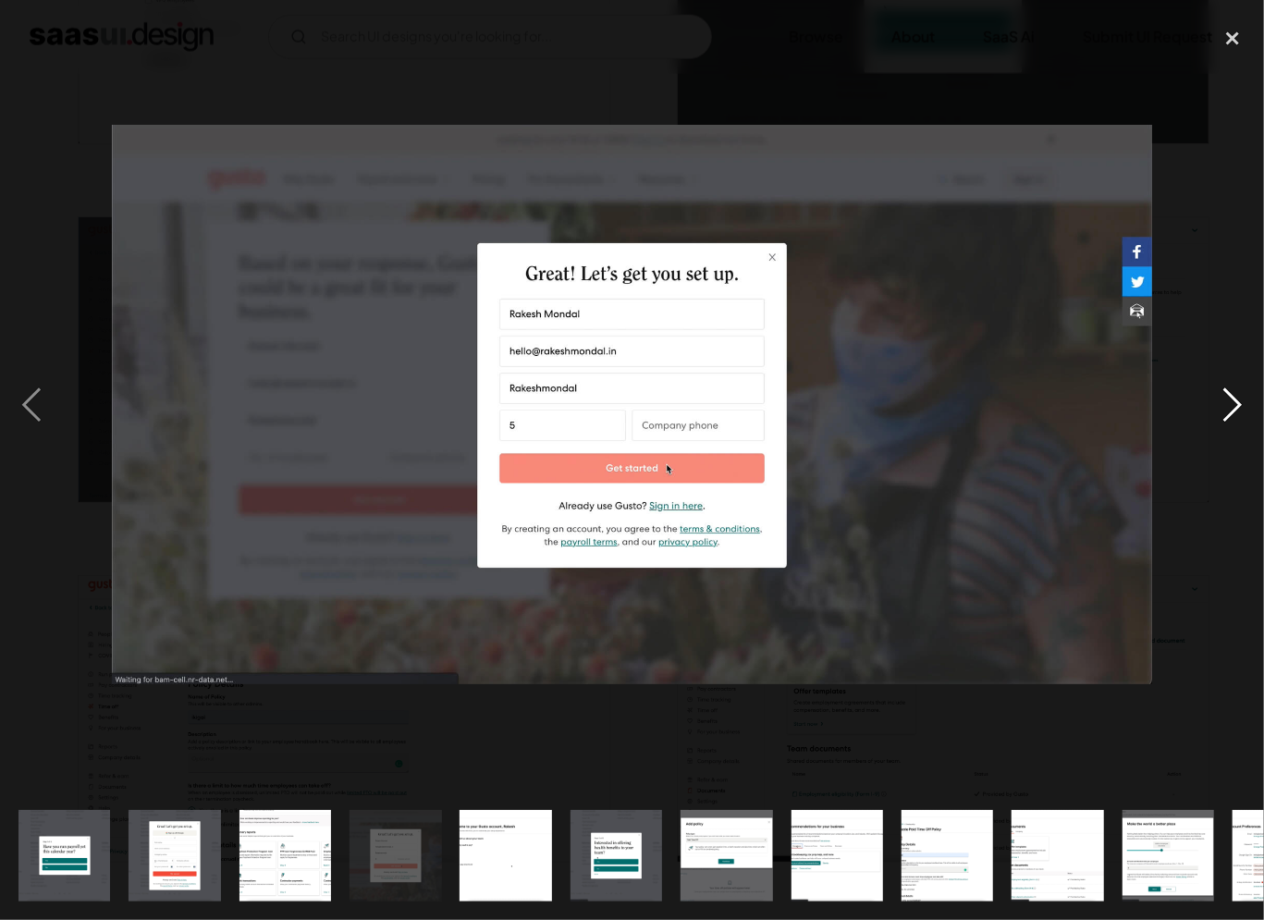
click at [1237, 409] on div "next image" at bounding box center [1232, 404] width 63 height 773
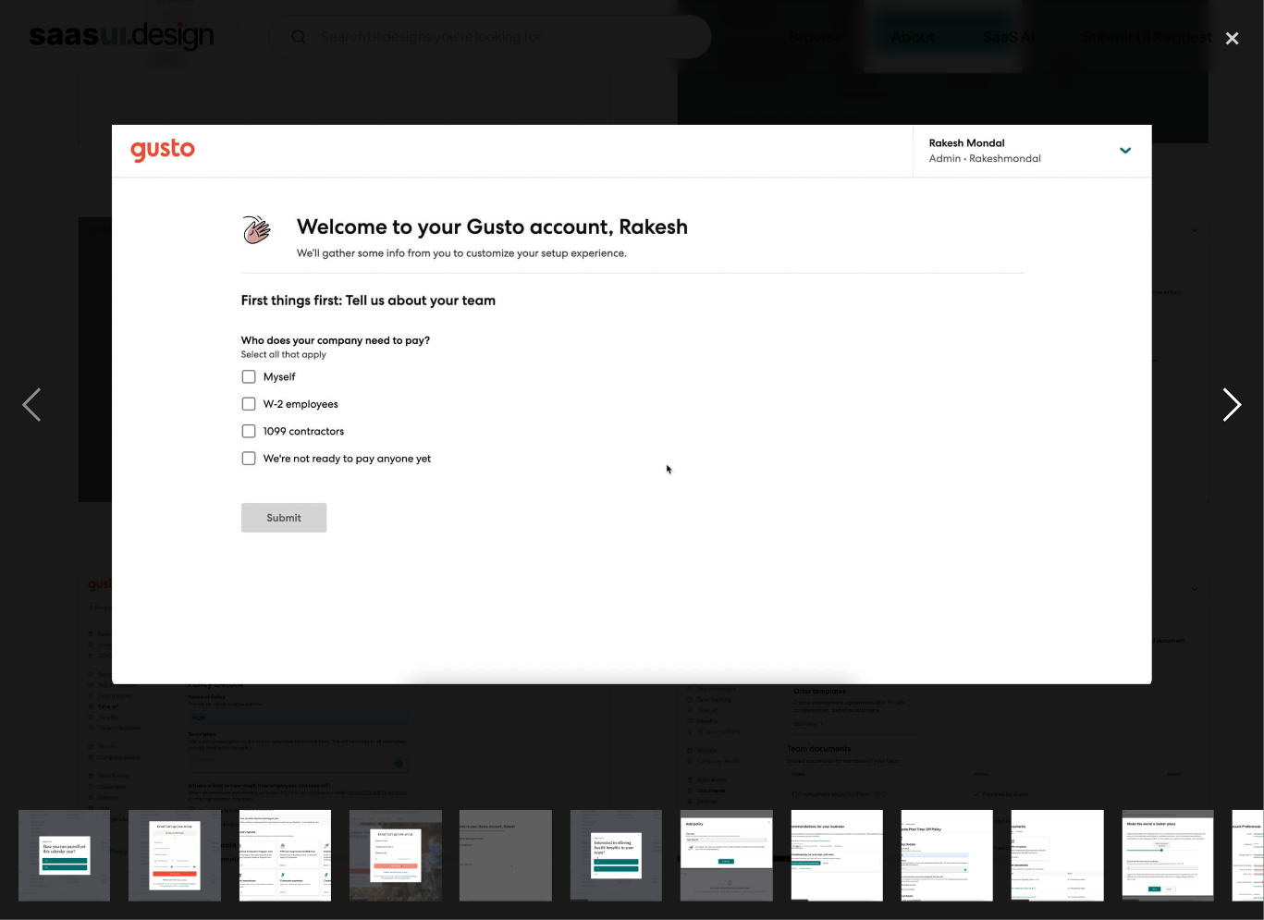
click at [1237, 409] on div "next image" at bounding box center [1232, 404] width 63 height 773
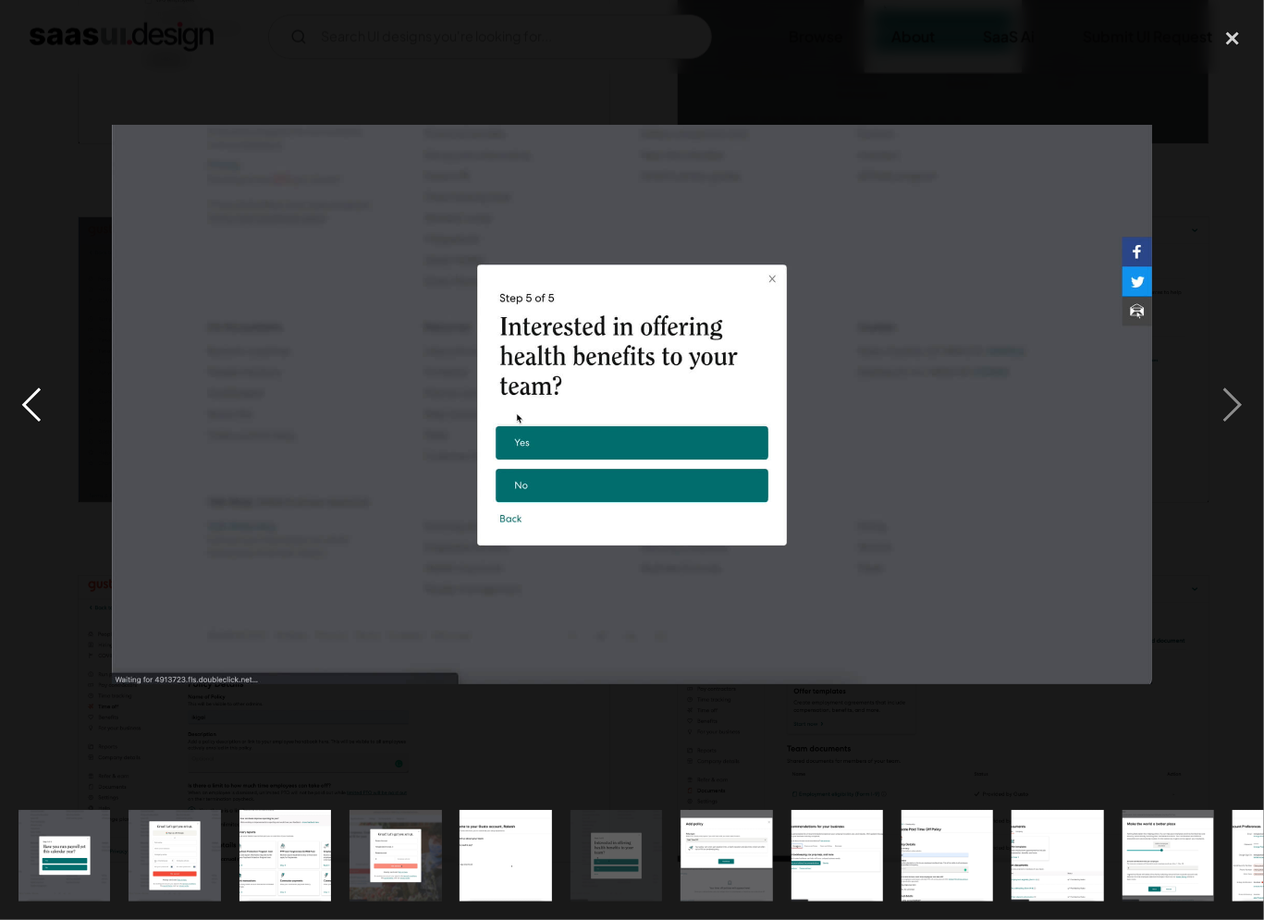
click at [33, 408] on div "previous image" at bounding box center [31, 404] width 63 height 773
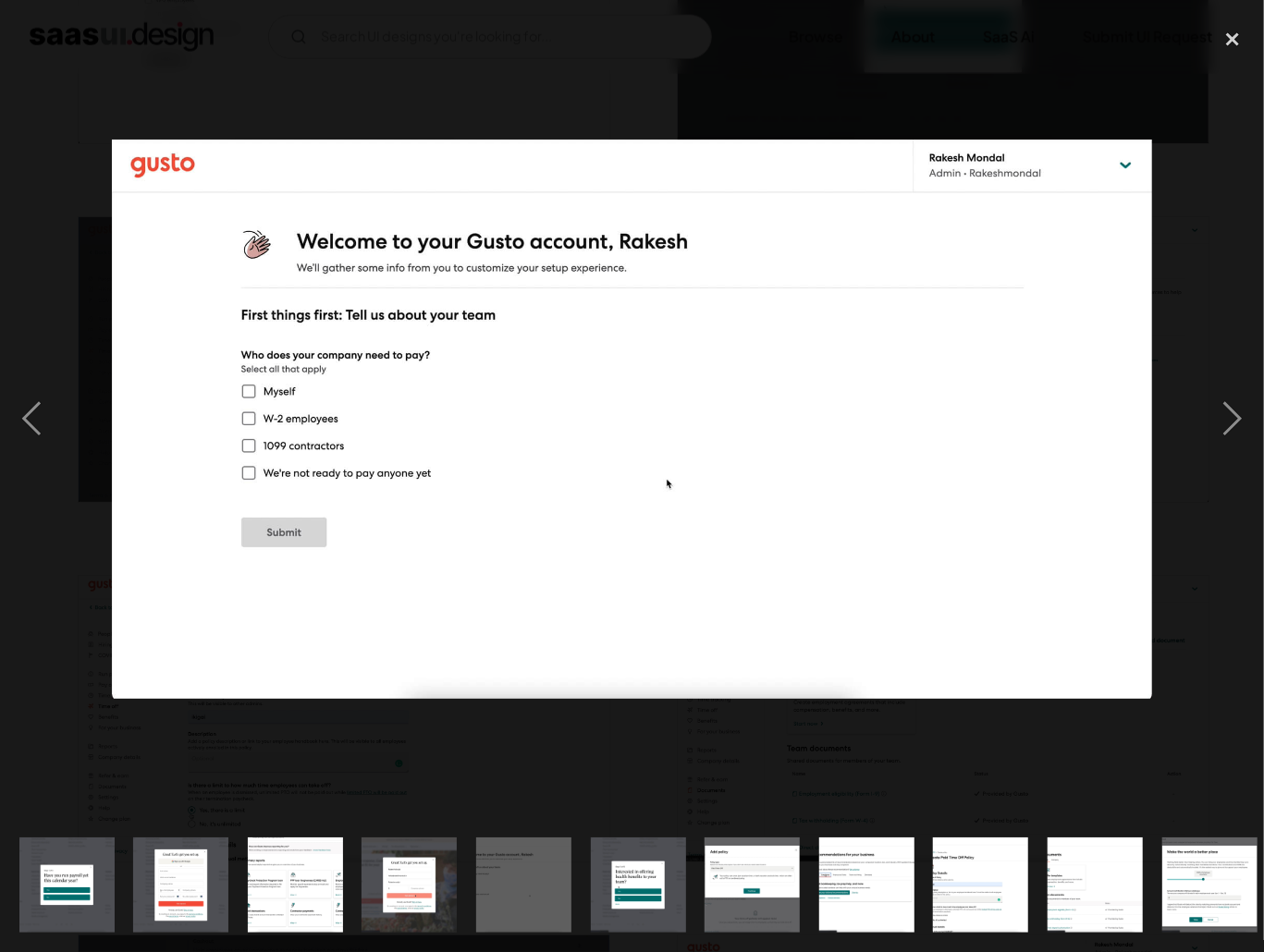
click at [1054, 81] on div at bounding box center [632, 419] width 1264 height 800
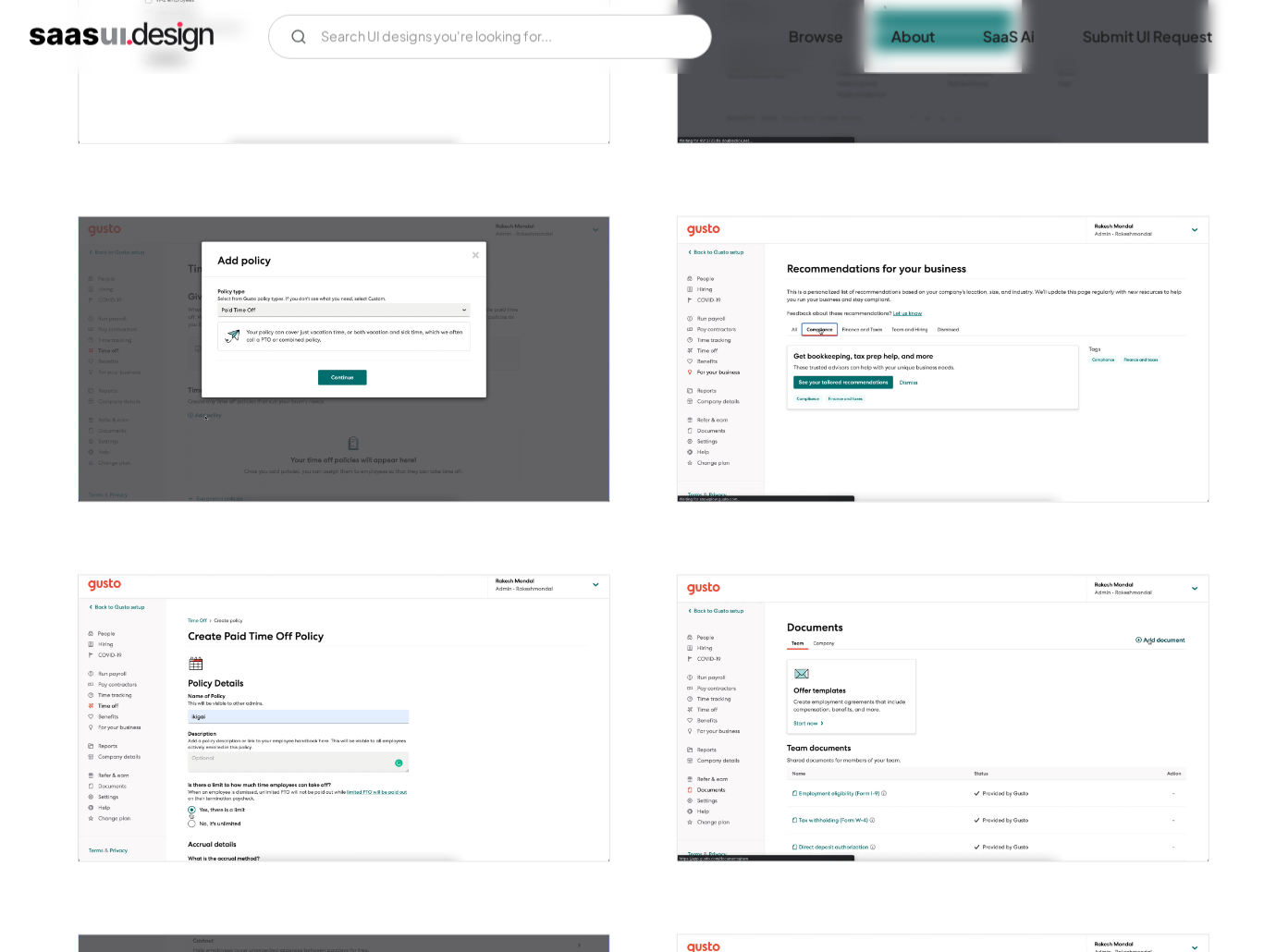
click at [1235, 40] on div "V7 Labs Gen AI Application Design Best-in-class data labeling tool. GenAI Close…" at bounding box center [632, 37] width 1264 height 44
